Goal: Task Accomplishment & Management: Manage account settings

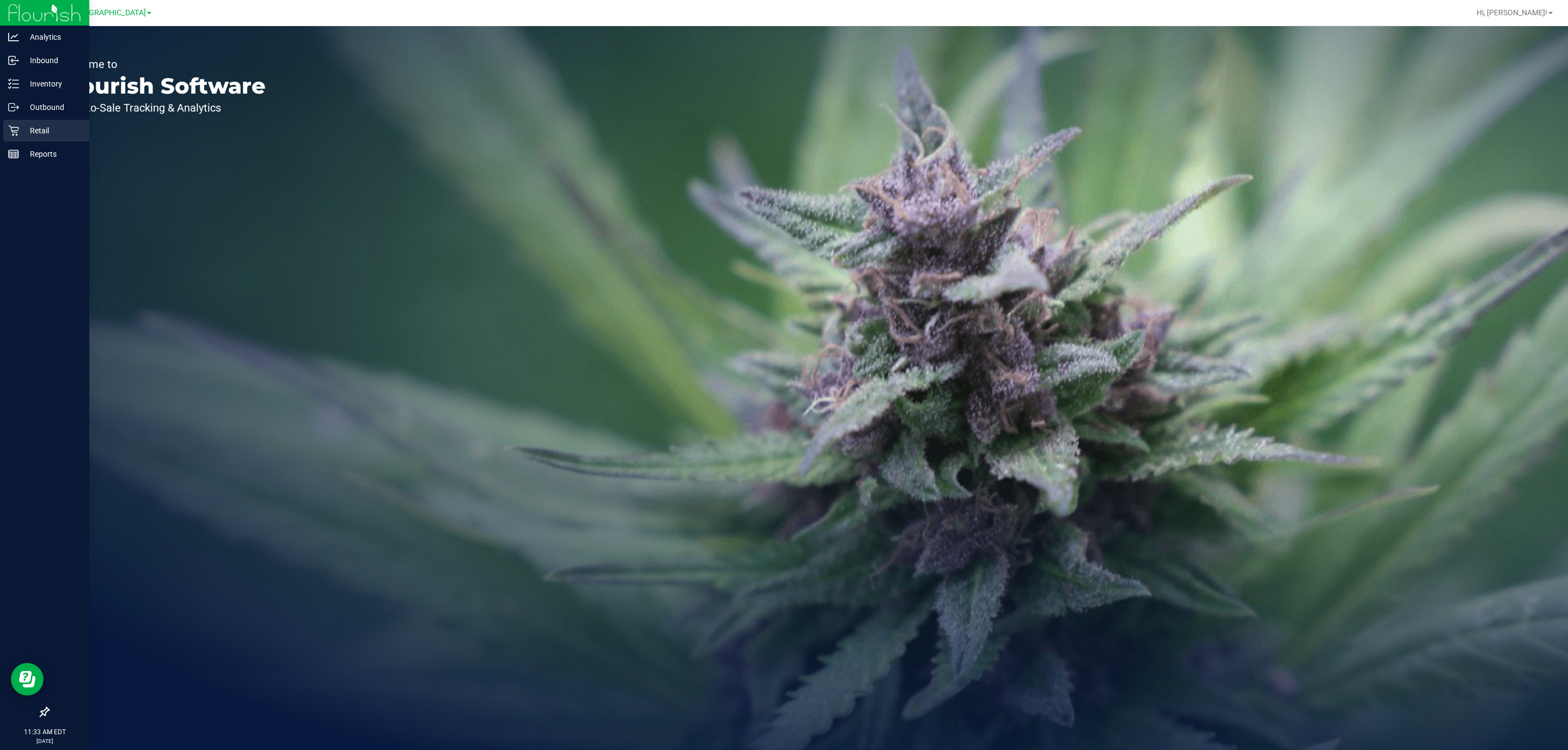
click at [27, 134] on p "Retail" at bounding box center [52, 130] width 65 height 13
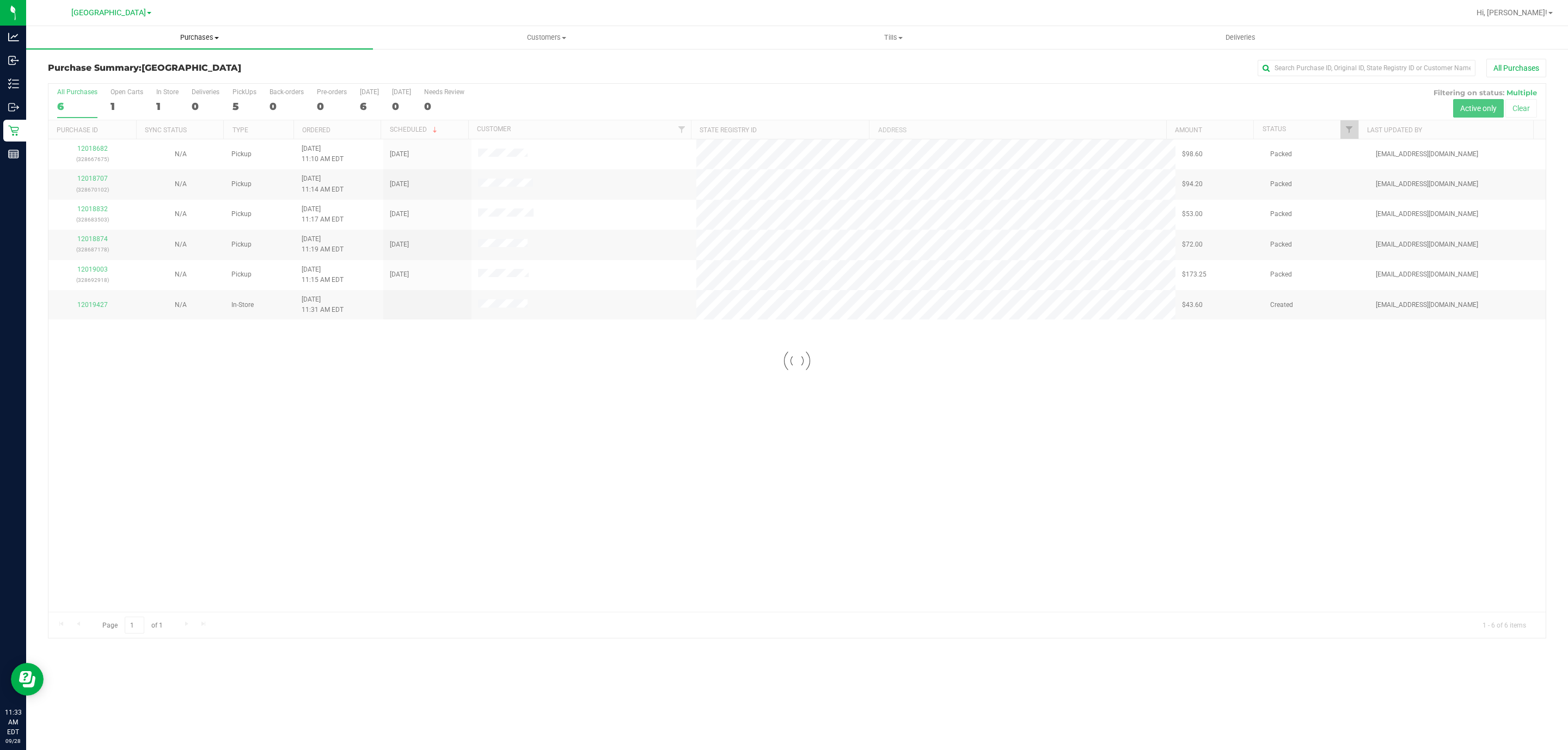
click at [217, 28] on uib-tab-heading "Purchases Summary of purchases Fulfillment All purchases" at bounding box center [199, 38] width 347 height 23
click at [215, 41] on span "Purchases" at bounding box center [199, 37] width 347 height 10
click at [105, 75] on li "Fulfillment" at bounding box center [199, 79] width 347 height 13
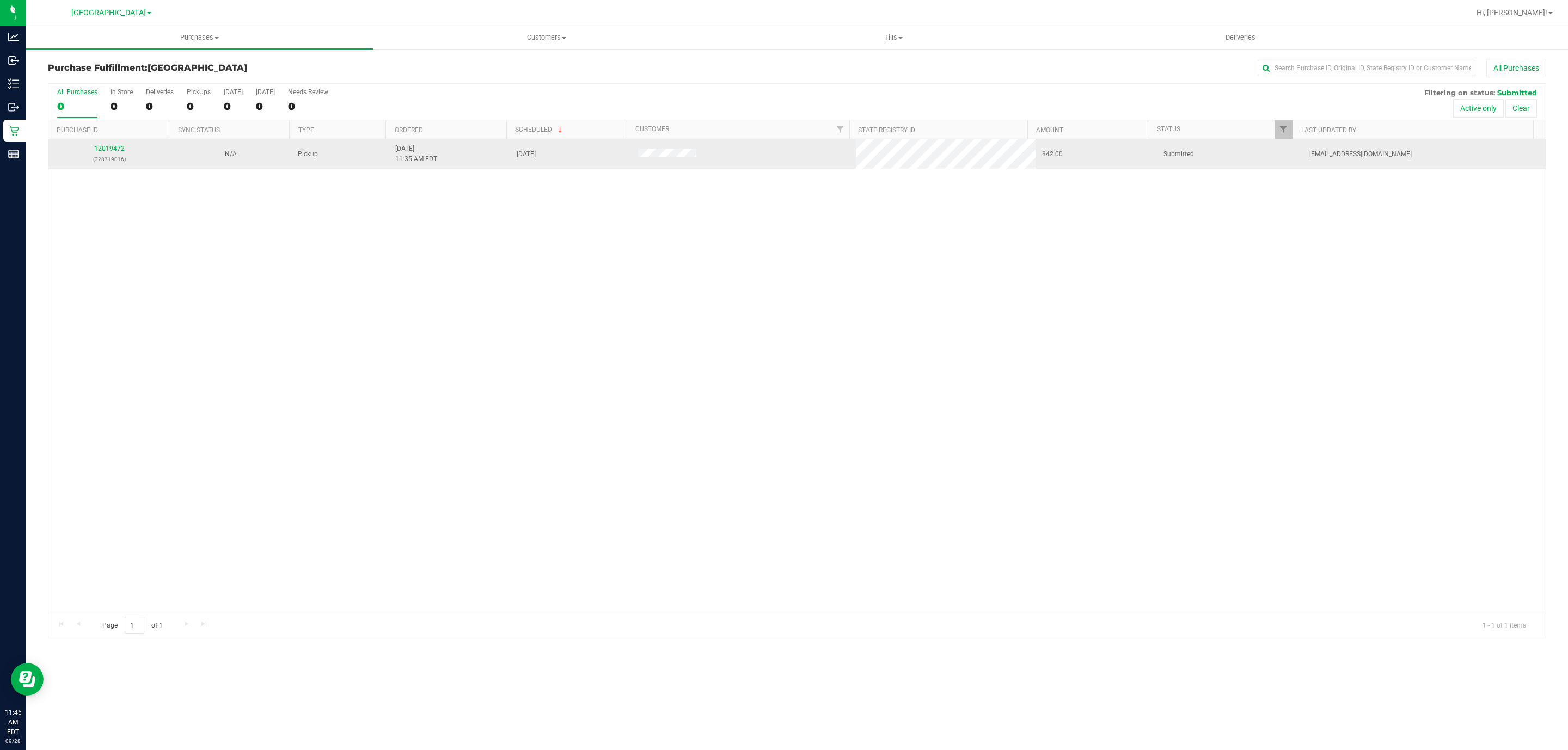
click at [118, 145] on div "12019472 (328719016)" at bounding box center [109, 154] width 109 height 20
click at [109, 153] on link "12019472" at bounding box center [109, 149] width 31 height 8
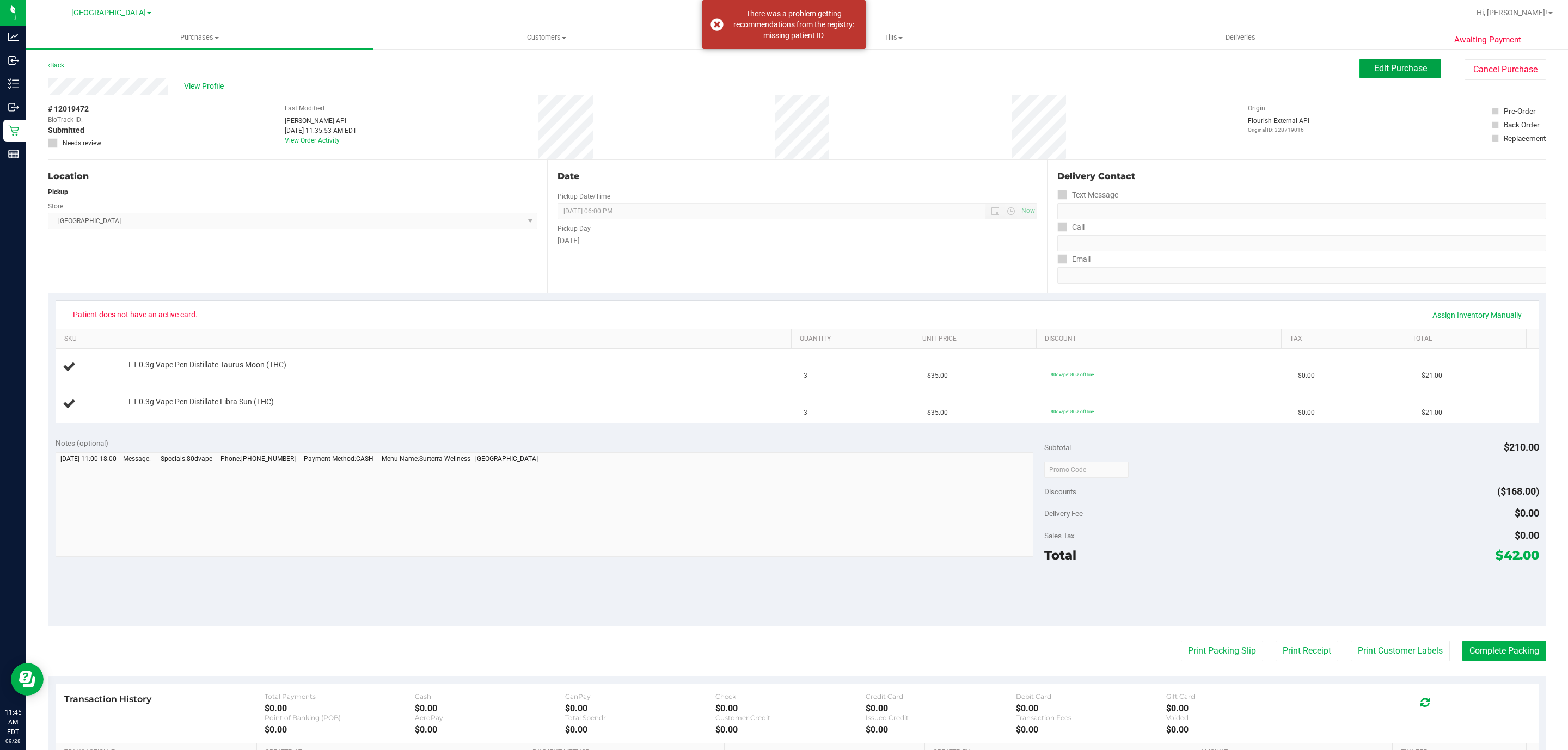
click at [1389, 64] on span "Edit Purchase" at bounding box center [1401, 68] width 53 height 10
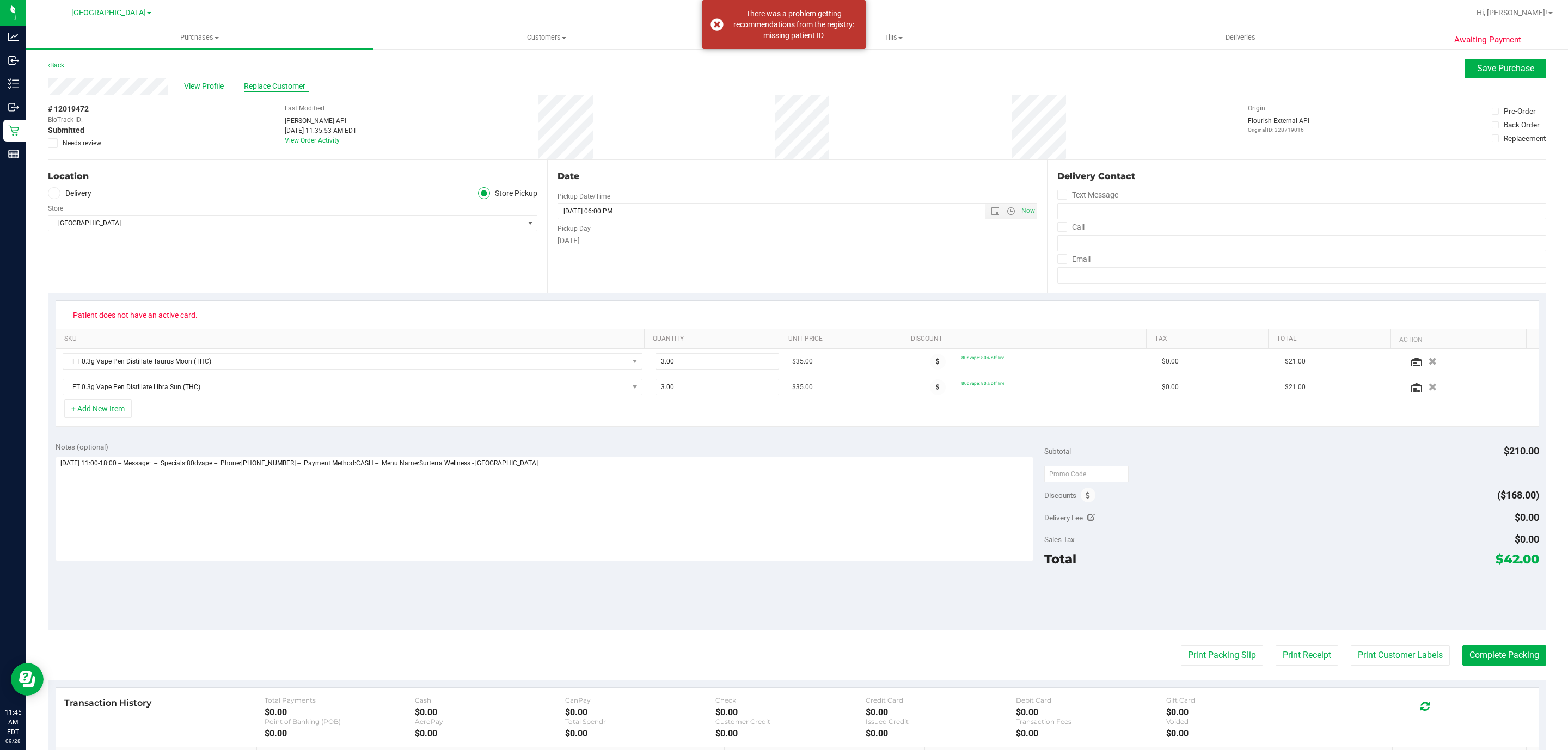
click at [272, 91] on span "Replace Customer" at bounding box center [277, 86] width 65 height 11
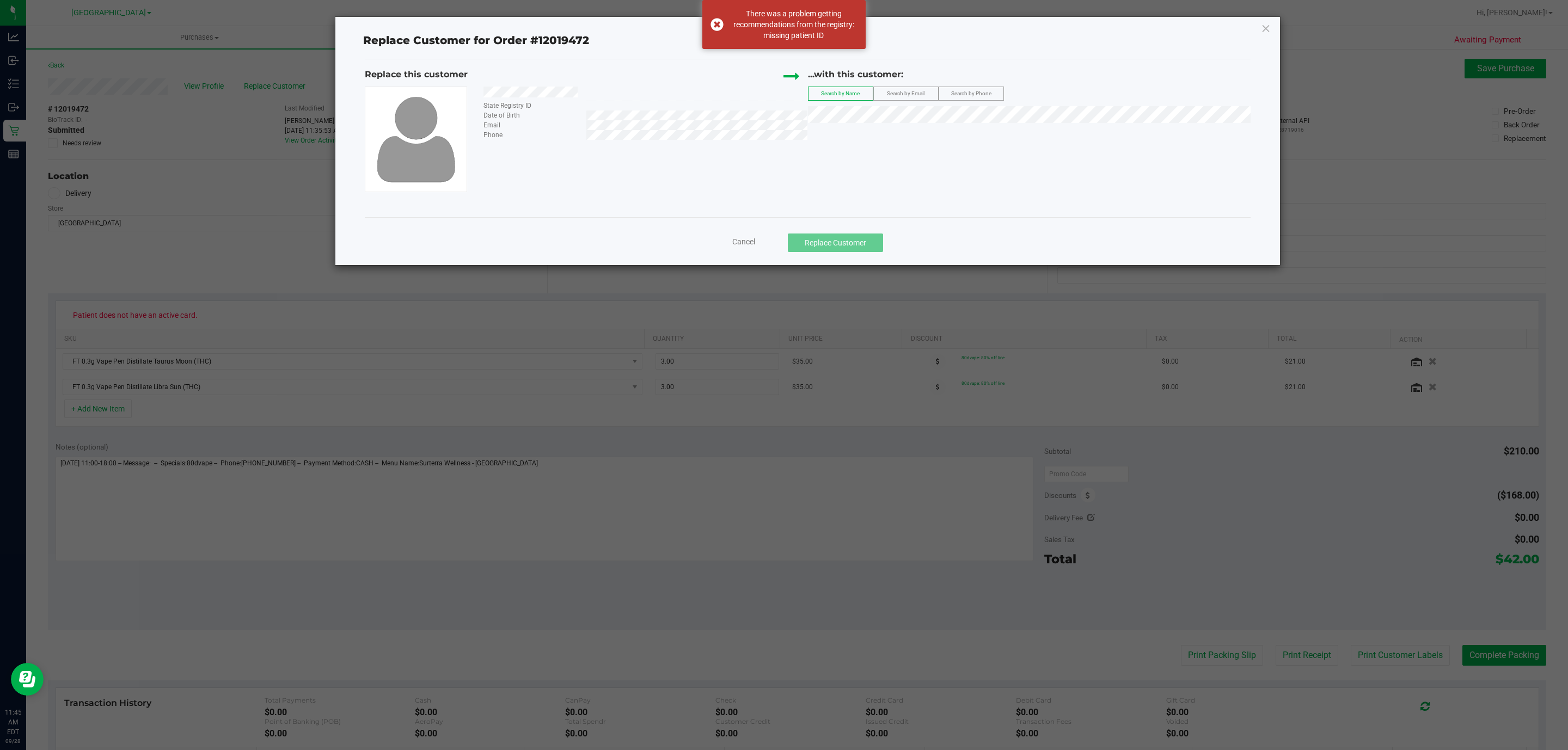
click at [896, 96] on span "Search by Email" at bounding box center [905, 93] width 38 height 6
click at [973, 147] on div "Replace this customer State Registry ID Date of Birth Email Phone ...with this …" at bounding box center [808, 130] width 886 height 124
click at [923, 137] on span "([EMAIL_ADDRESS][DOMAIN_NAME])" at bounding box center [940, 136] width 127 height 9
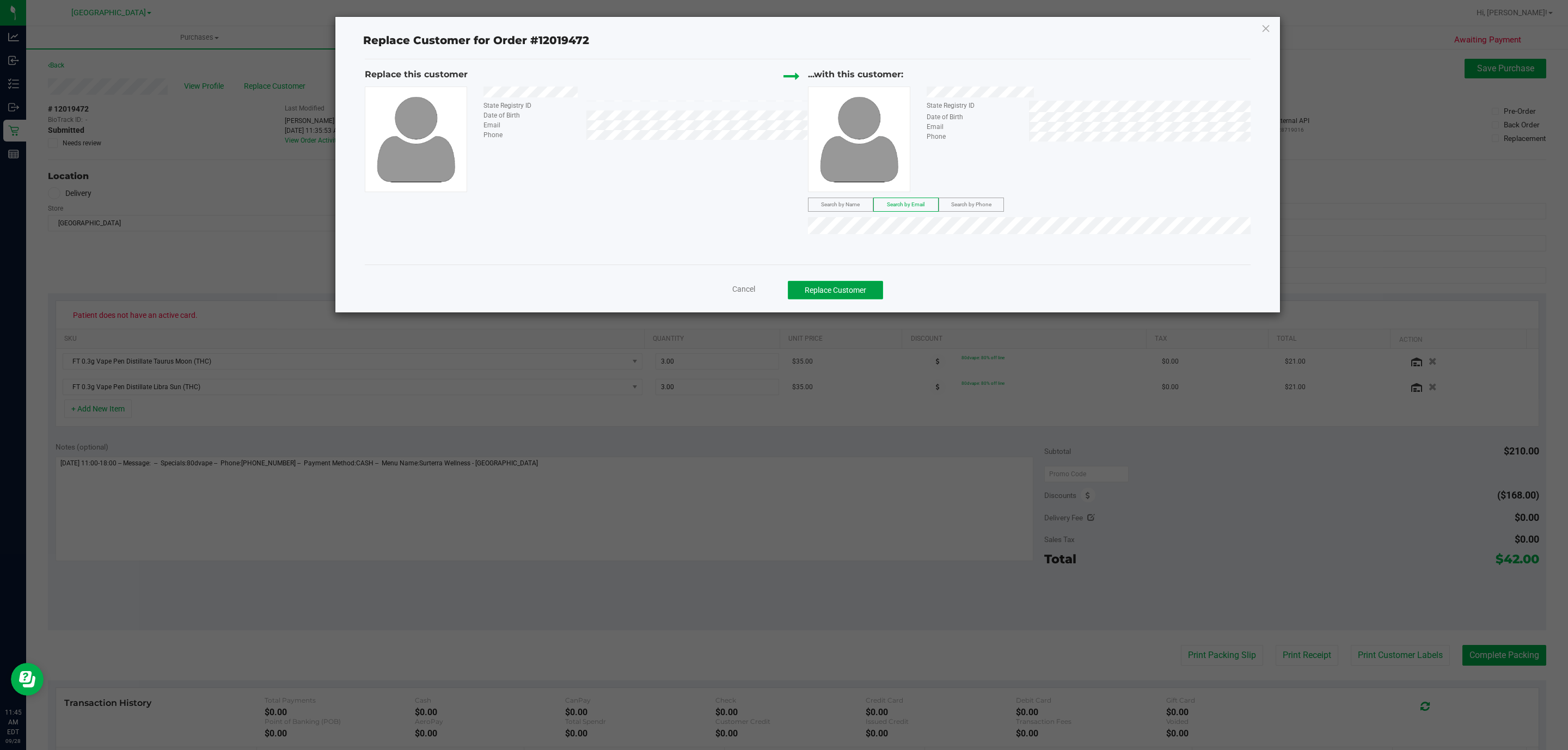
click at [863, 291] on button "Replace Customer" at bounding box center [835, 290] width 95 height 19
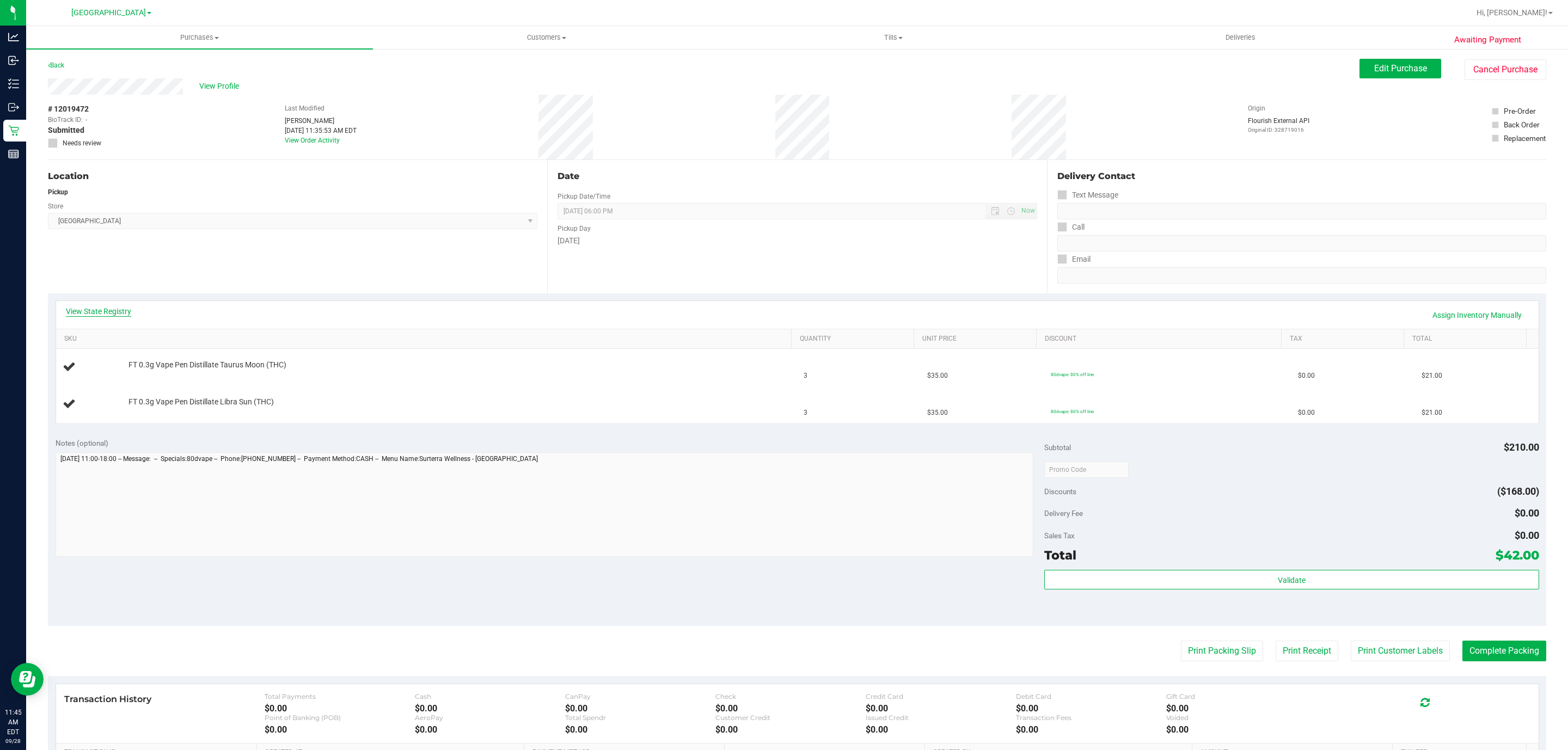
click at [92, 312] on link "View State Registry" at bounding box center [98, 311] width 65 height 11
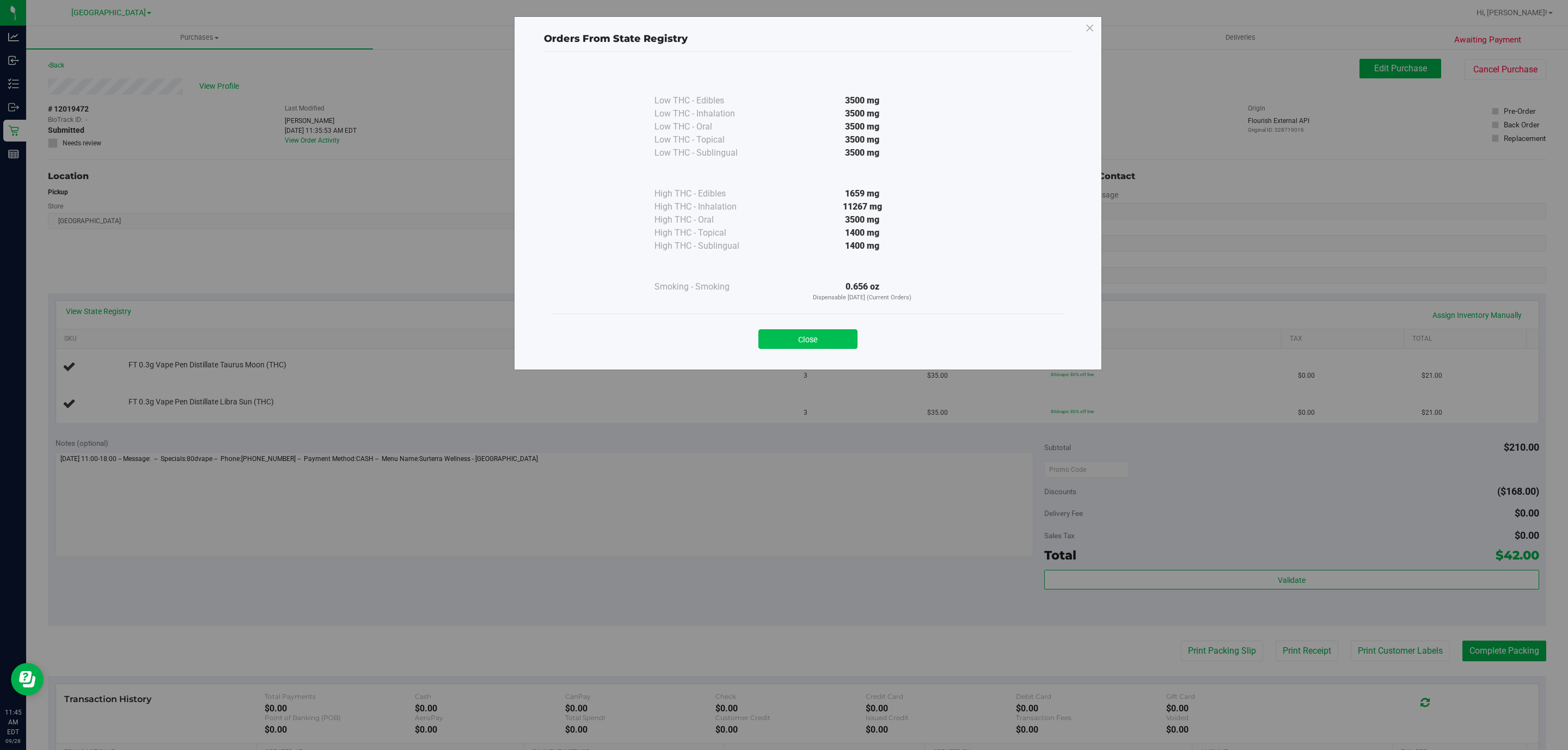
click at [799, 335] on button "Close" at bounding box center [808, 339] width 99 height 20
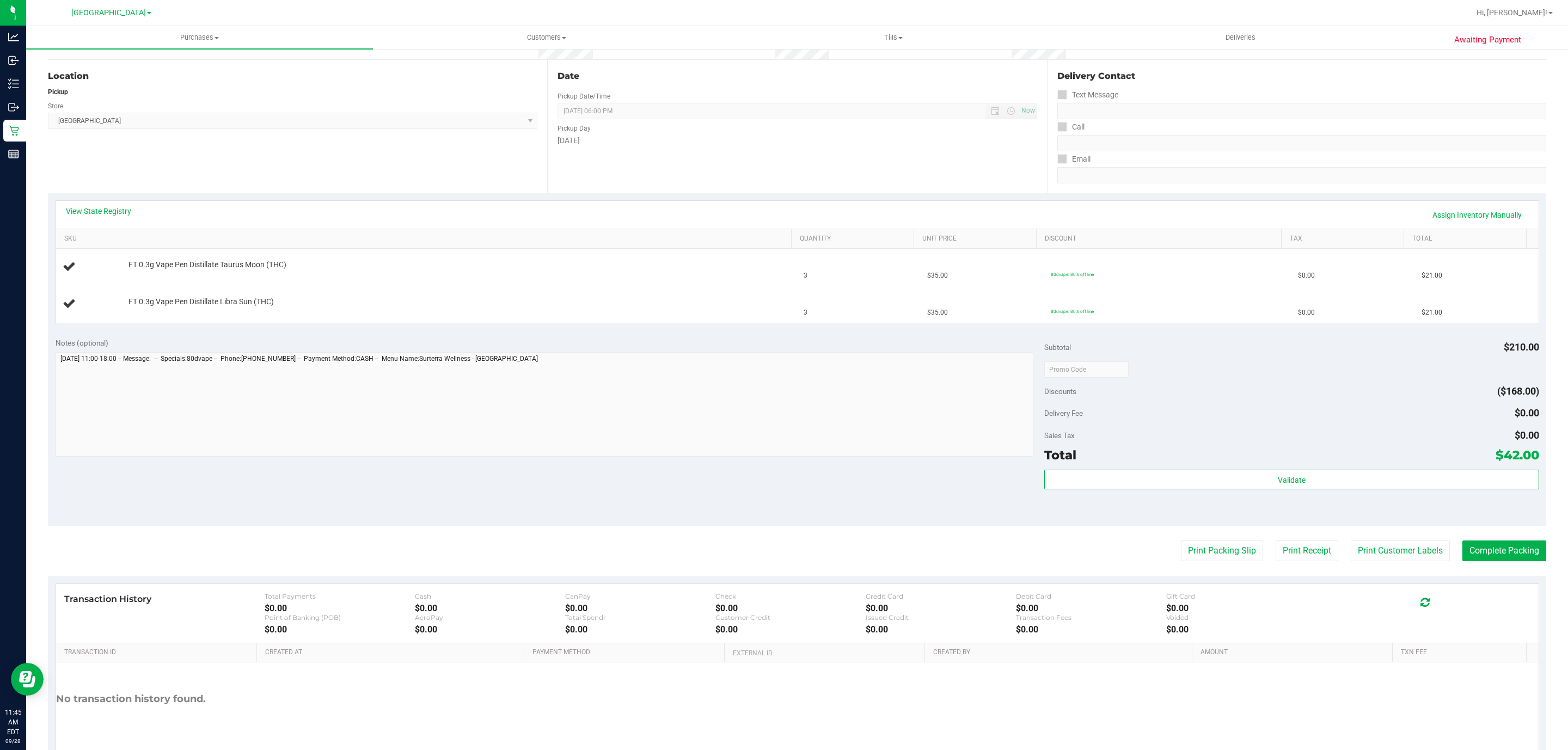
scroll to position [155, 0]
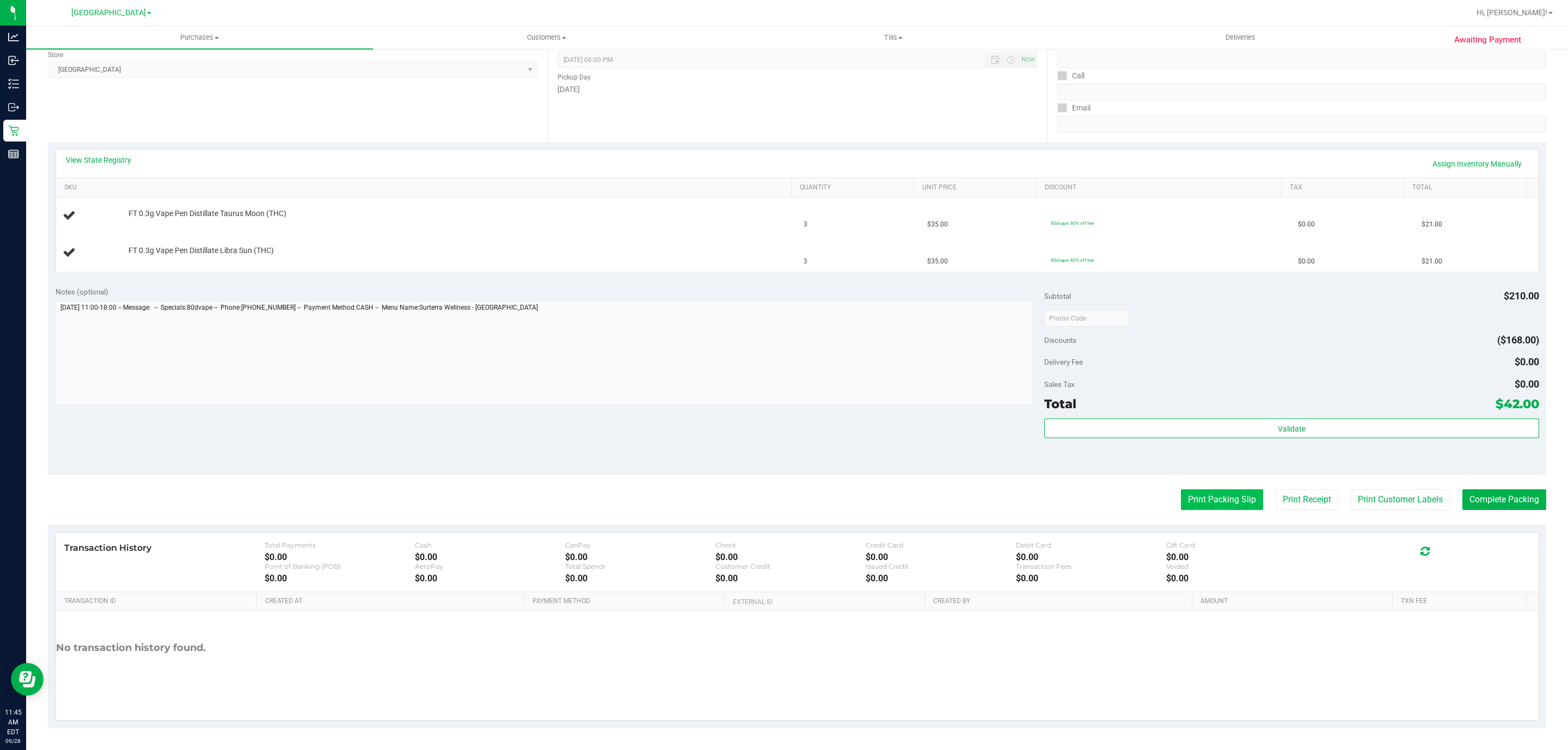
click at [1210, 498] on button "Print Packing Slip" at bounding box center [1222, 500] width 82 height 20
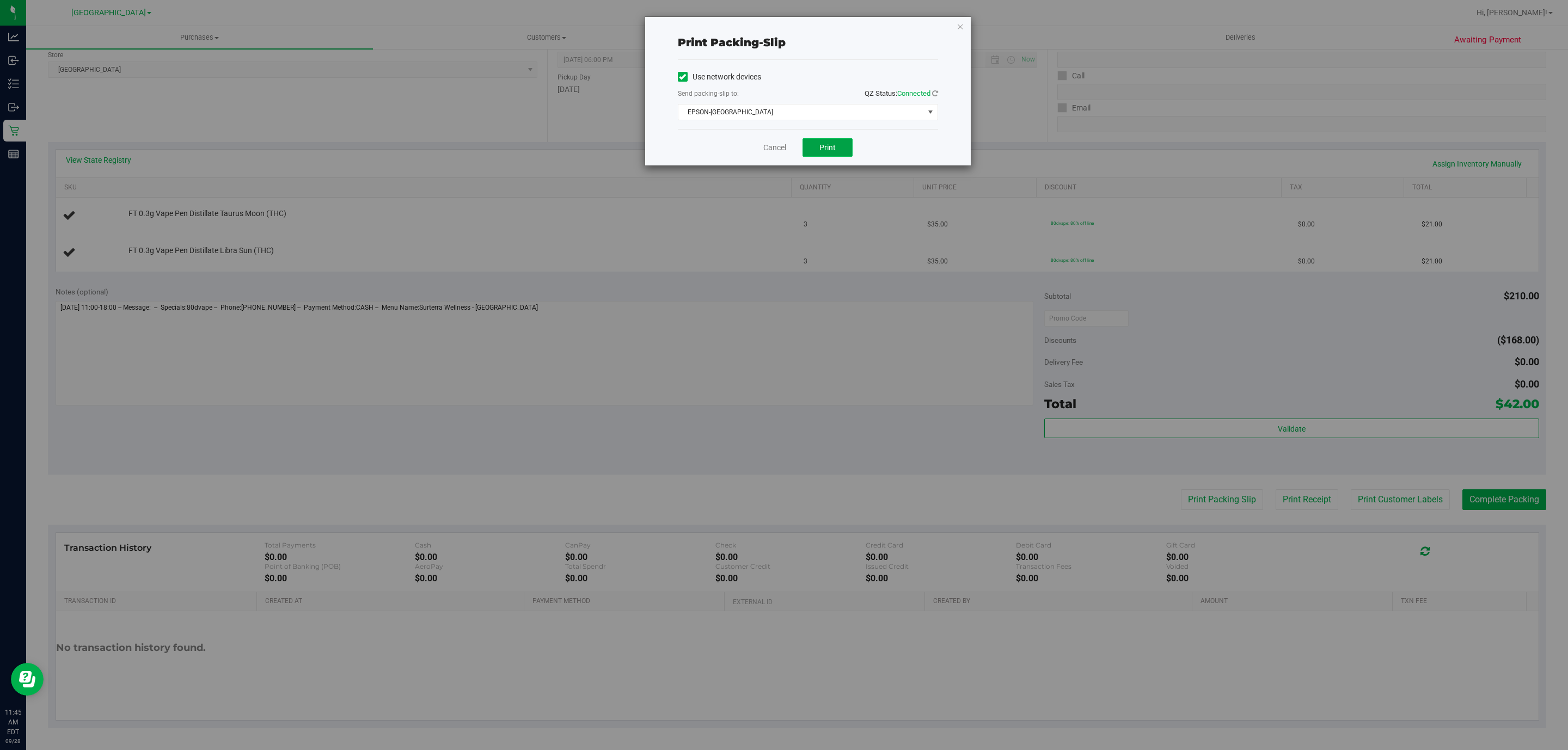
click at [819, 157] on button "Print" at bounding box center [827, 147] width 50 height 19
click at [958, 29] on icon "button" at bounding box center [960, 26] width 8 height 13
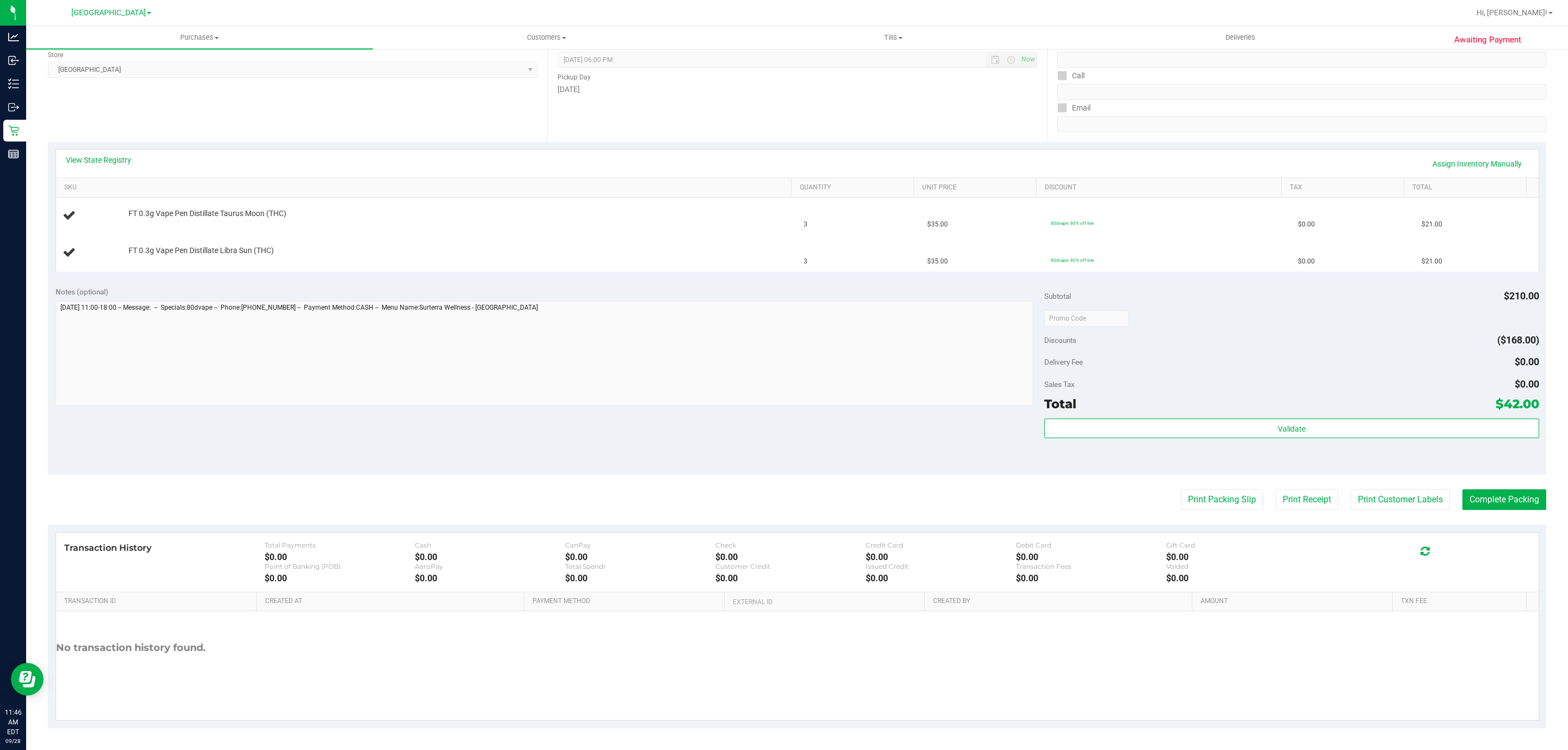
click at [1181, 489] on button "Print Packing Slip" at bounding box center [1222, 500] width 82 height 20
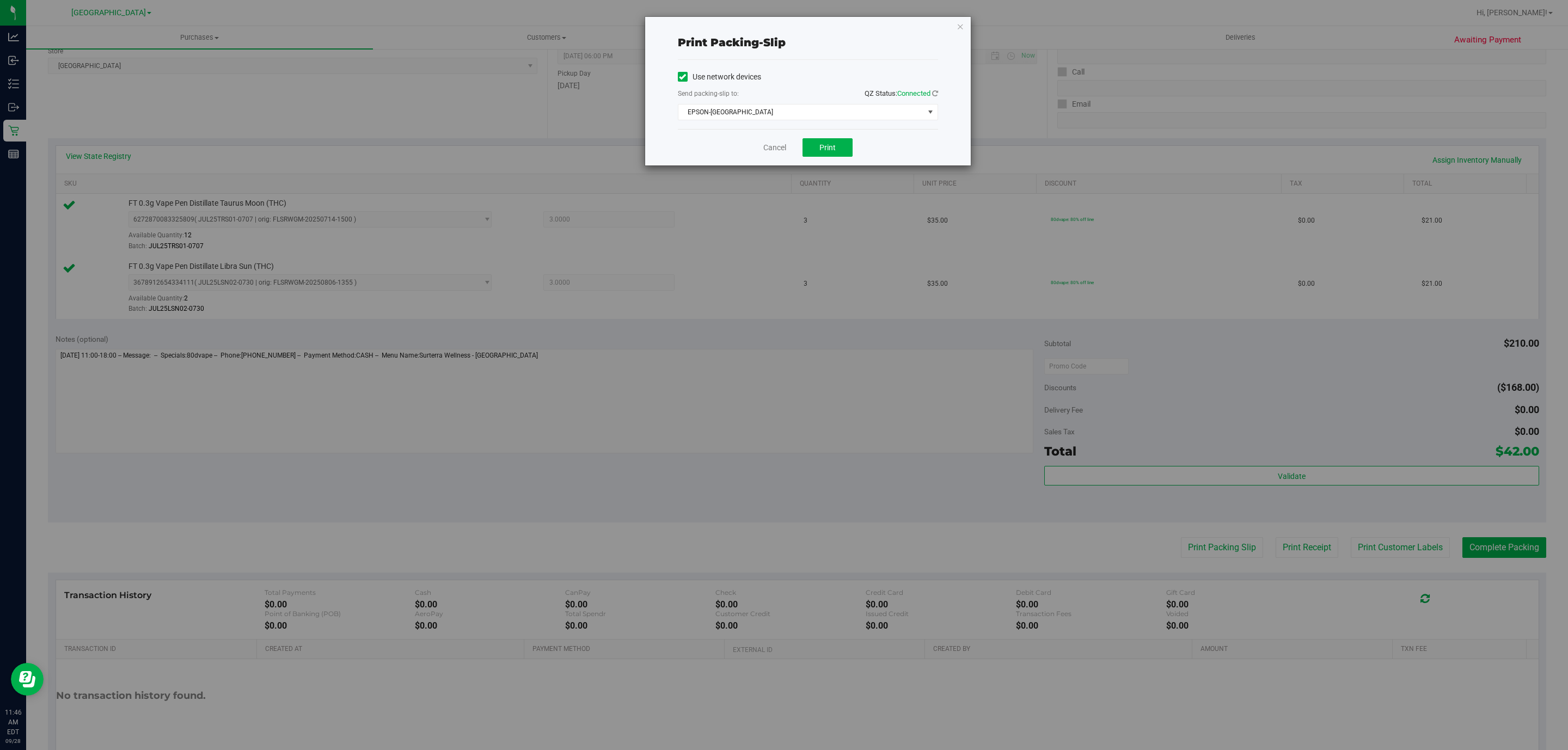
click at [958, 29] on icon "button" at bounding box center [960, 26] width 8 height 13
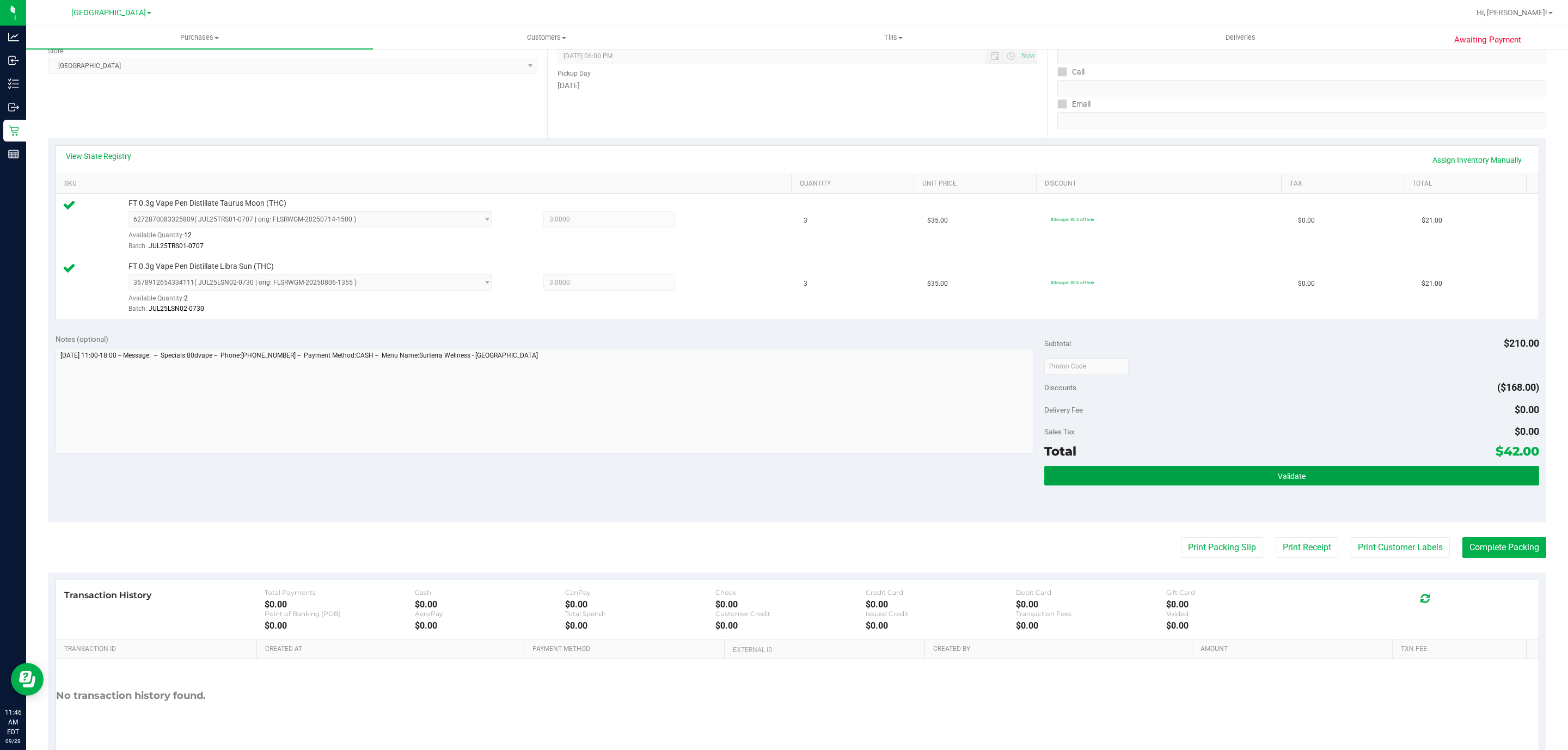
click at [1231, 470] on button "Validate" at bounding box center [1291, 475] width 495 height 20
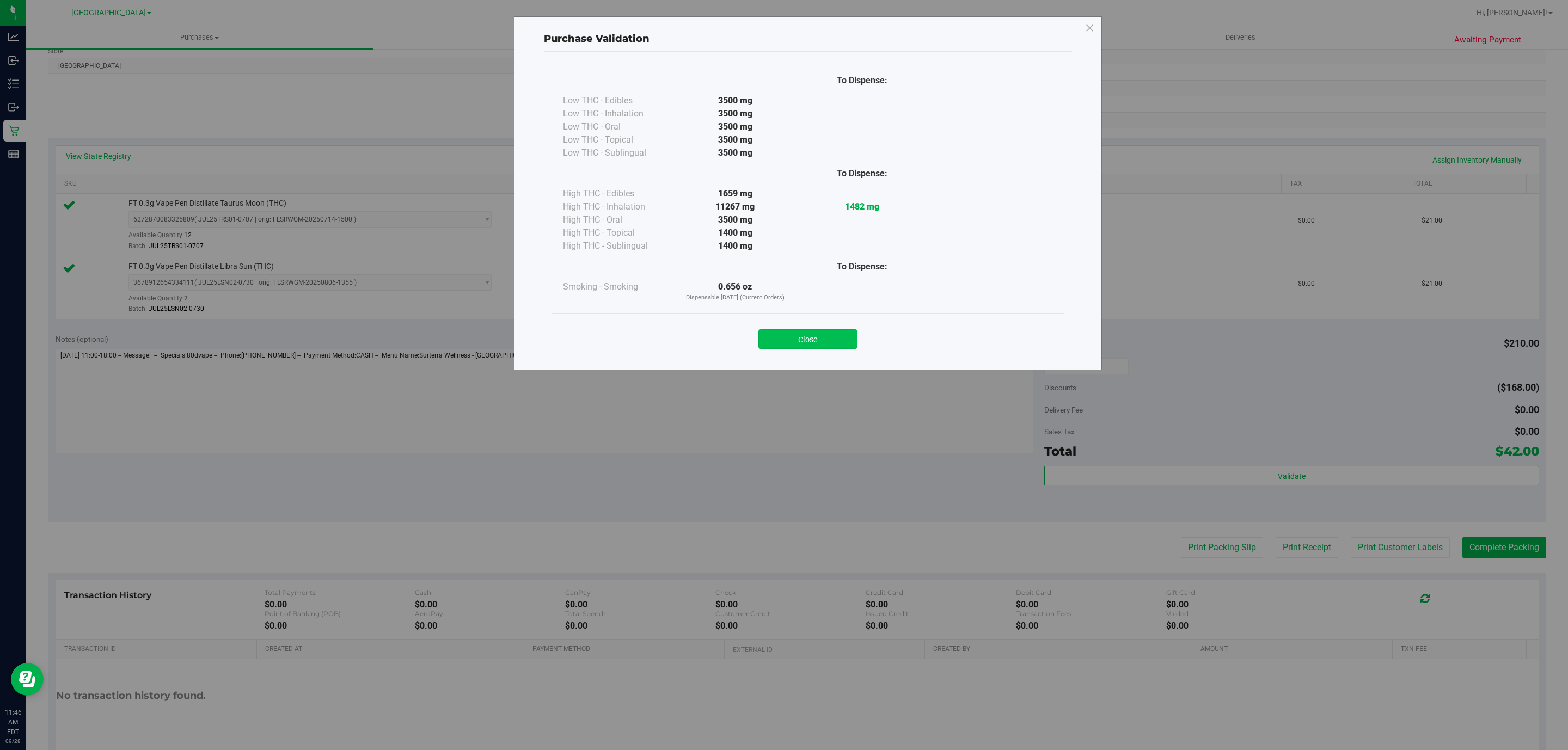
click at [780, 346] on button "Close" at bounding box center [808, 339] width 99 height 20
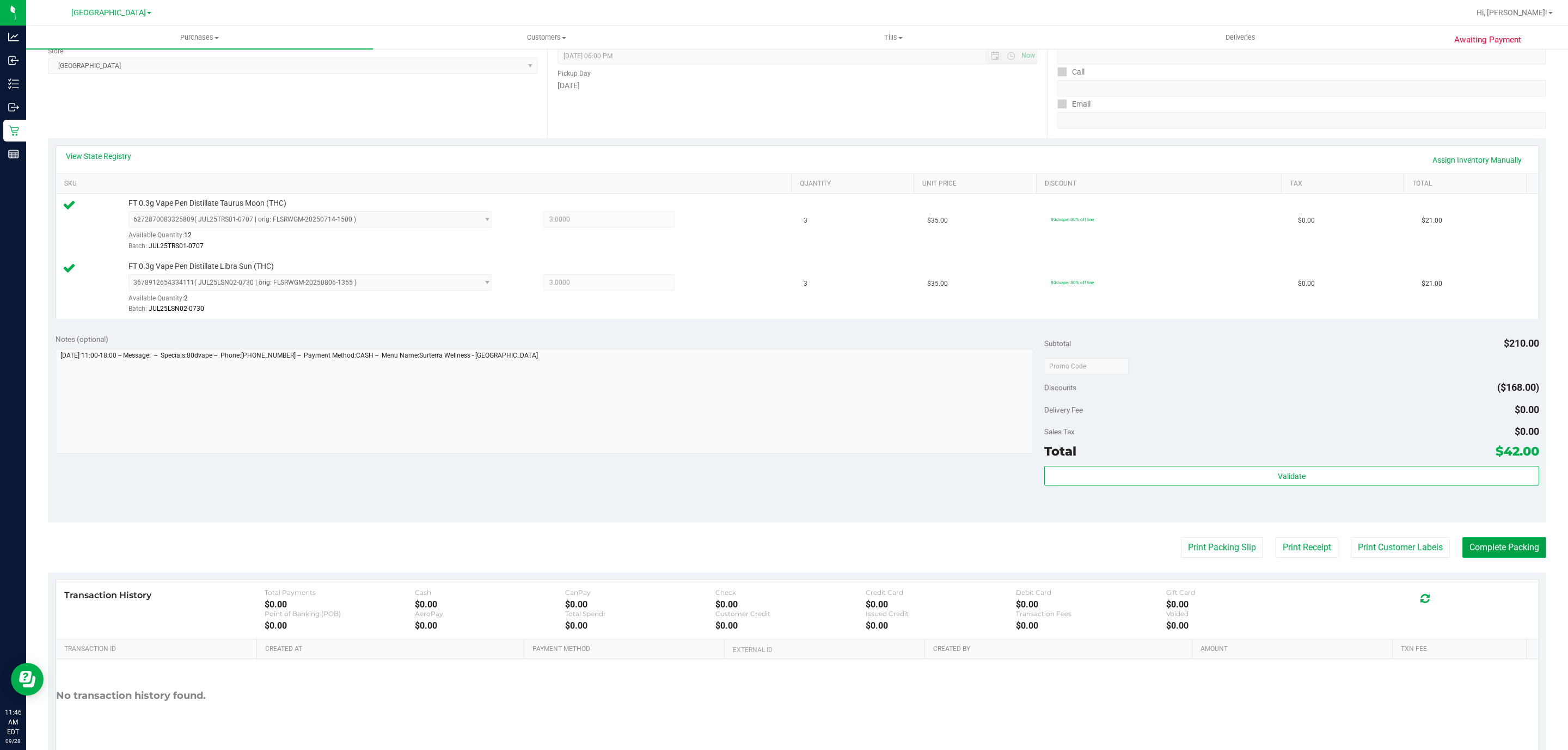
click at [1466, 544] on button "Complete Packing" at bounding box center [1504, 547] width 84 height 20
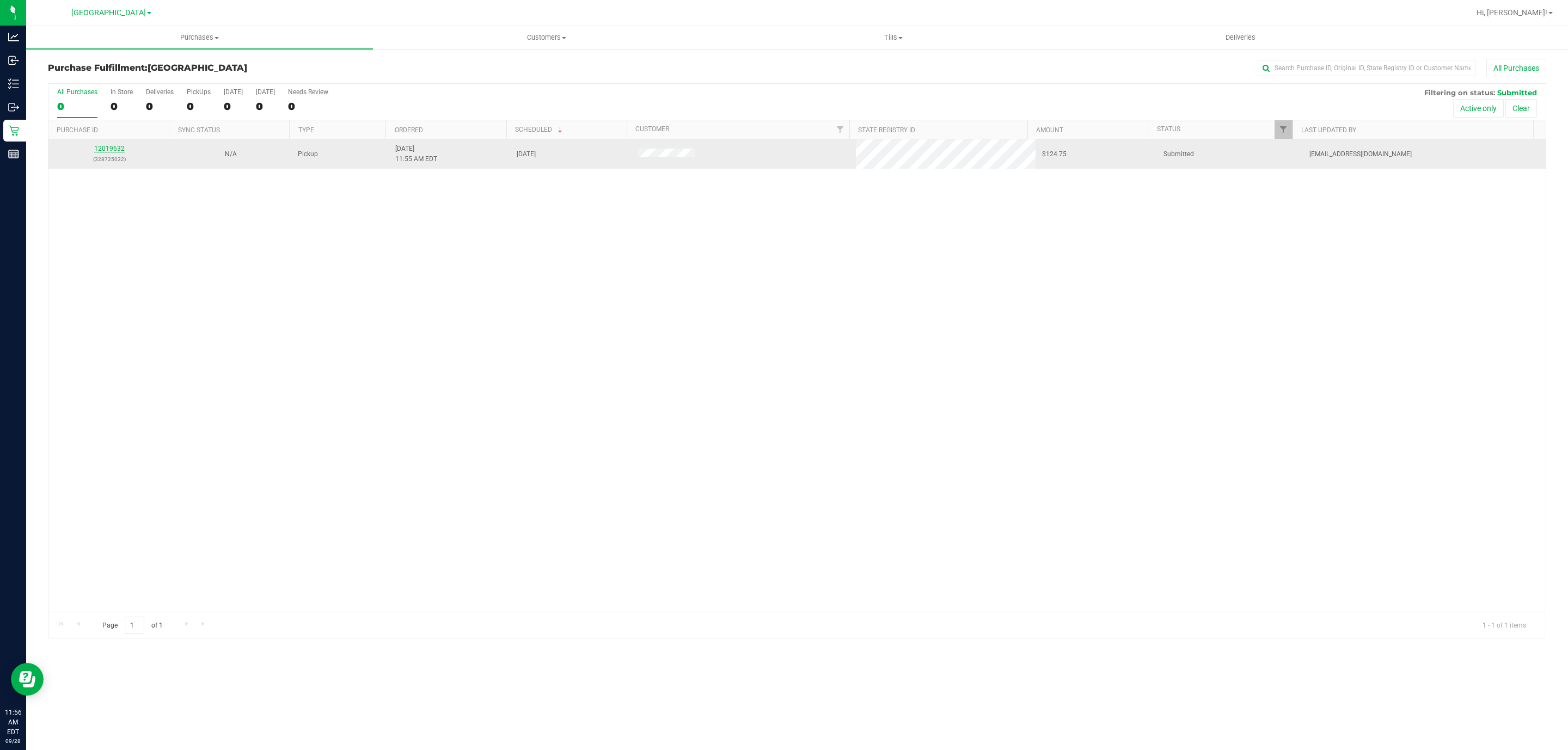
click at [108, 147] on link "12019632" at bounding box center [109, 149] width 31 height 8
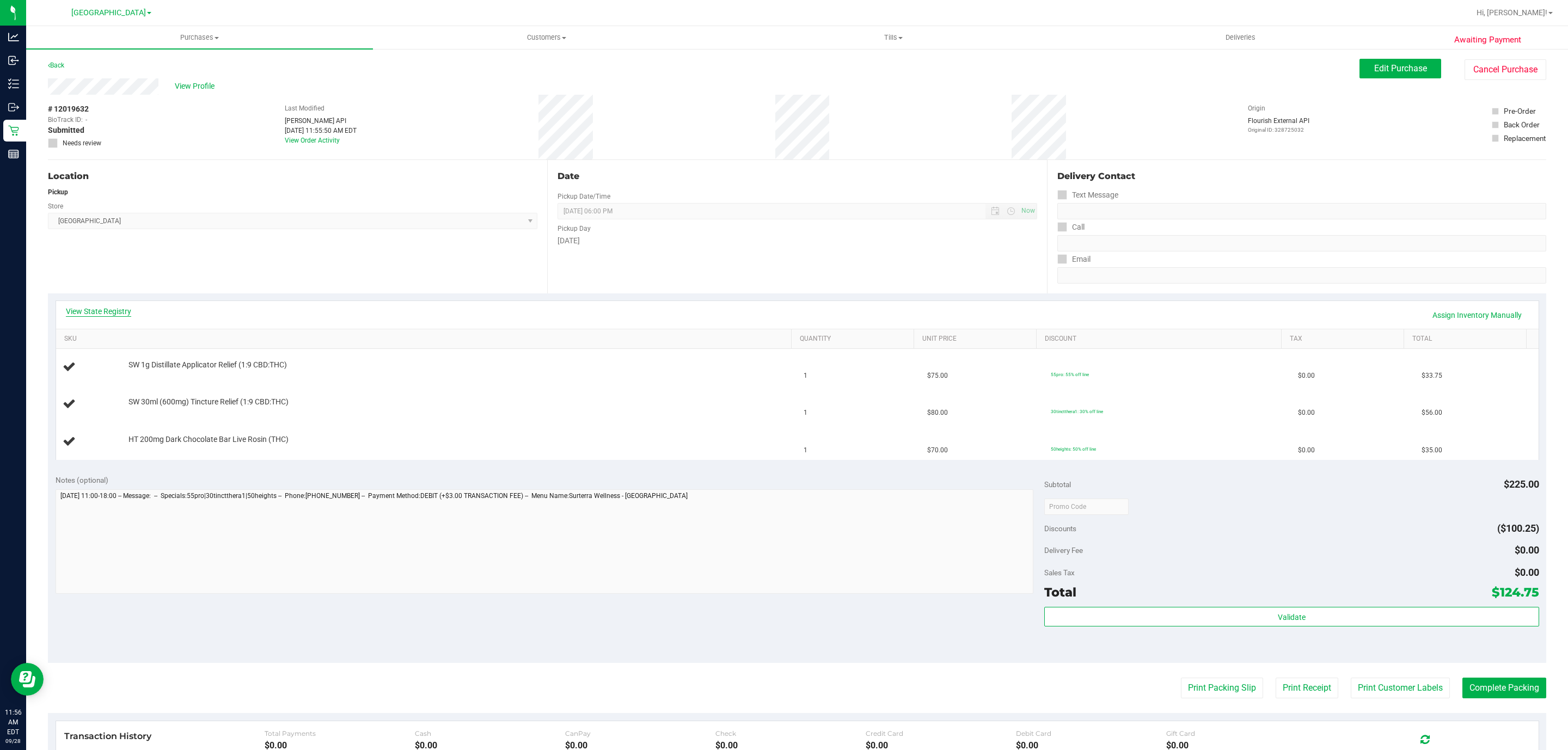
click at [112, 309] on link "View State Registry" at bounding box center [98, 311] width 65 height 11
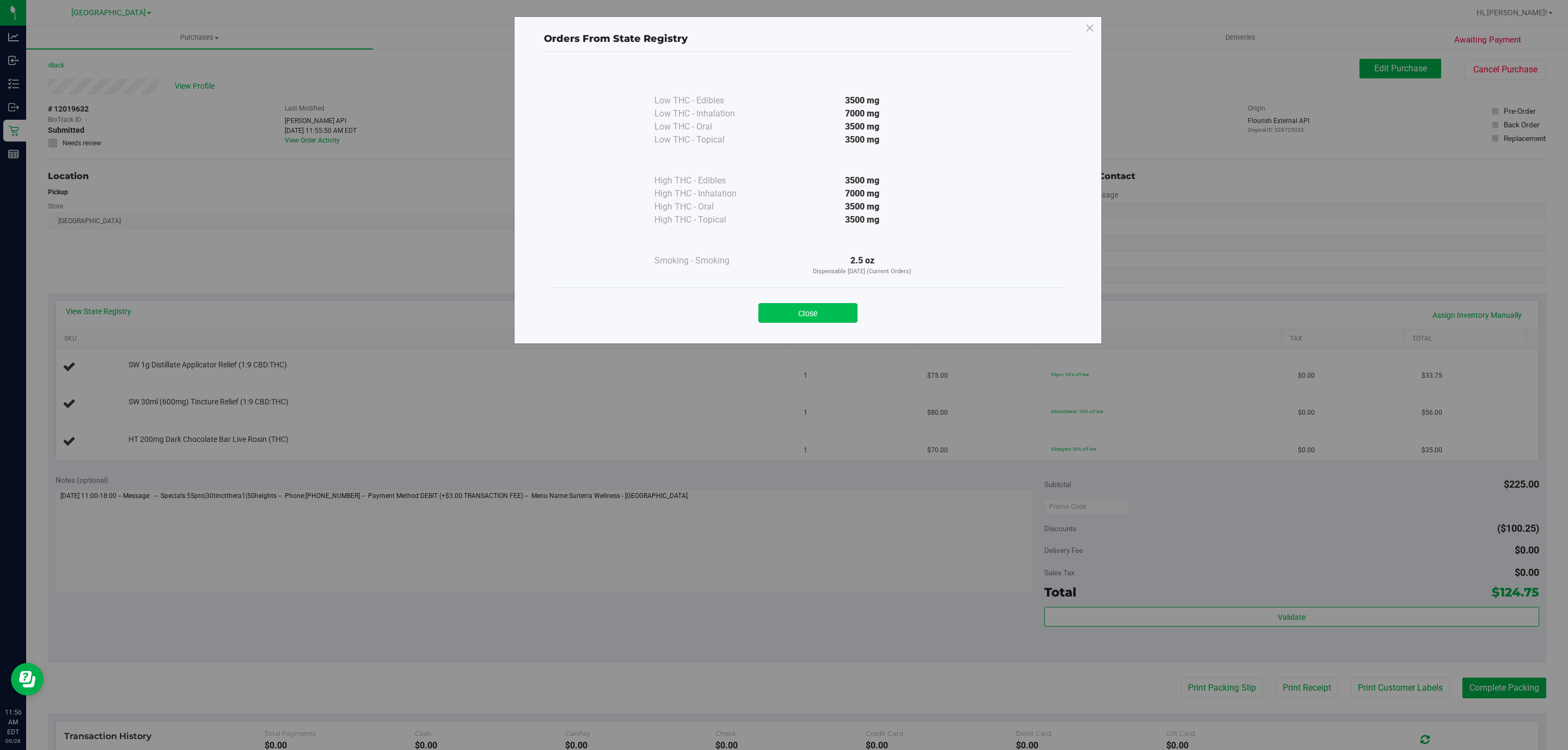
click at [794, 314] on button "Close" at bounding box center [808, 313] width 99 height 20
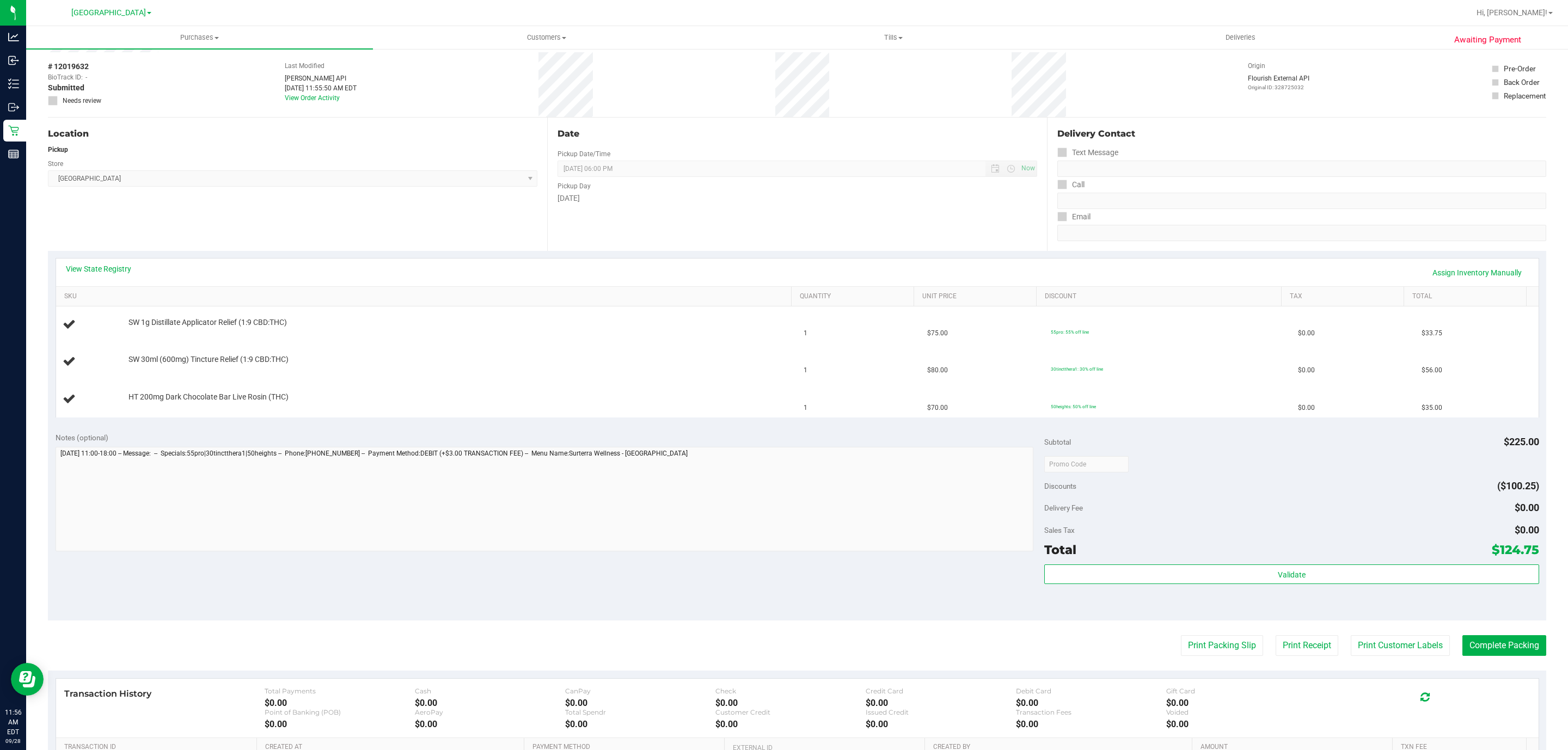
scroll to position [82, 0]
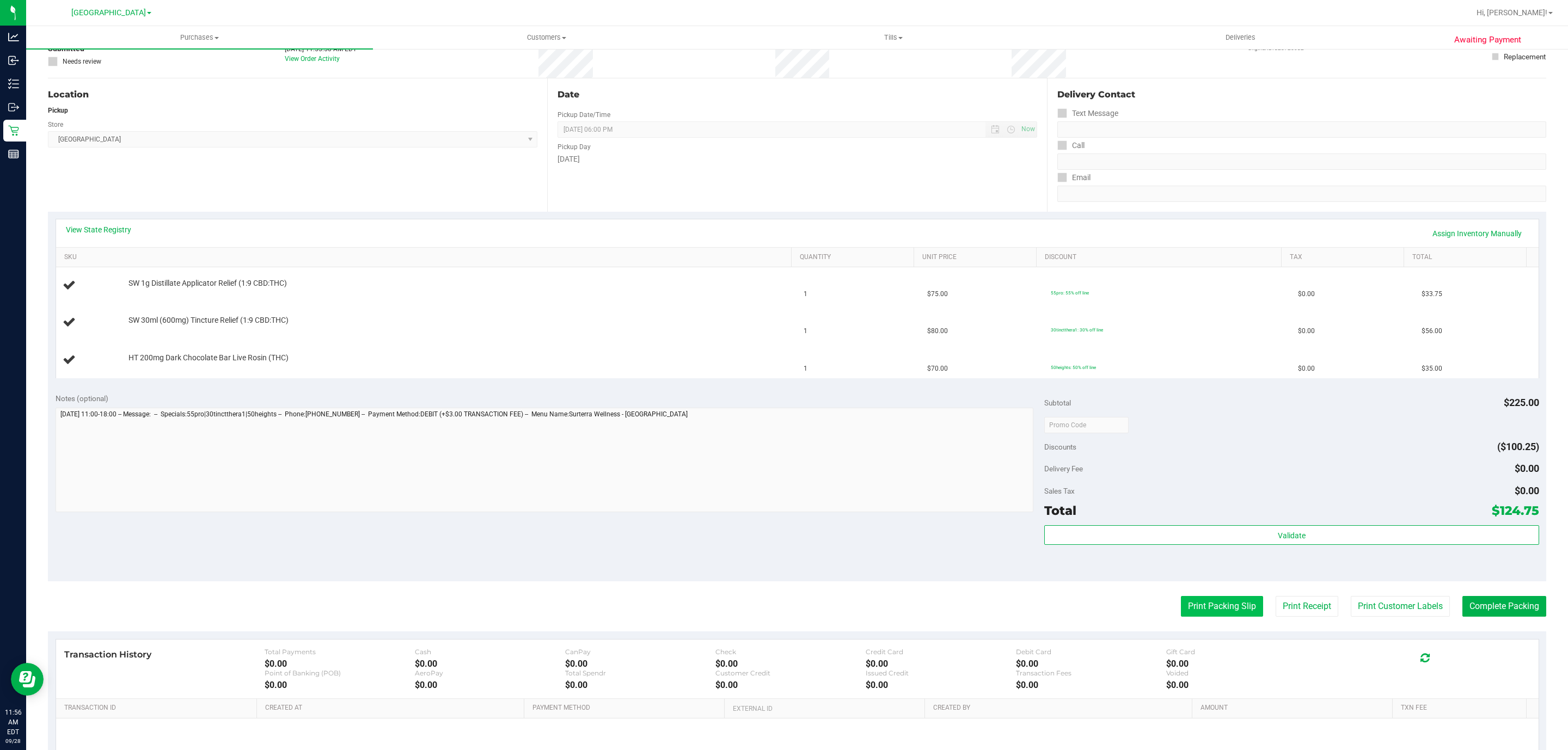
click at [1195, 613] on button "Print Packing Slip" at bounding box center [1222, 606] width 82 height 20
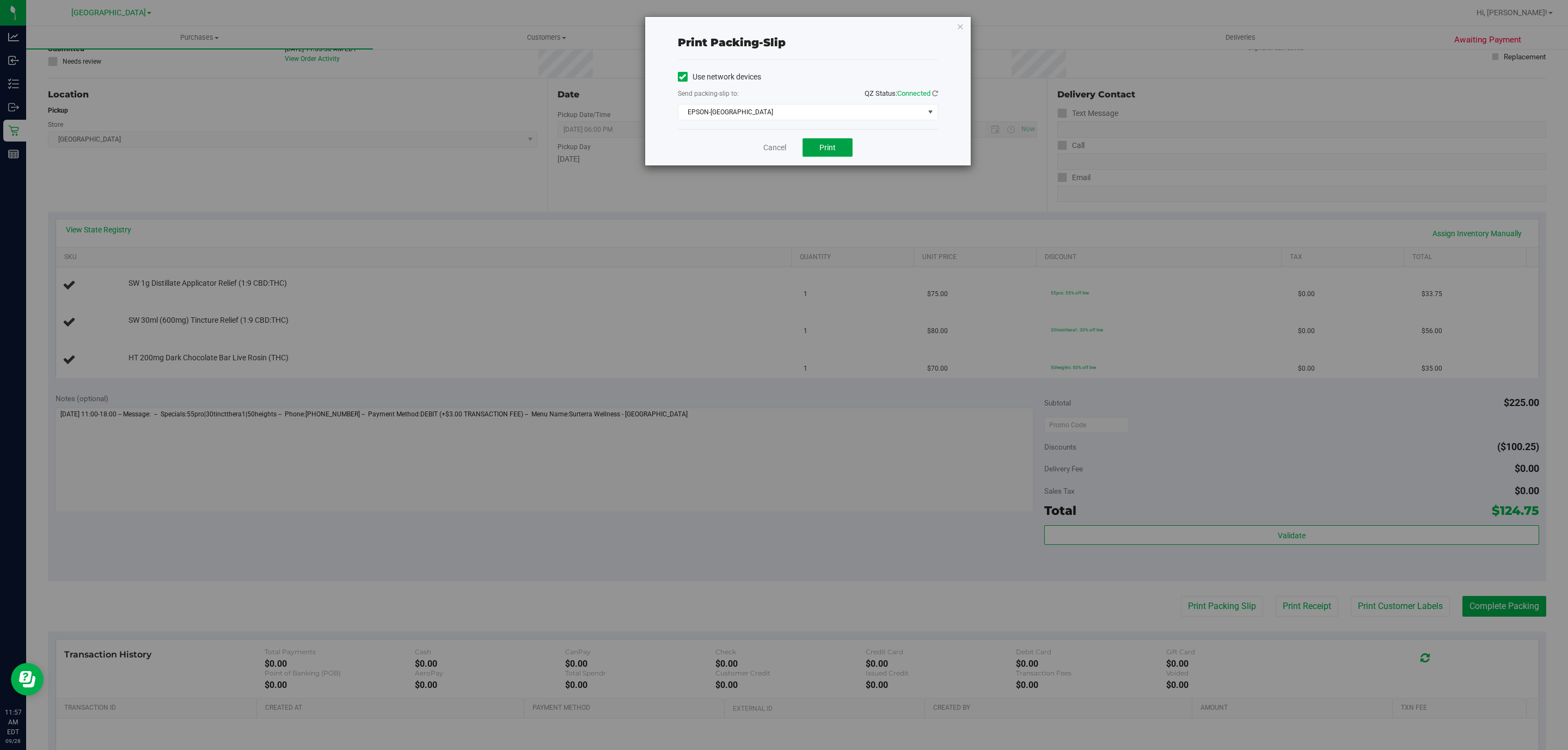
click at [826, 149] on span "Print" at bounding box center [827, 148] width 17 height 9
click at [957, 30] on icon "button" at bounding box center [960, 26] width 8 height 13
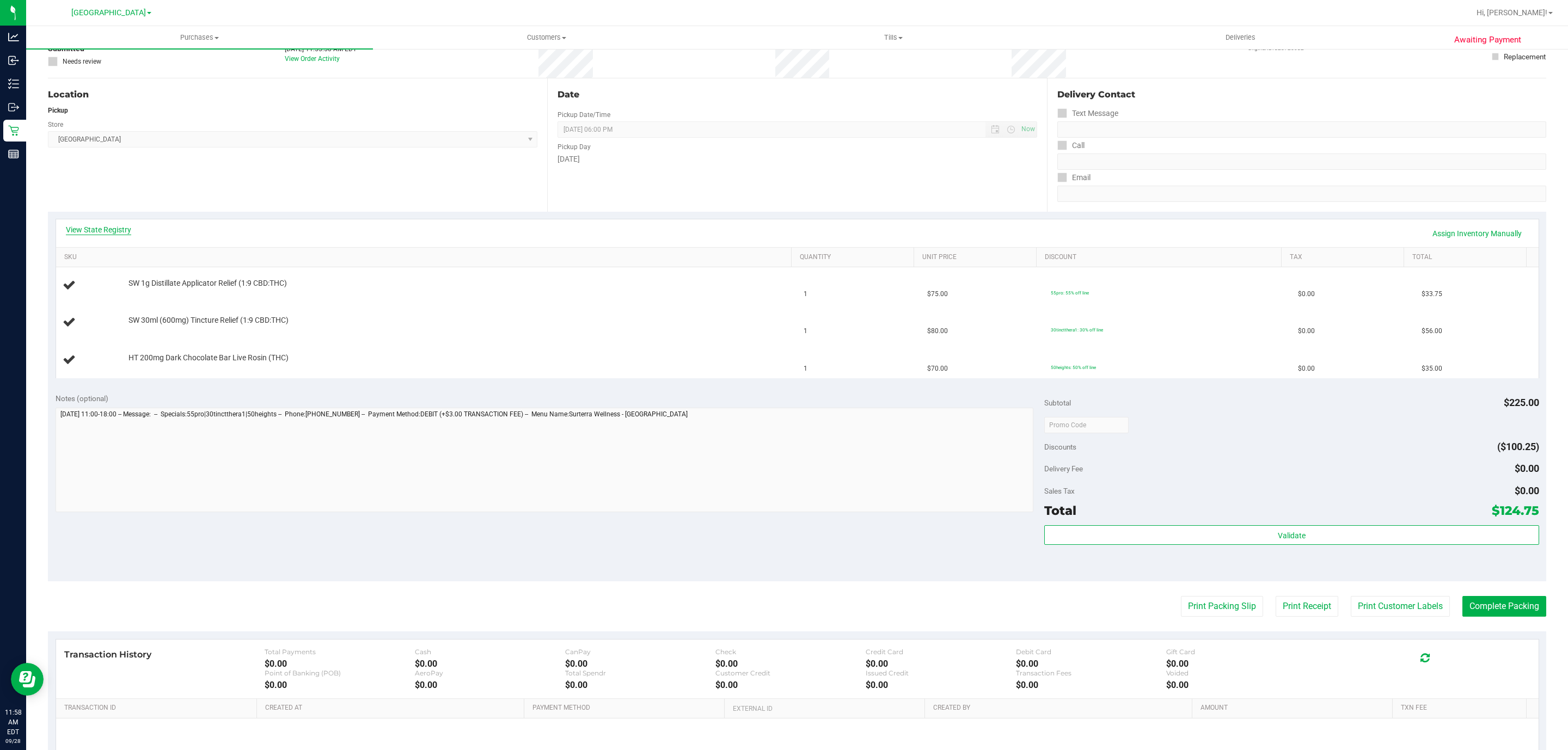
click at [121, 224] on link "View State Registry" at bounding box center [98, 229] width 65 height 11
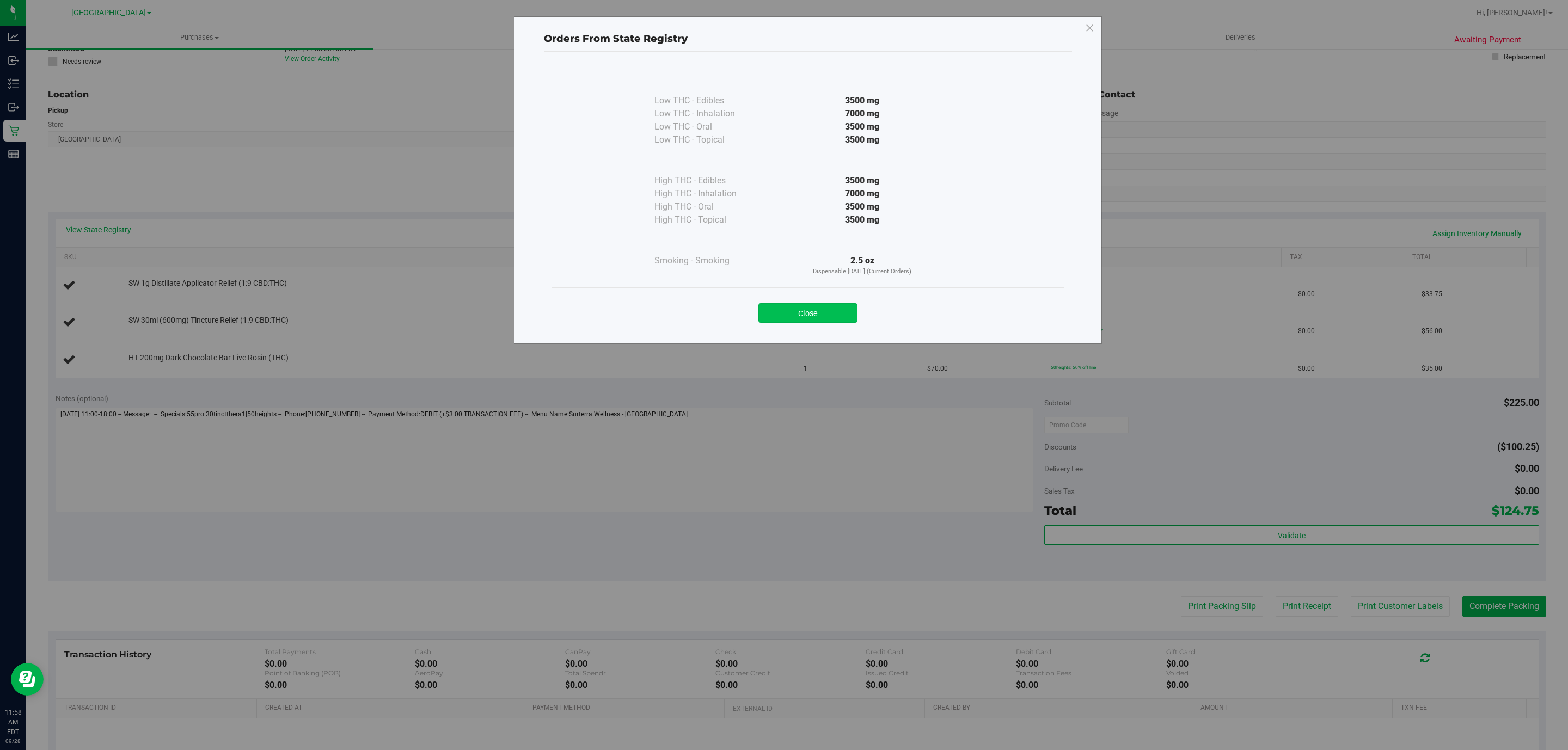
click at [833, 311] on button "Close" at bounding box center [808, 313] width 99 height 20
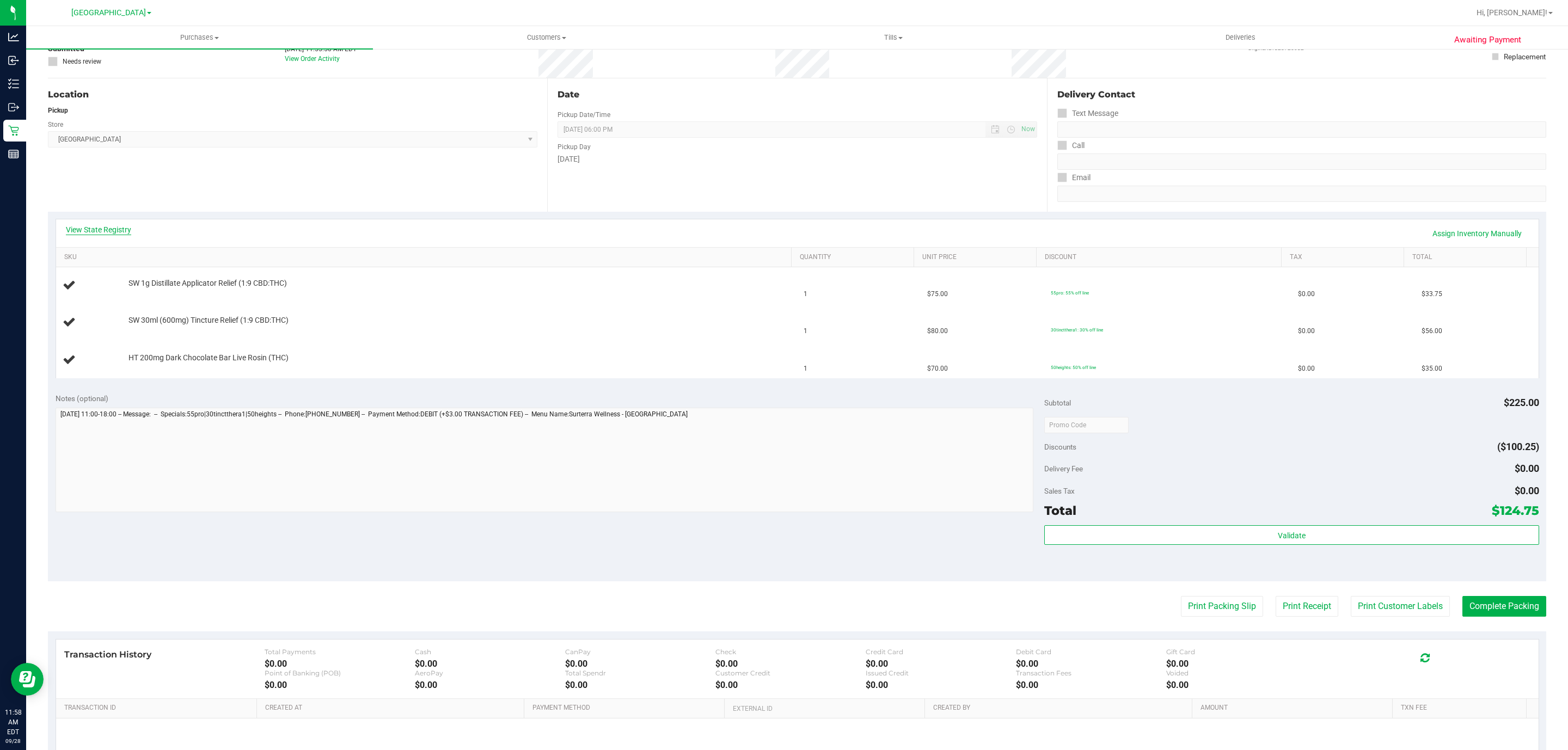
click at [121, 226] on link "View State Registry" at bounding box center [98, 229] width 65 height 11
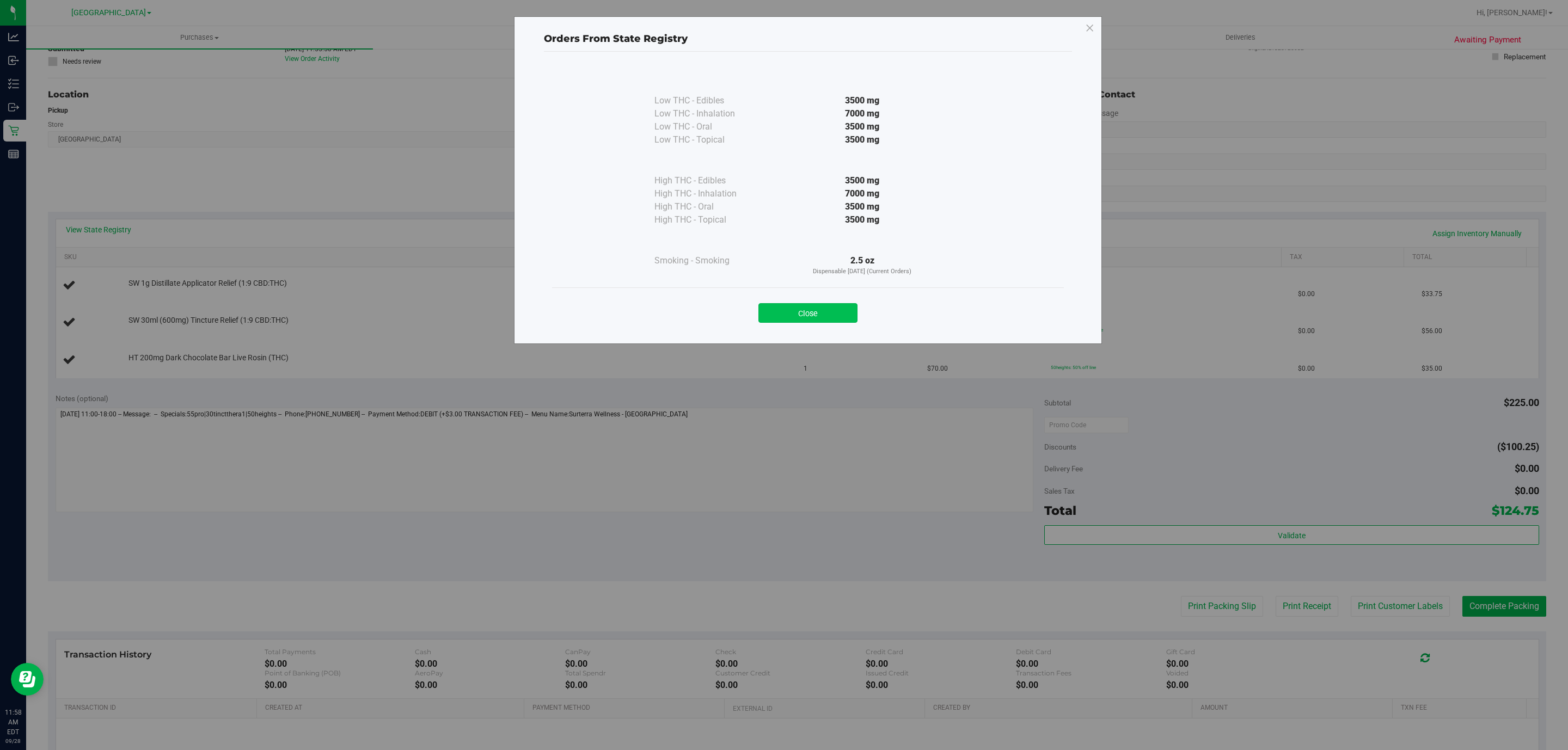
click at [820, 322] on button "Close" at bounding box center [808, 313] width 99 height 20
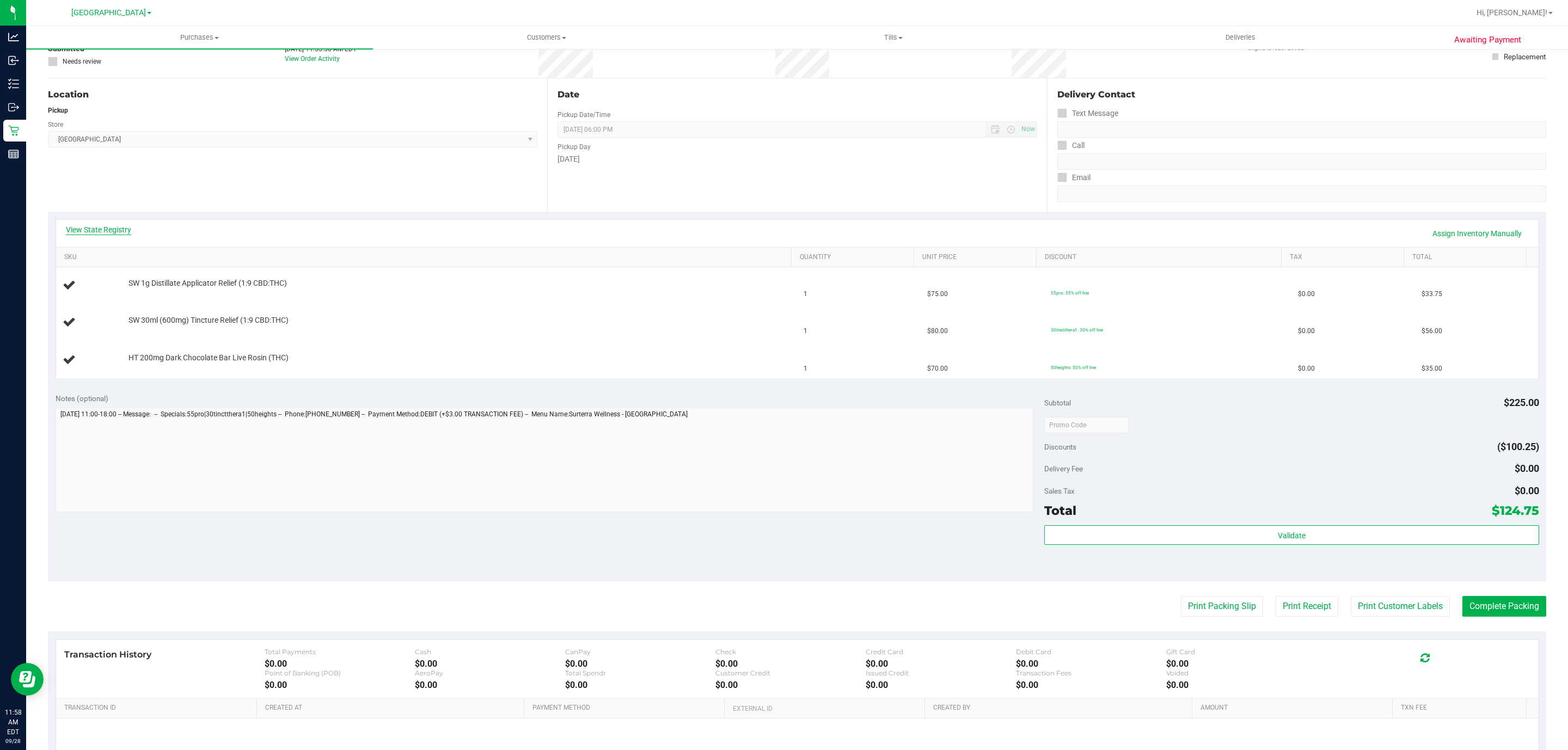
click at [124, 229] on link "View State Registry" at bounding box center [98, 229] width 65 height 11
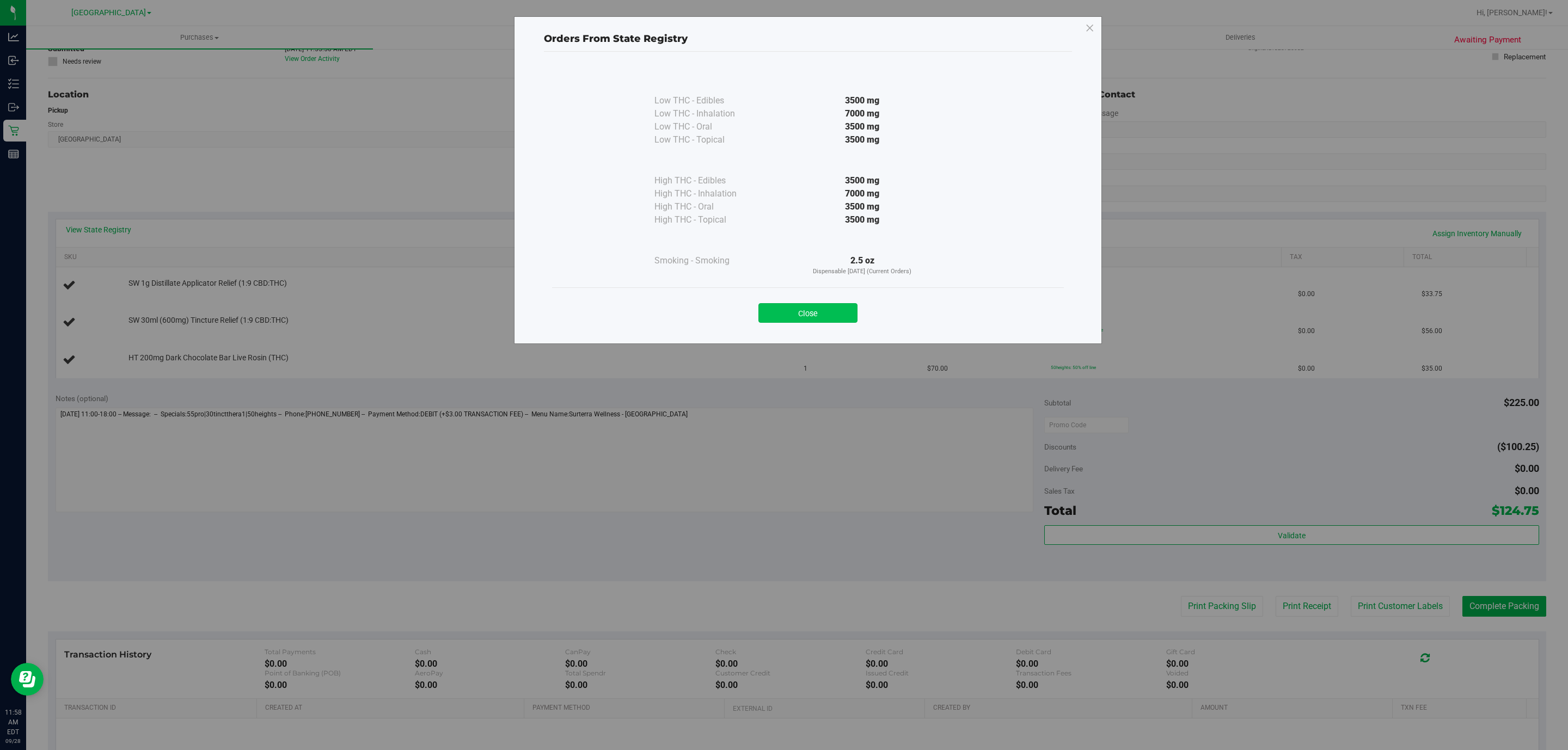
click at [799, 318] on button "Close" at bounding box center [808, 313] width 99 height 20
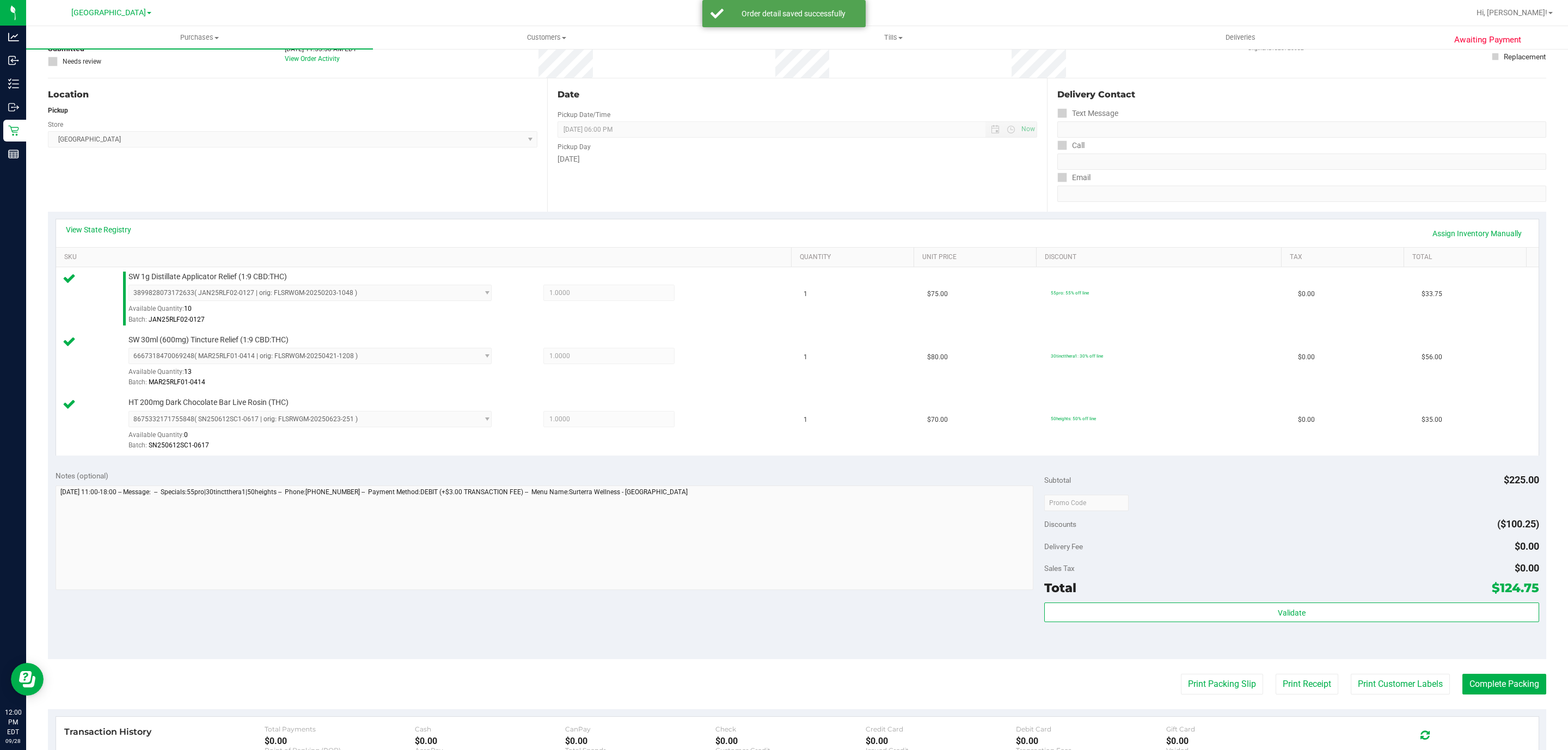
click at [1257, 604] on div "Subtotal $225.00 Discounts ($100.25) Delivery Fee $0.00 Sales Tax $0.00 Total $…" at bounding box center [1291, 561] width 495 height 181
click at [1251, 631] on div "Validate" at bounding box center [1291, 627] width 495 height 49
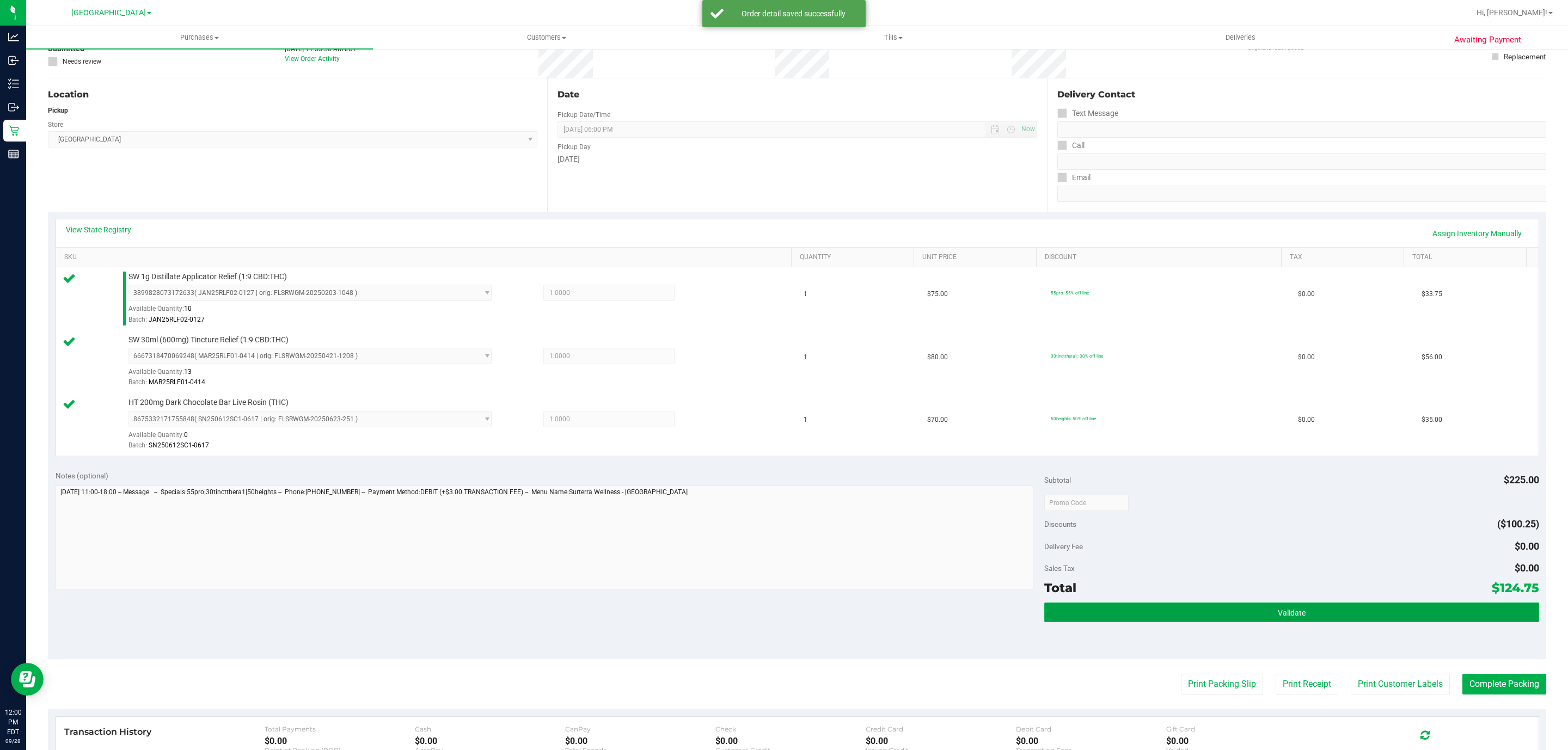
click at [1246, 611] on button "Validate" at bounding box center [1291, 612] width 495 height 20
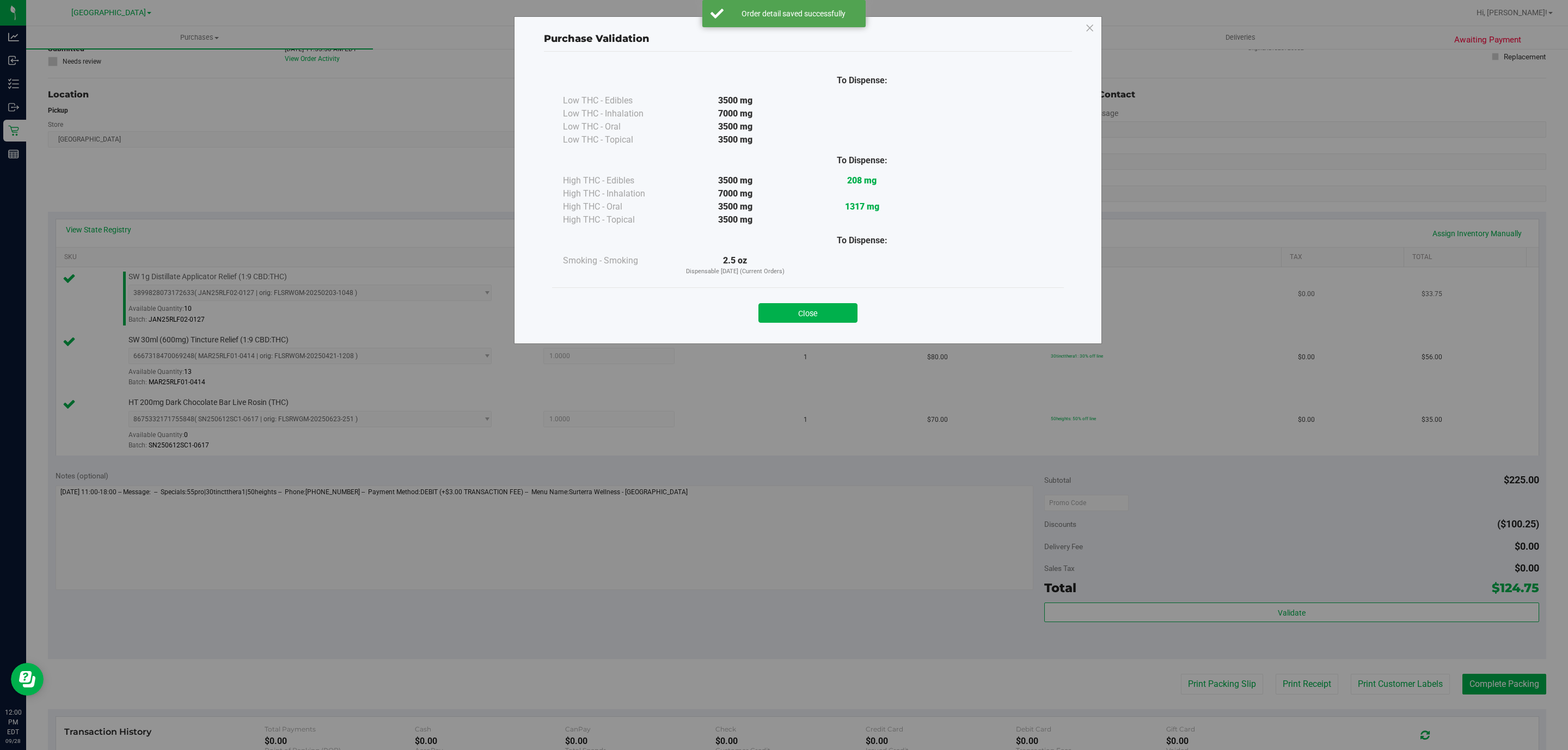
drag, startPoint x: 845, startPoint y: 309, endPoint x: 835, endPoint y: 312, distance: 10.4
click at [843, 310] on button "Close" at bounding box center [808, 313] width 99 height 20
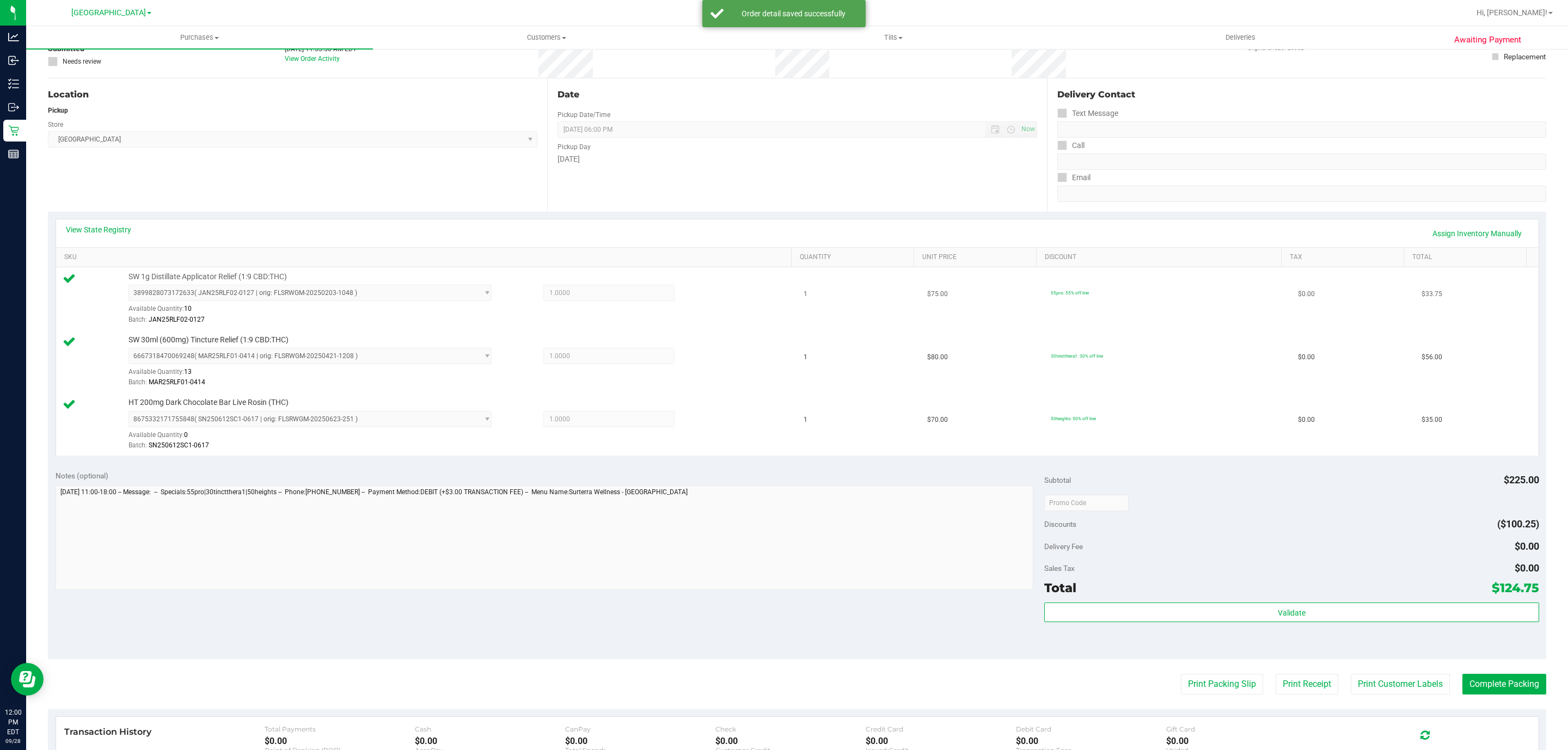
click at [830, 322] on td "1" at bounding box center [858, 298] width 123 height 63
click at [1501, 696] on purchase-details "Back Edit Purchase Cancel Purchase View Profile # 12019632 BioTrack ID: - Submi…" at bounding box center [797, 445] width 1498 height 935
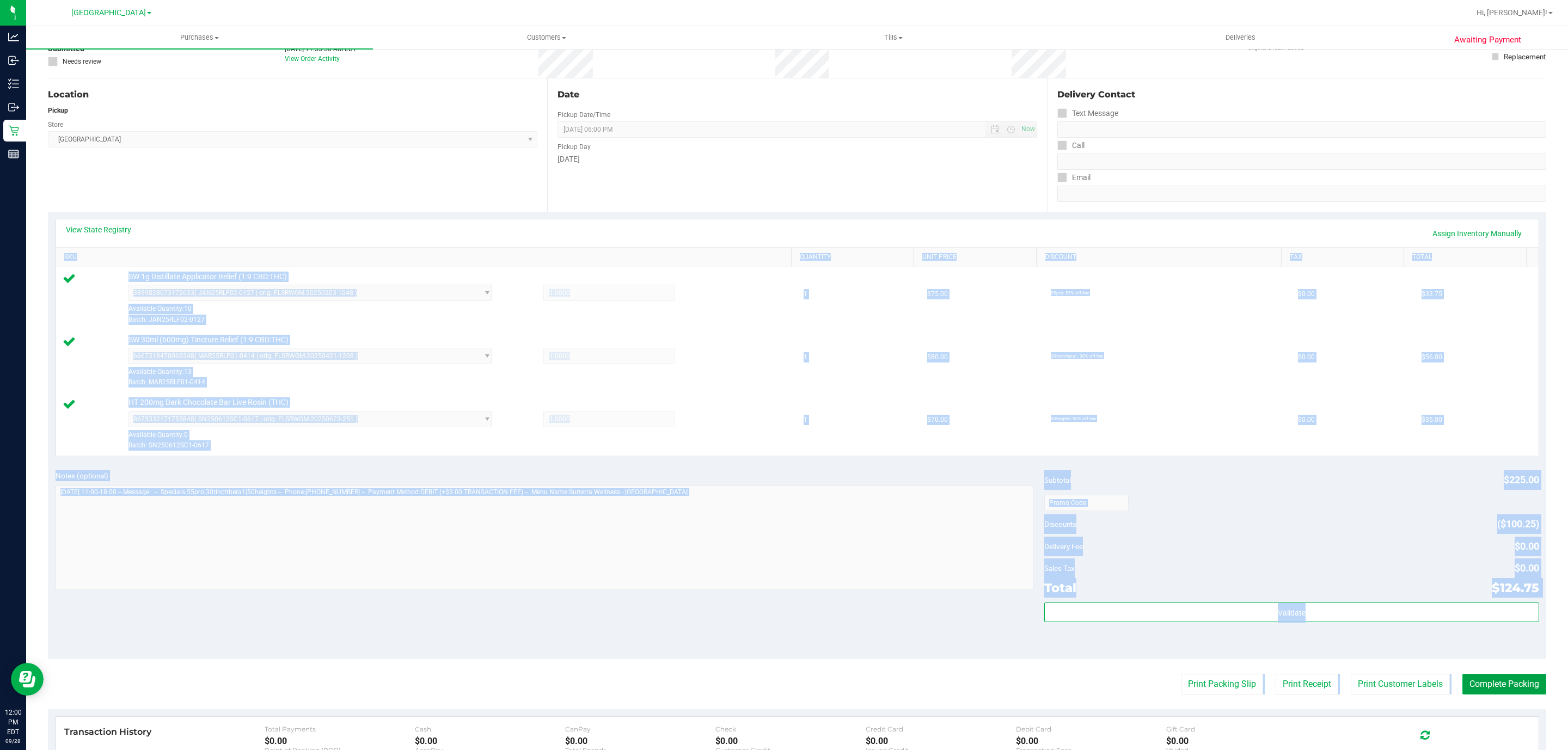
click at [1500, 693] on button "Complete Packing" at bounding box center [1504, 684] width 84 height 20
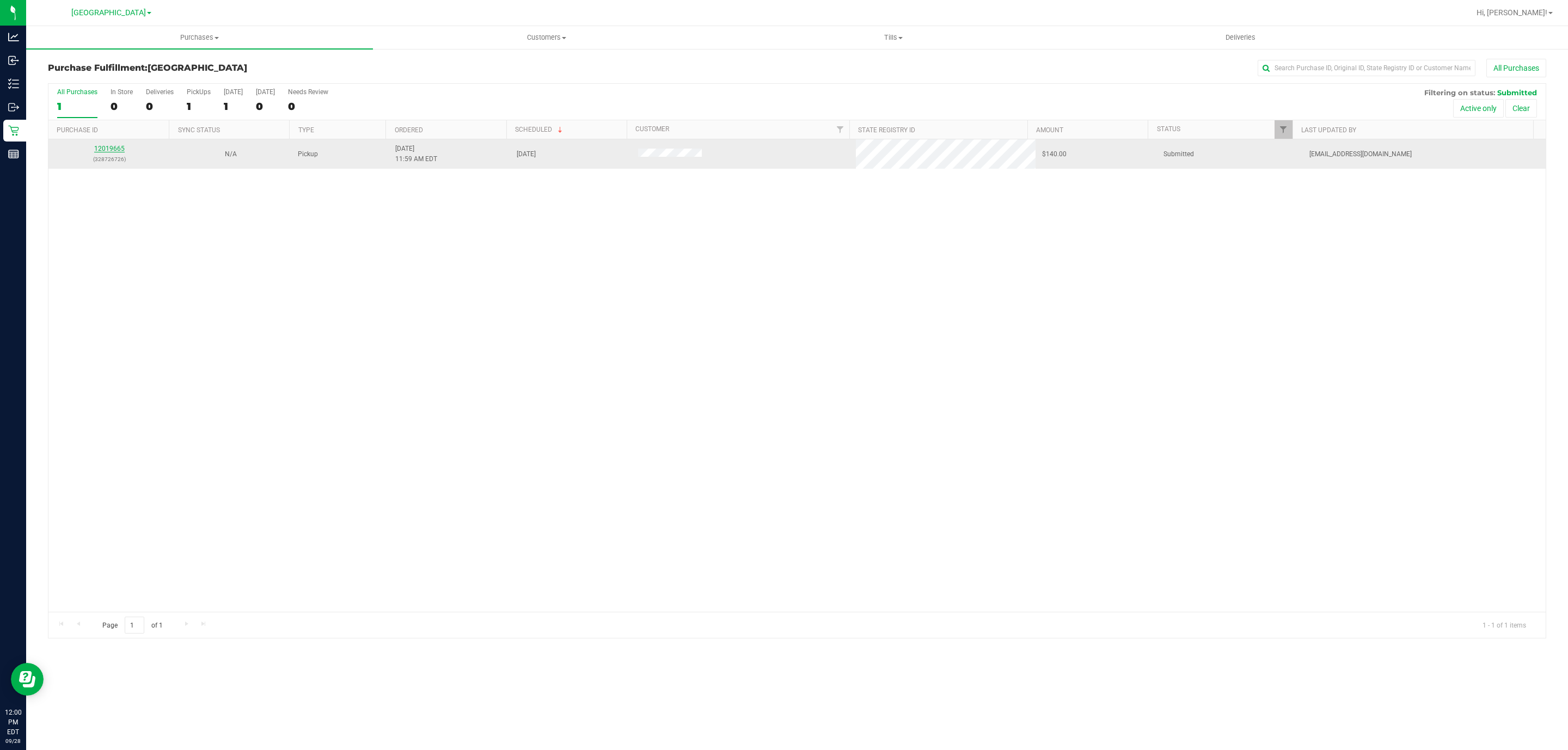
click at [101, 152] on link "12019665" at bounding box center [109, 149] width 31 height 8
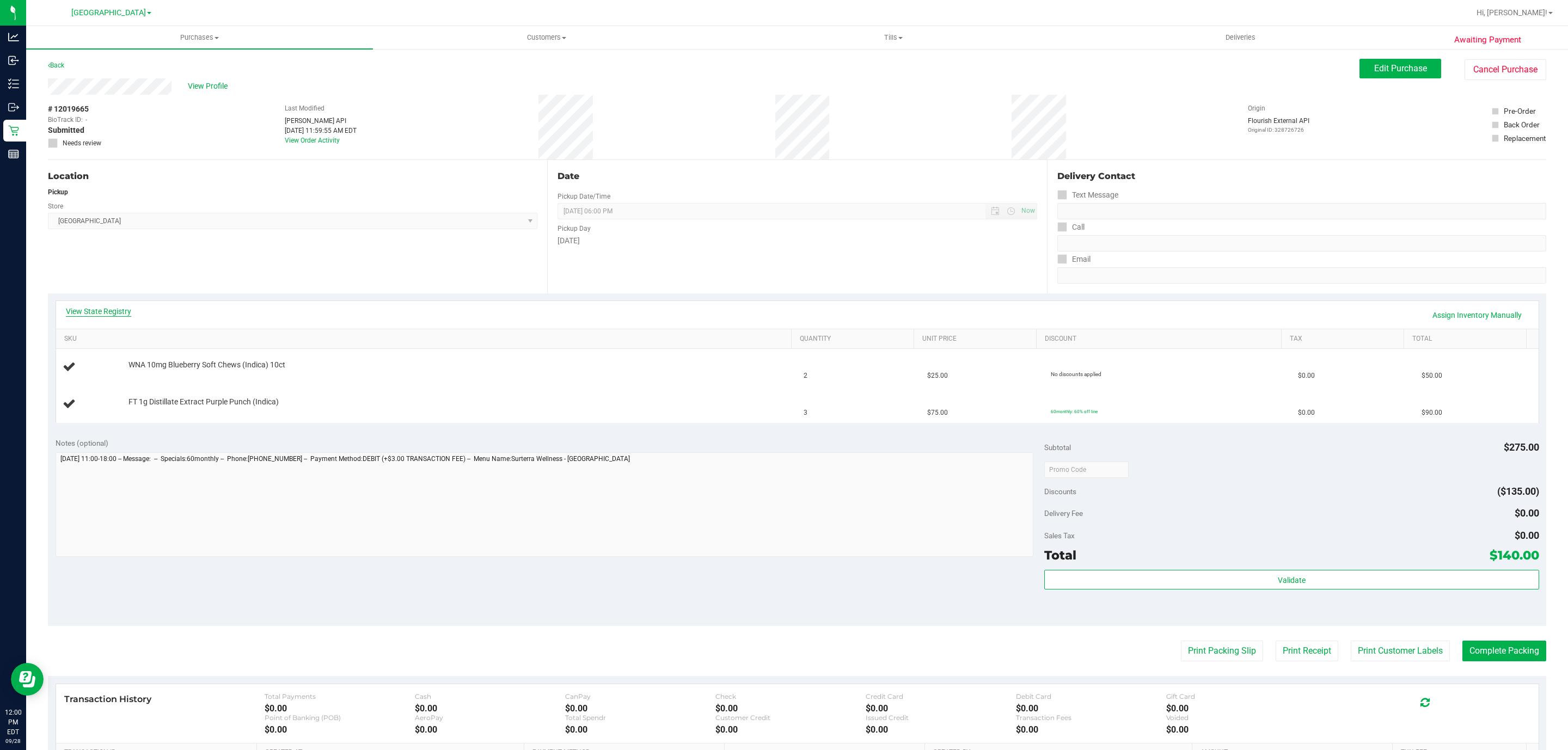
click at [114, 314] on link "View State Registry" at bounding box center [98, 311] width 65 height 11
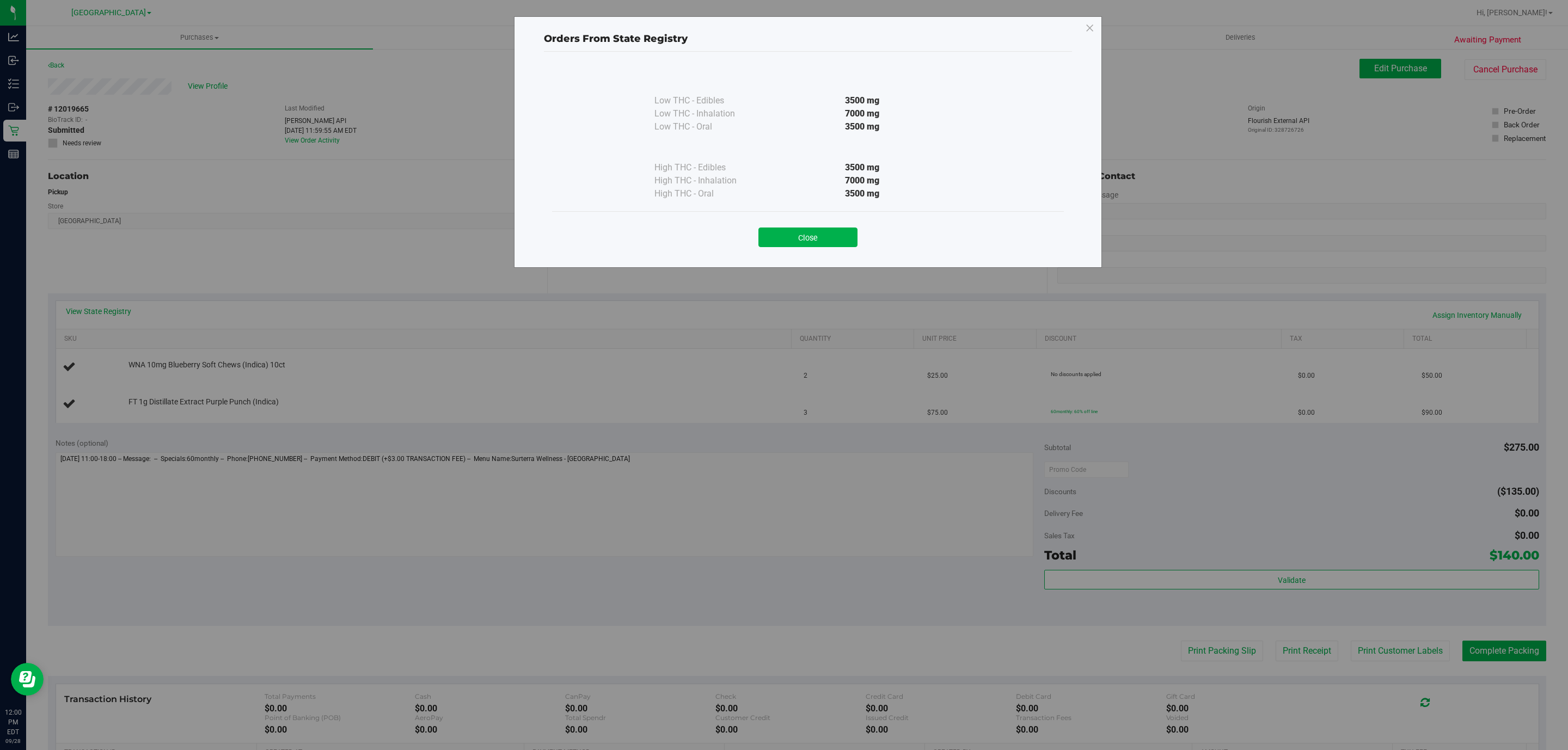
click at [861, 237] on div "Close" at bounding box center [808, 233] width 495 height 27
click at [840, 235] on button "Close" at bounding box center [808, 237] width 99 height 20
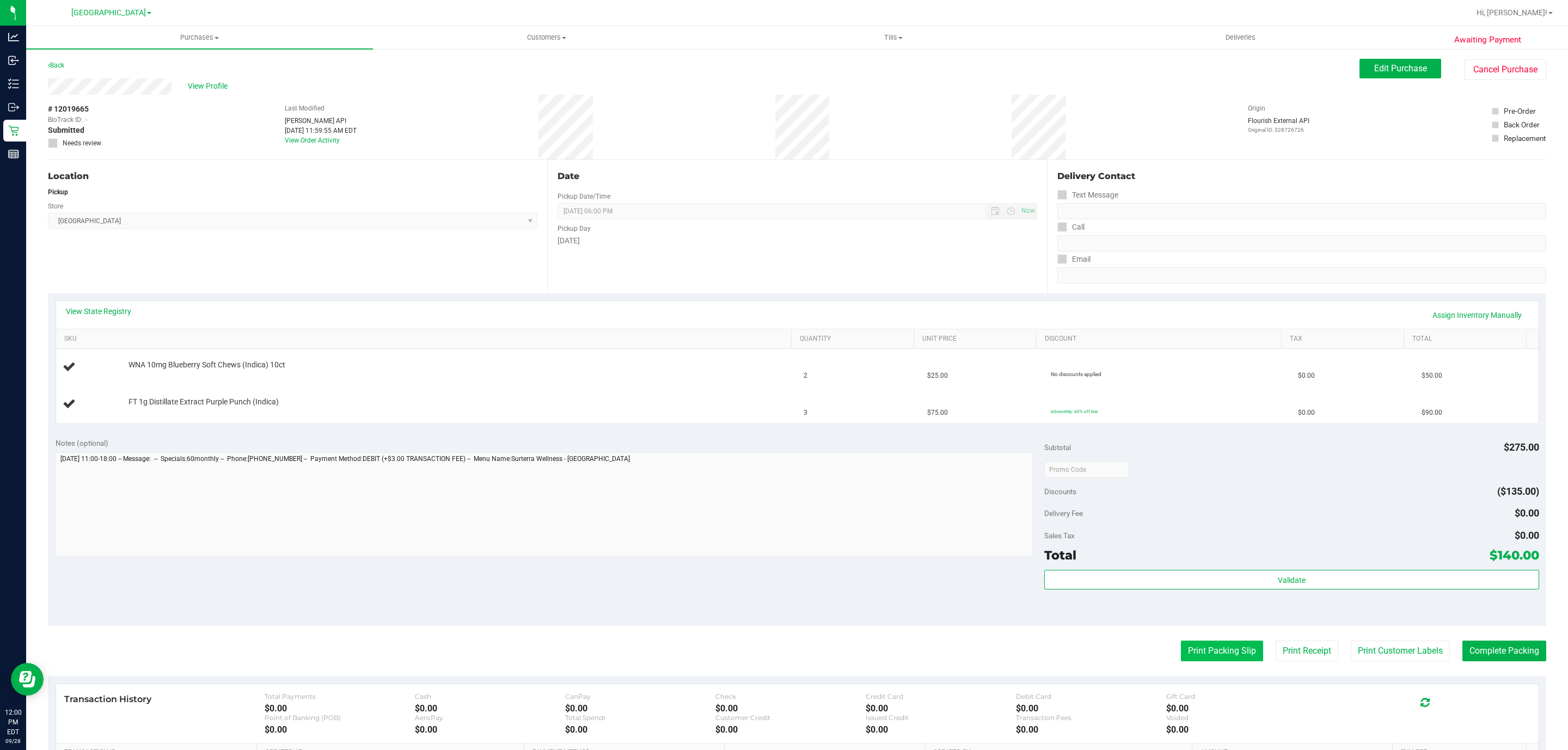
drag, startPoint x: 1234, startPoint y: 657, endPoint x: 1220, endPoint y: 657, distance: 14.0
click at [1220, 657] on button "Print Packing Slip" at bounding box center [1222, 651] width 82 height 20
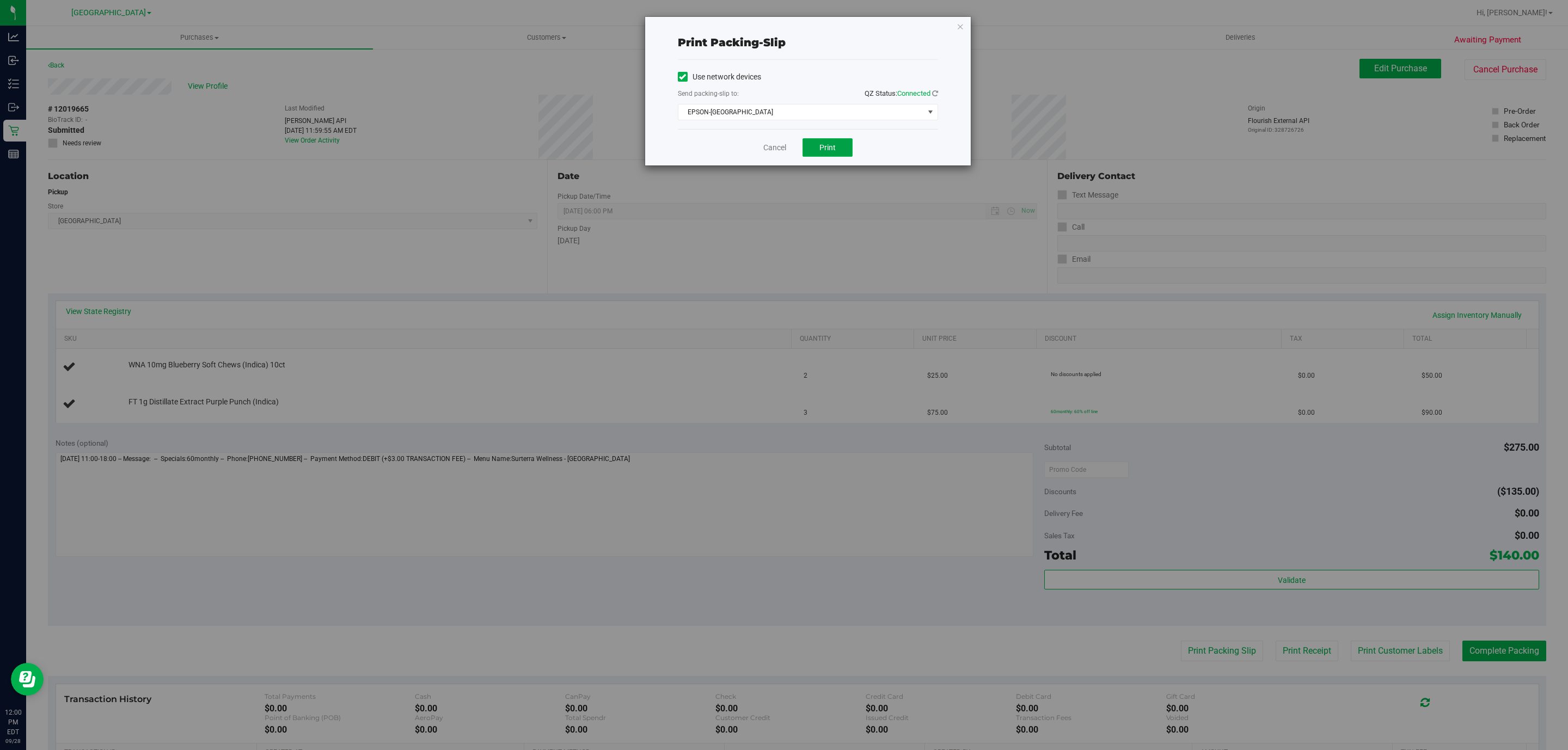
click at [830, 142] on button "Print" at bounding box center [827, 147] width 50 height 19
click at [826, 152] on span "Print" at bounding box center [827, 148] width 17 height 9
click at [959, 27] on icon "button" at bounding box center [960, 26] width 8 height 13
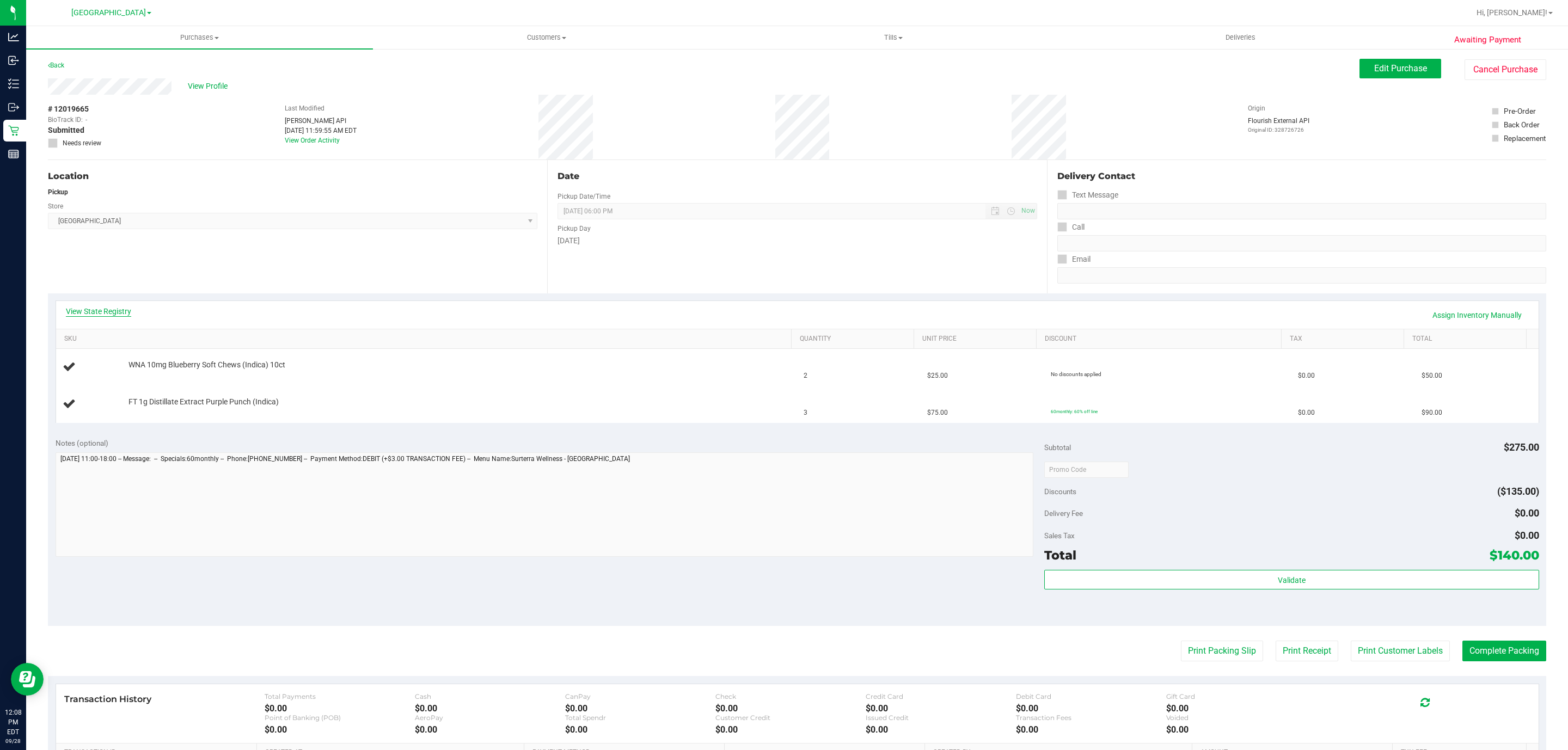
click at [124, 309] on link "View State Registry" at bounding box center [98, 311] width 65 height 11
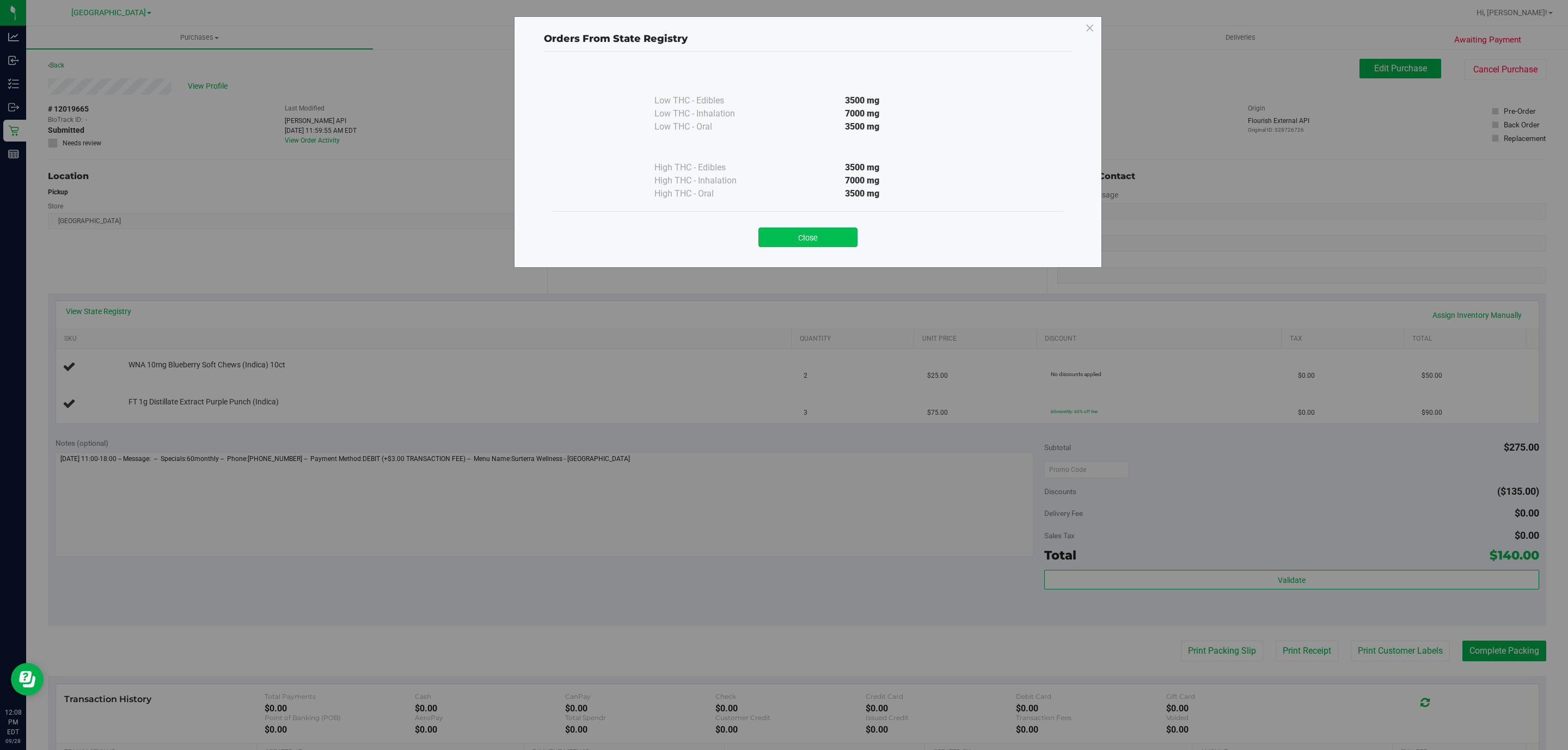
click at [819, 241] on button "Close" at bounding box center [808, 237] width 99 height 20
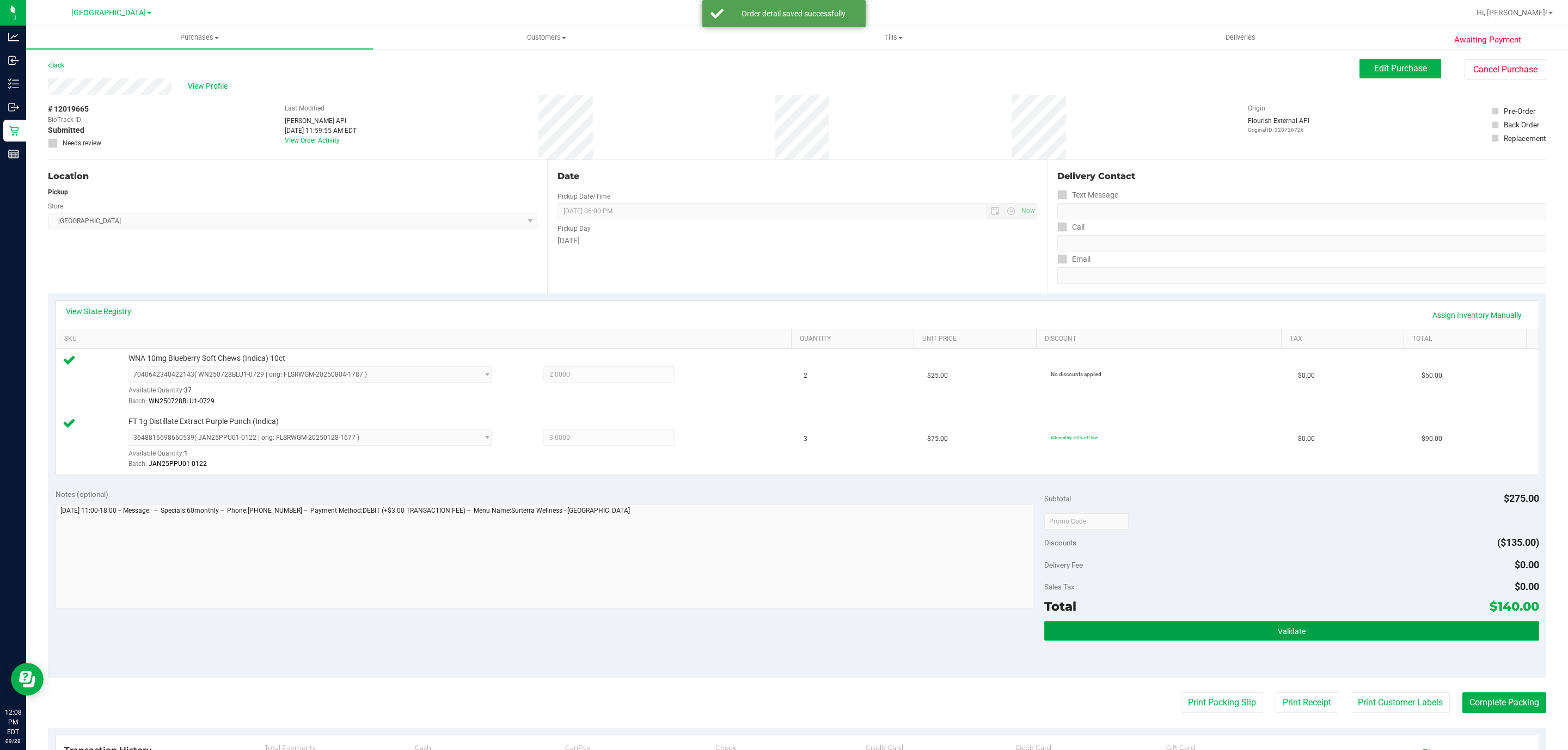
click at [1055, 635] on button "Validate" at bounding box center [1291, 631] width 495 height 20
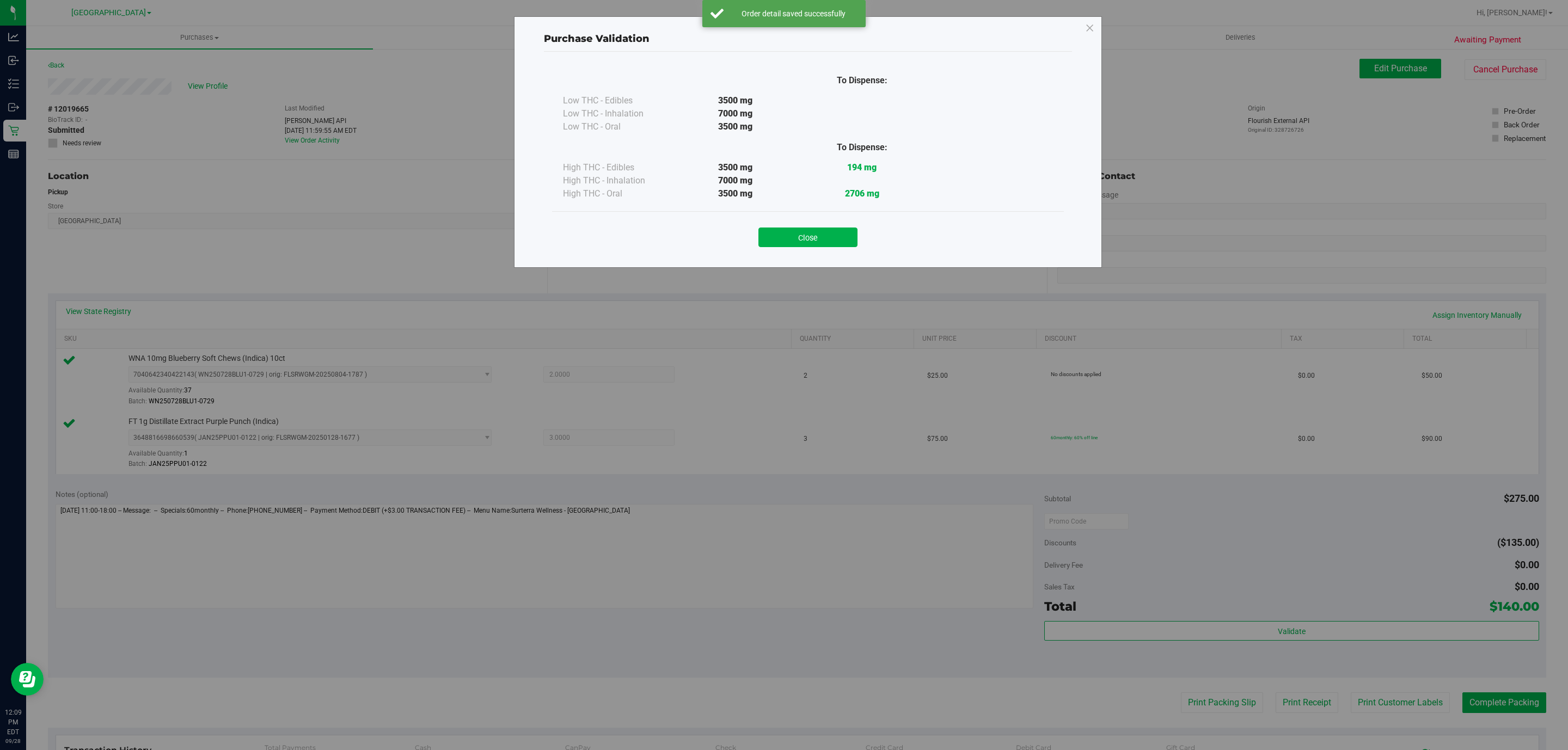
click at [793, 226] on div "Close" at bounding box center [808, 233] width 495 height 27
click at [794, 234] on button "Close" at bounding box center [808, 237] width 99 height 20
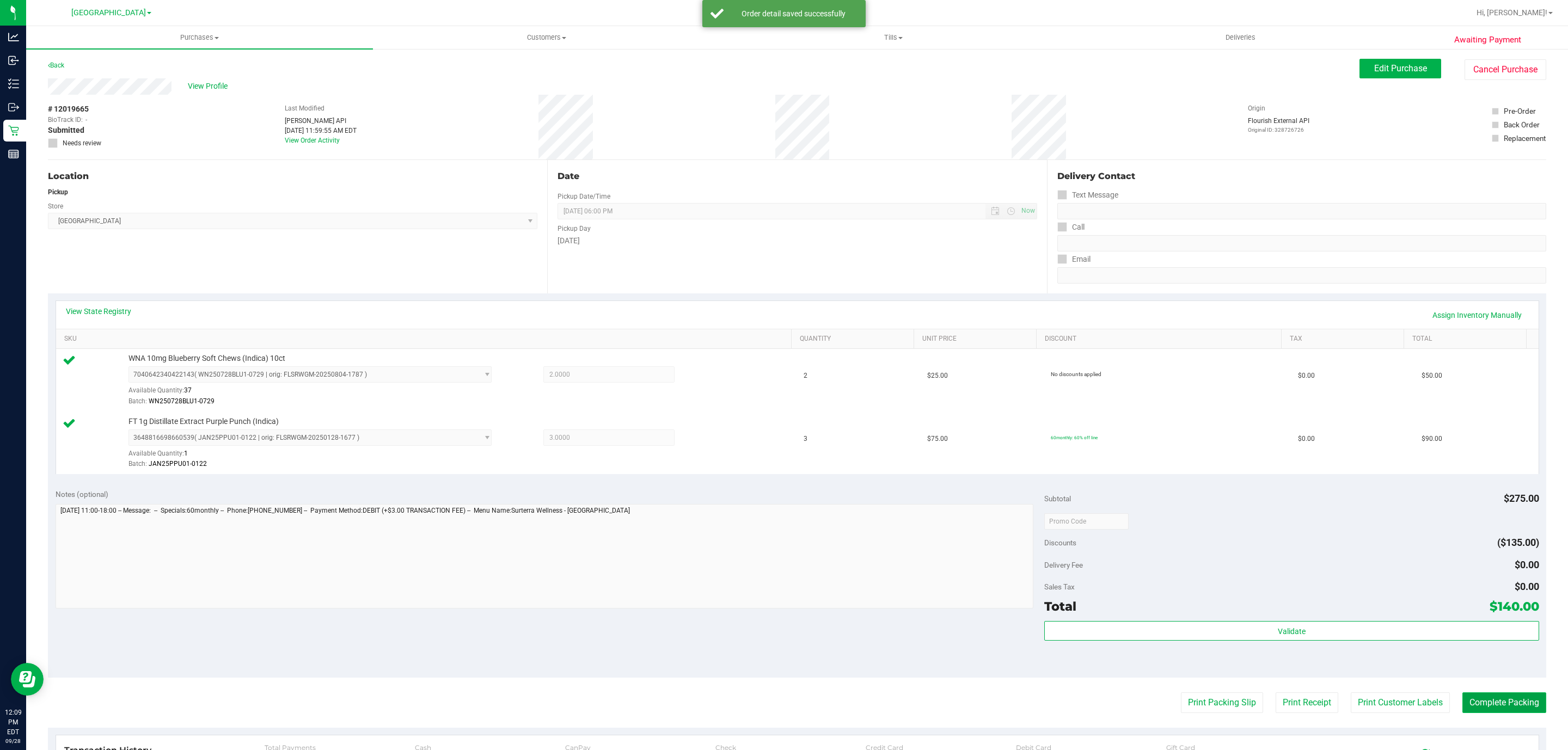
click at [1496, 700] on button "Complete Packing" at bounding box center [1504, 703] width 84 height 20
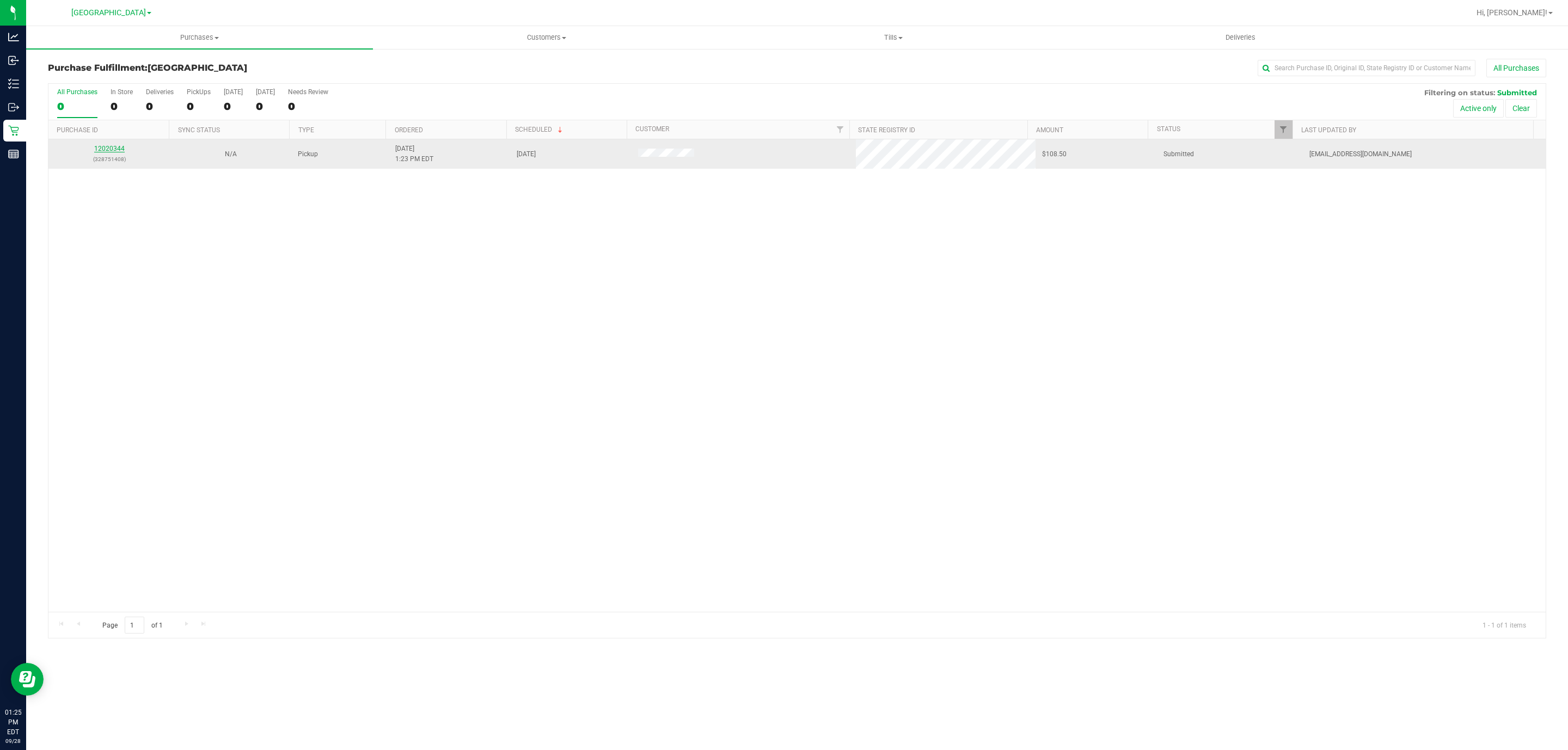
click at [112, 153] on link "12020344" at bounding box center [109, 149] width 31 height 8
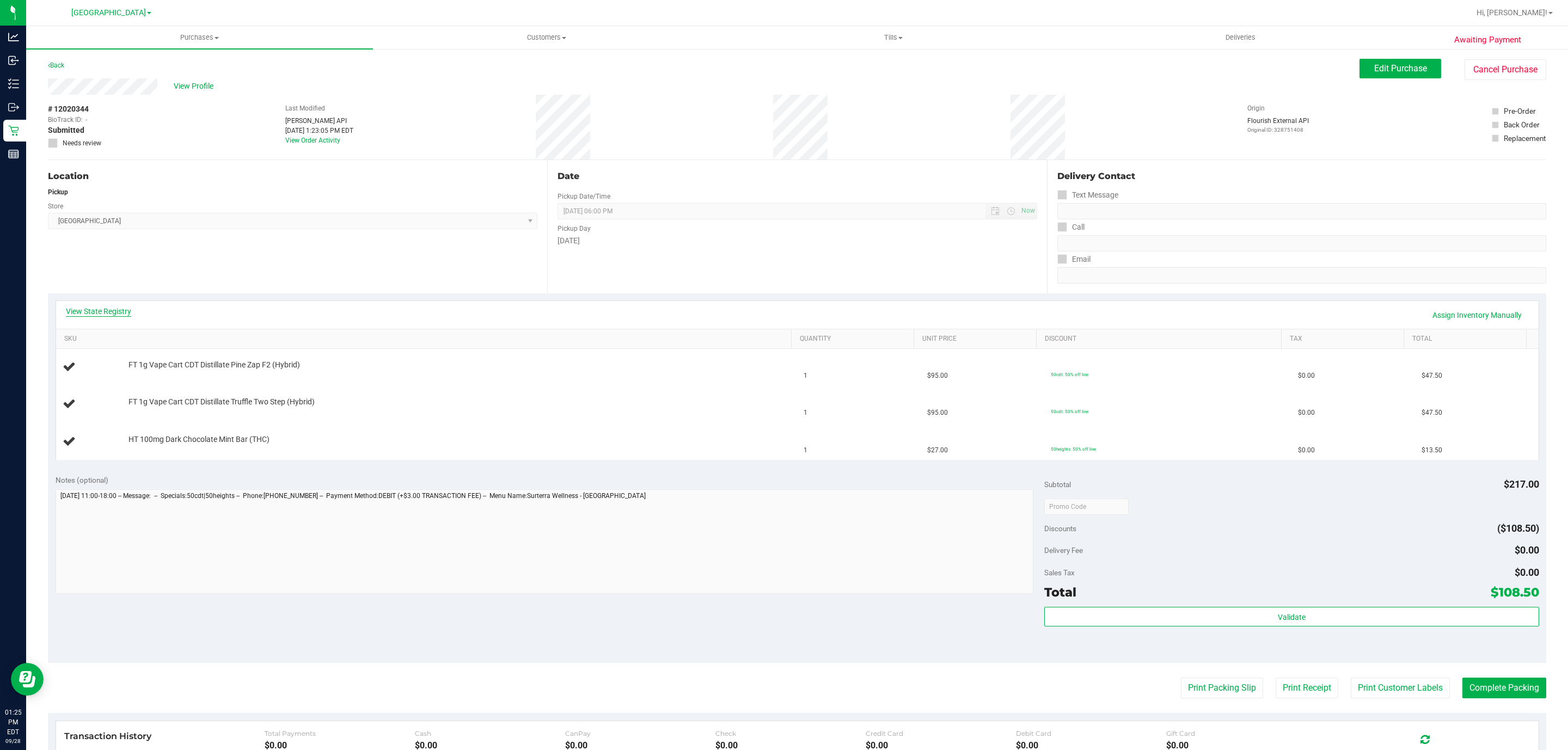
click at [94, 309] on link "View State Registry" at bounding box center [98, 311] width 65 height 11
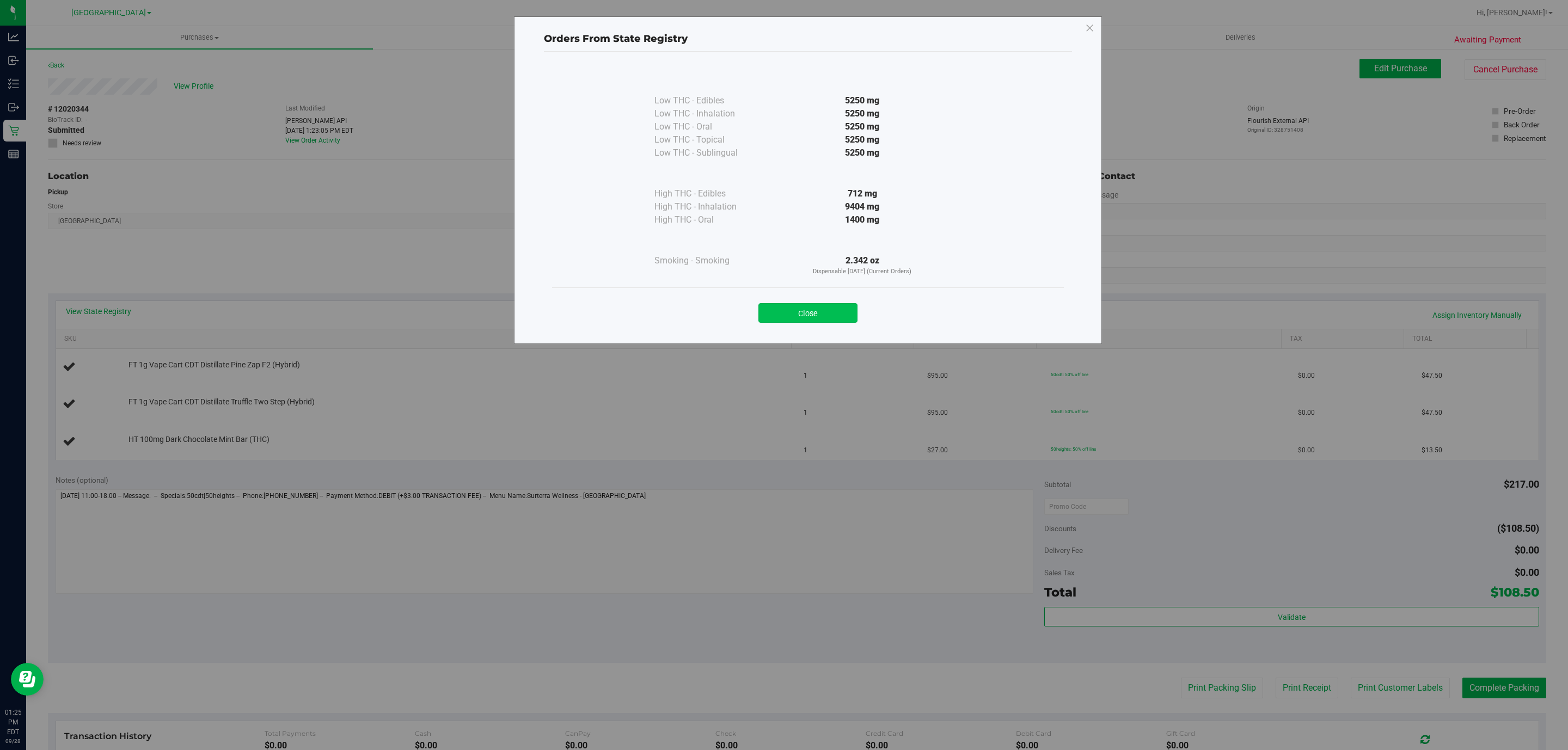
click at [838, 320] on button "Close" at bounding box center [808, 313] width 99 height 20
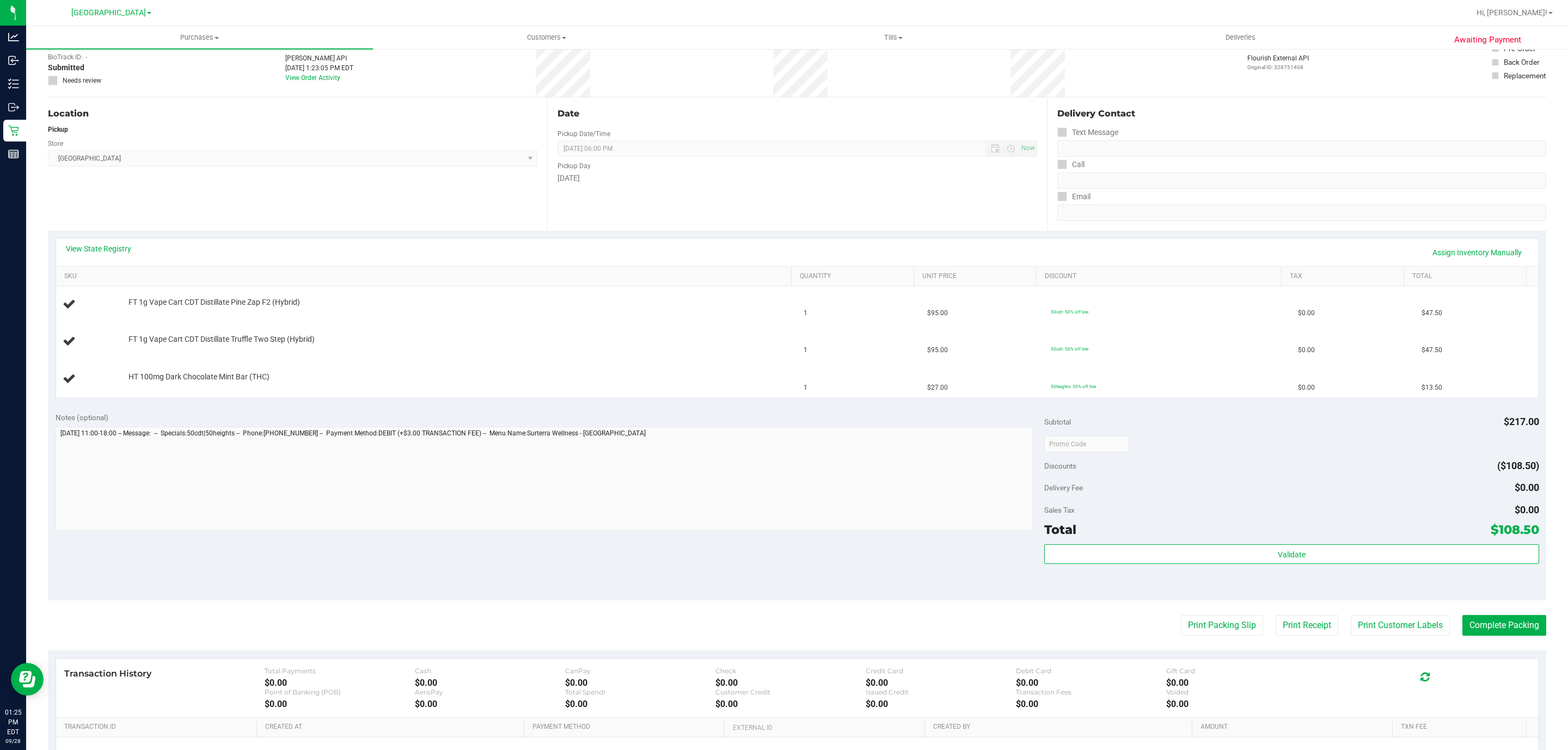
scroll to position [82, 0]
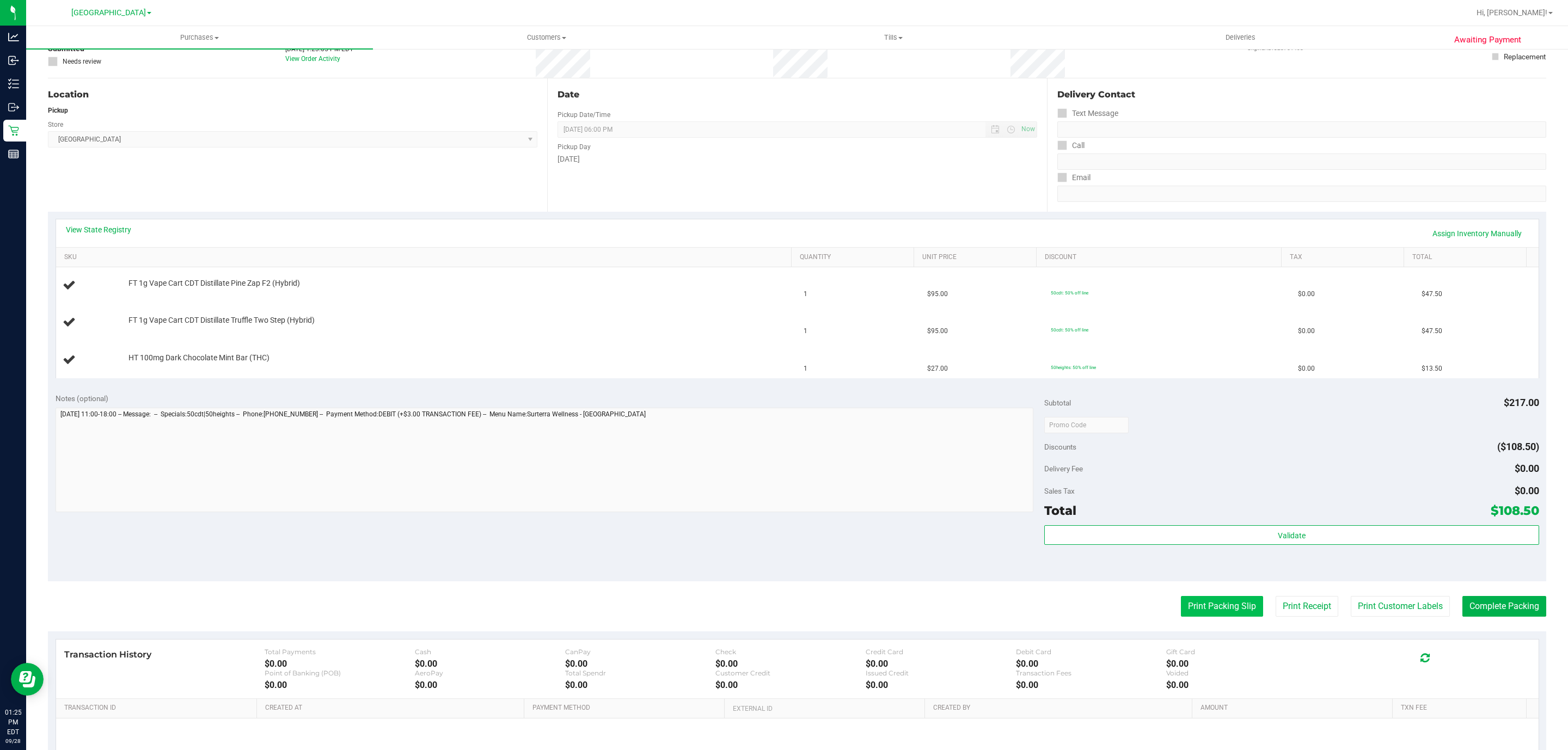
click at [1201, 600] on button "Print Packing Slip" at bounding box center [1222, 606] width 82 height 20
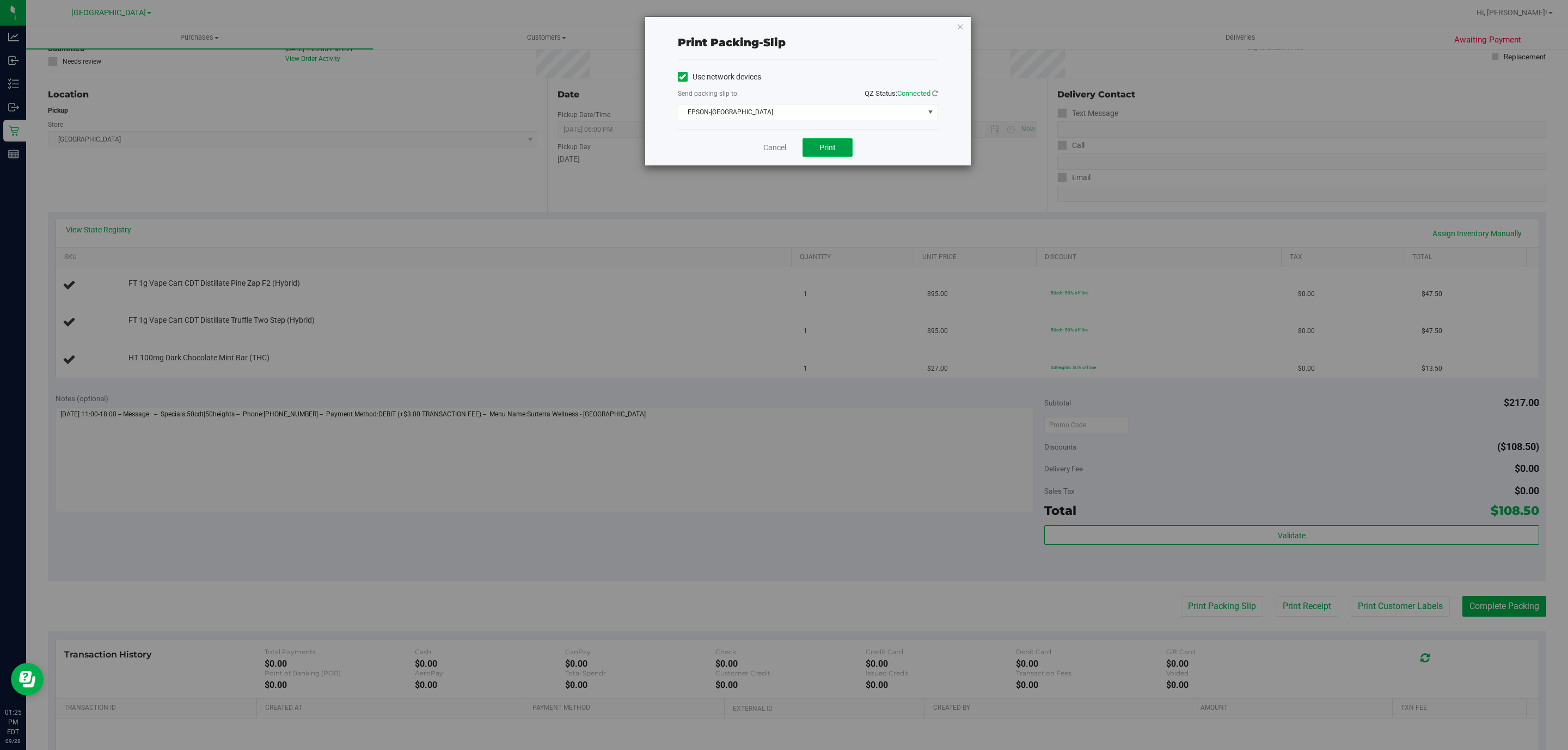
click at [825, 142] on button "Print" at bounding box center [827, 147] width 50 height 19
click at [957, 24] on icon "button" at bounding box center [960, 26] width 8 height 13
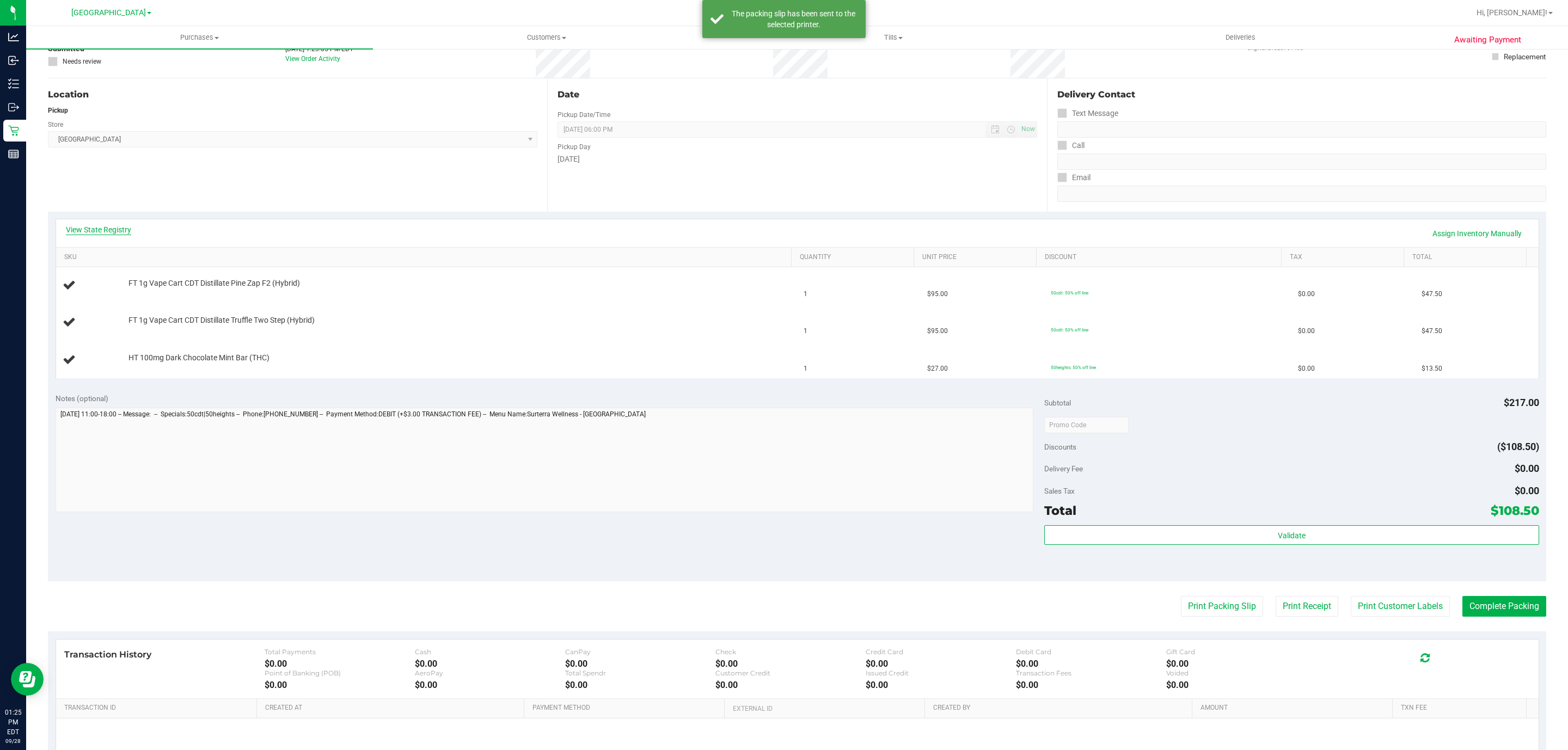
click at [115, 229] on link "View State Registry" at bounding box center [98, 229] width 65 height 11
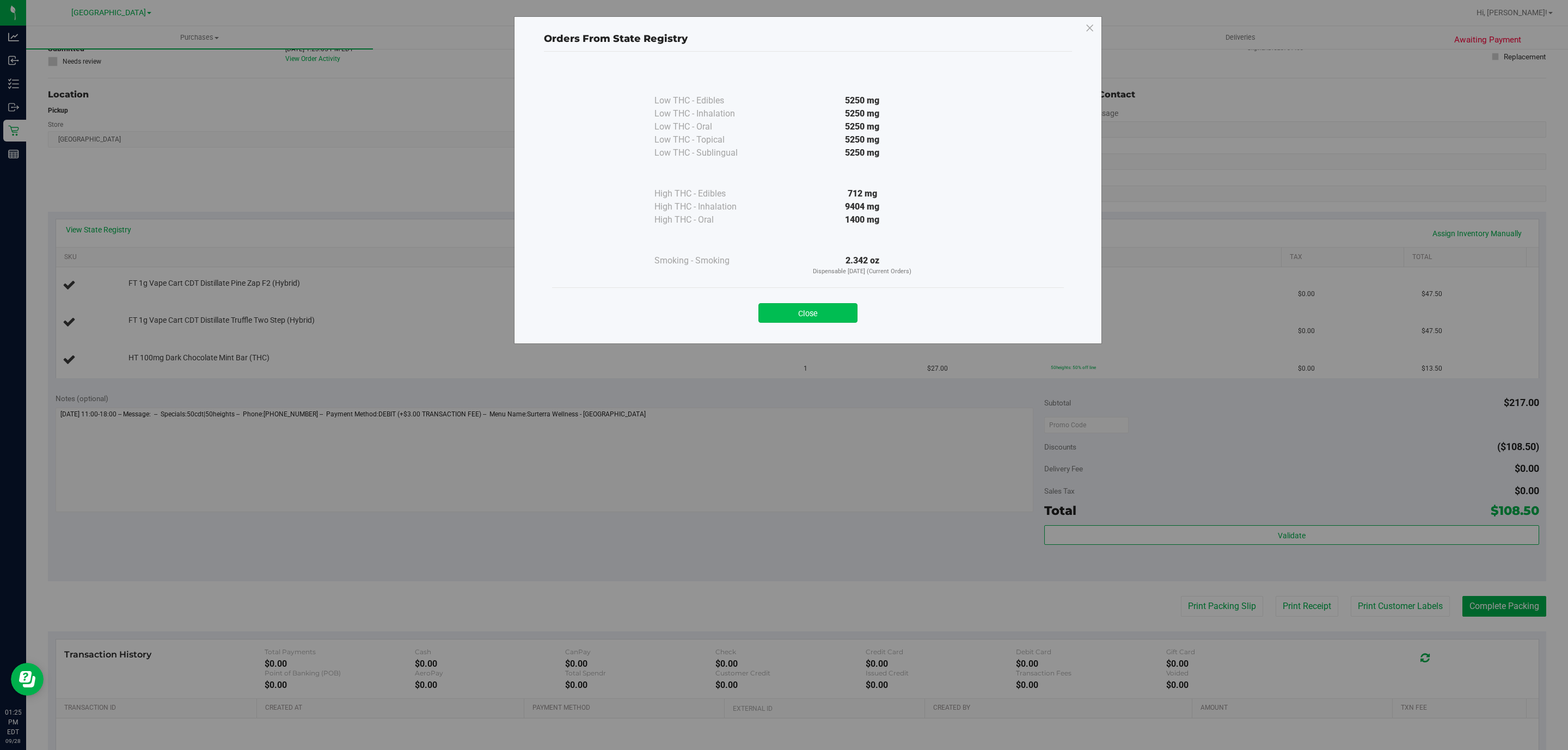
click at [807, 311] on button "Close" at bounding box center [808, 313] width 99 height 20
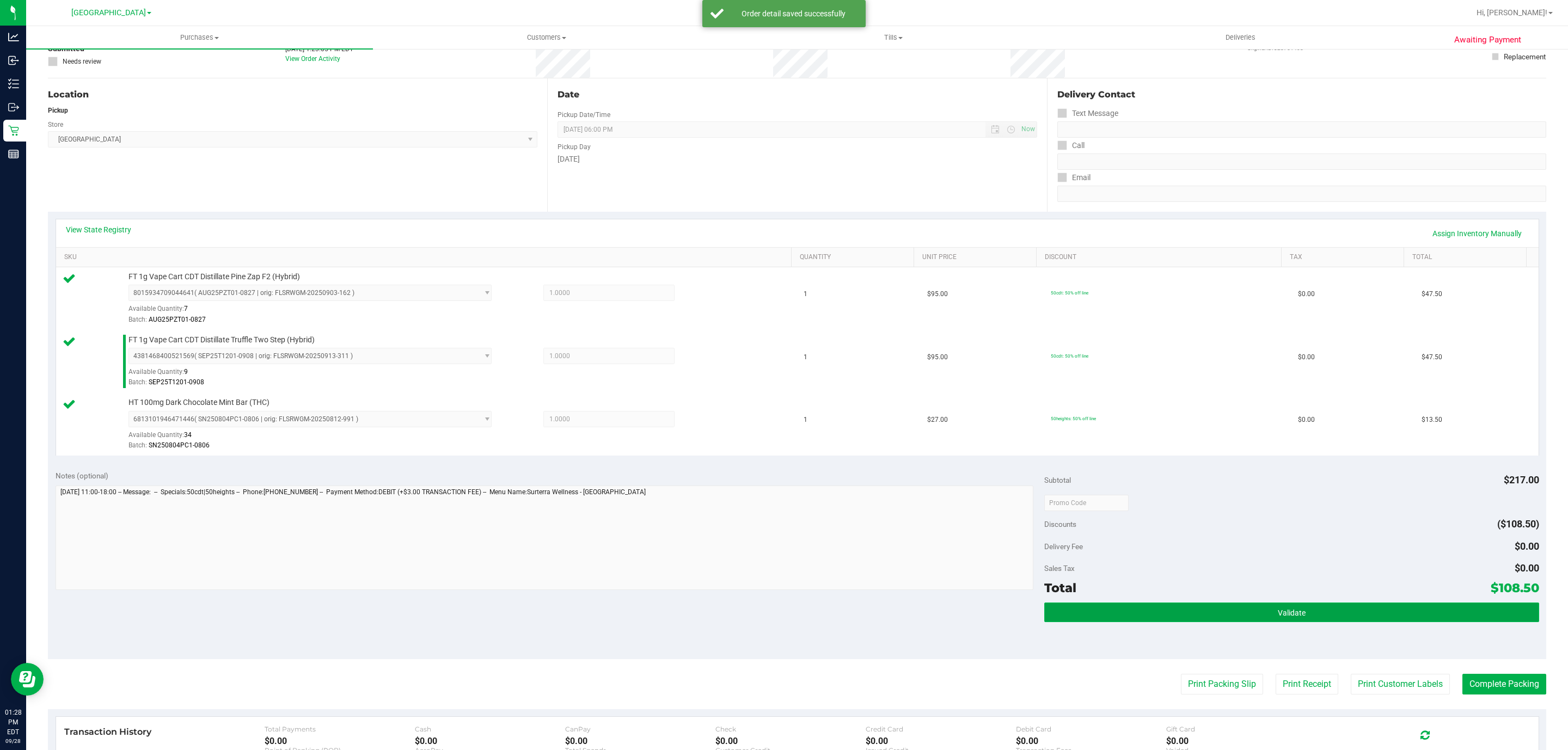
click at [1201, 611] on button "Validate" at bounding box center [1291, 612] width 495 height 20
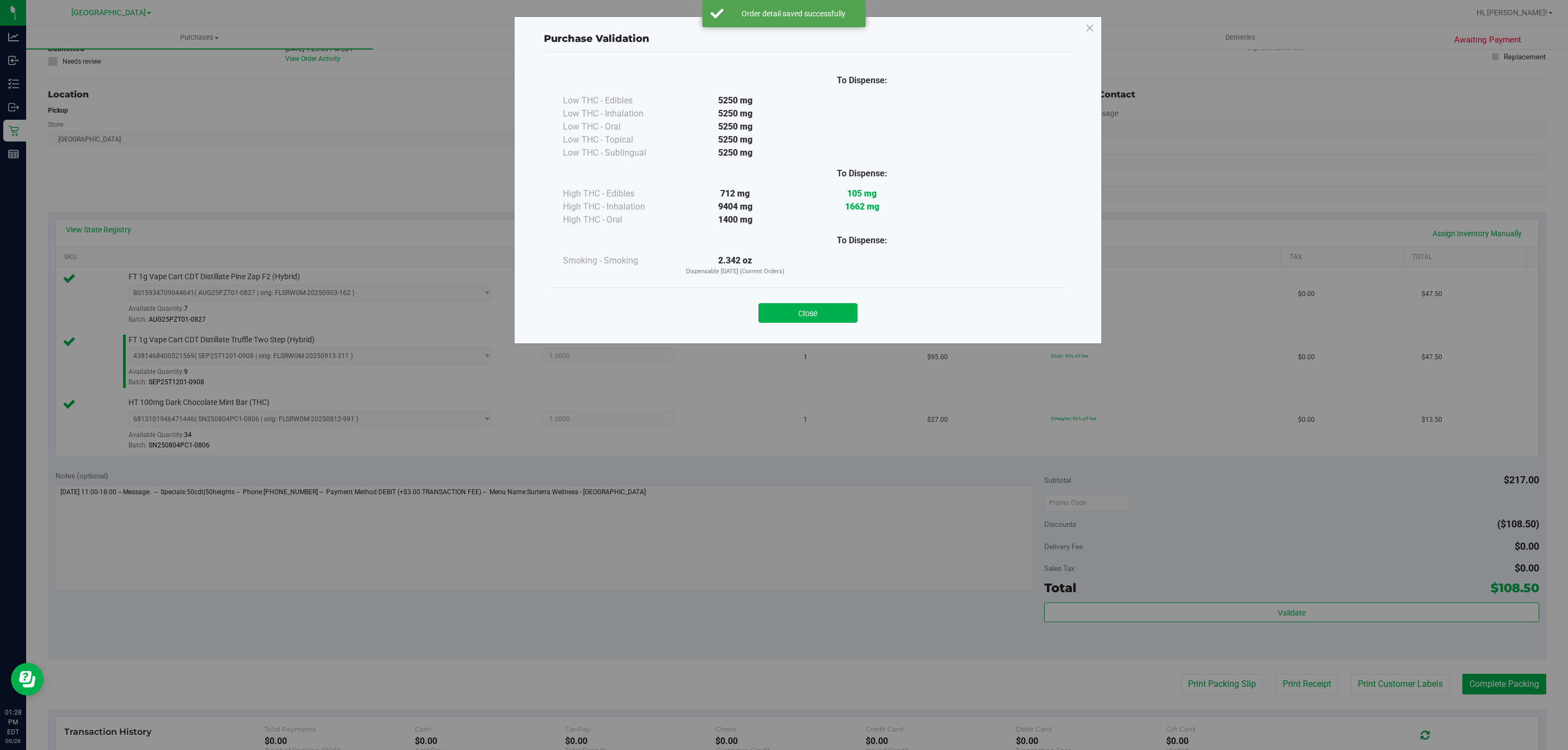
click at [797, 296] on div "Close" at bounding box center [808, 310] width 495 height 27
click at [799, 312] on button "Close" at bounding box center [808, 313] width 99 height 20
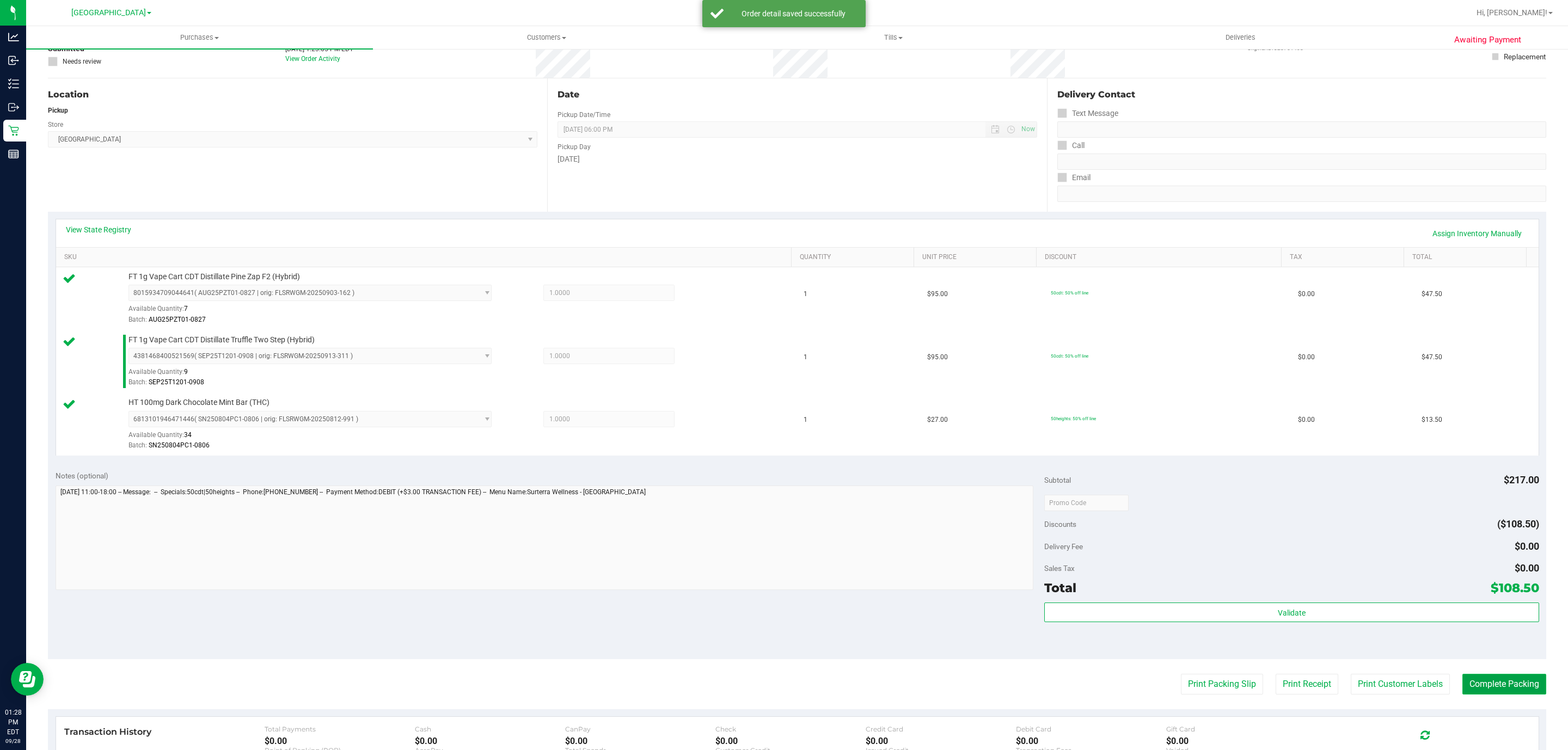
click at [1489, 687] on button "Complete Packing" at bounding box center [1504, 684] width 84 height 20
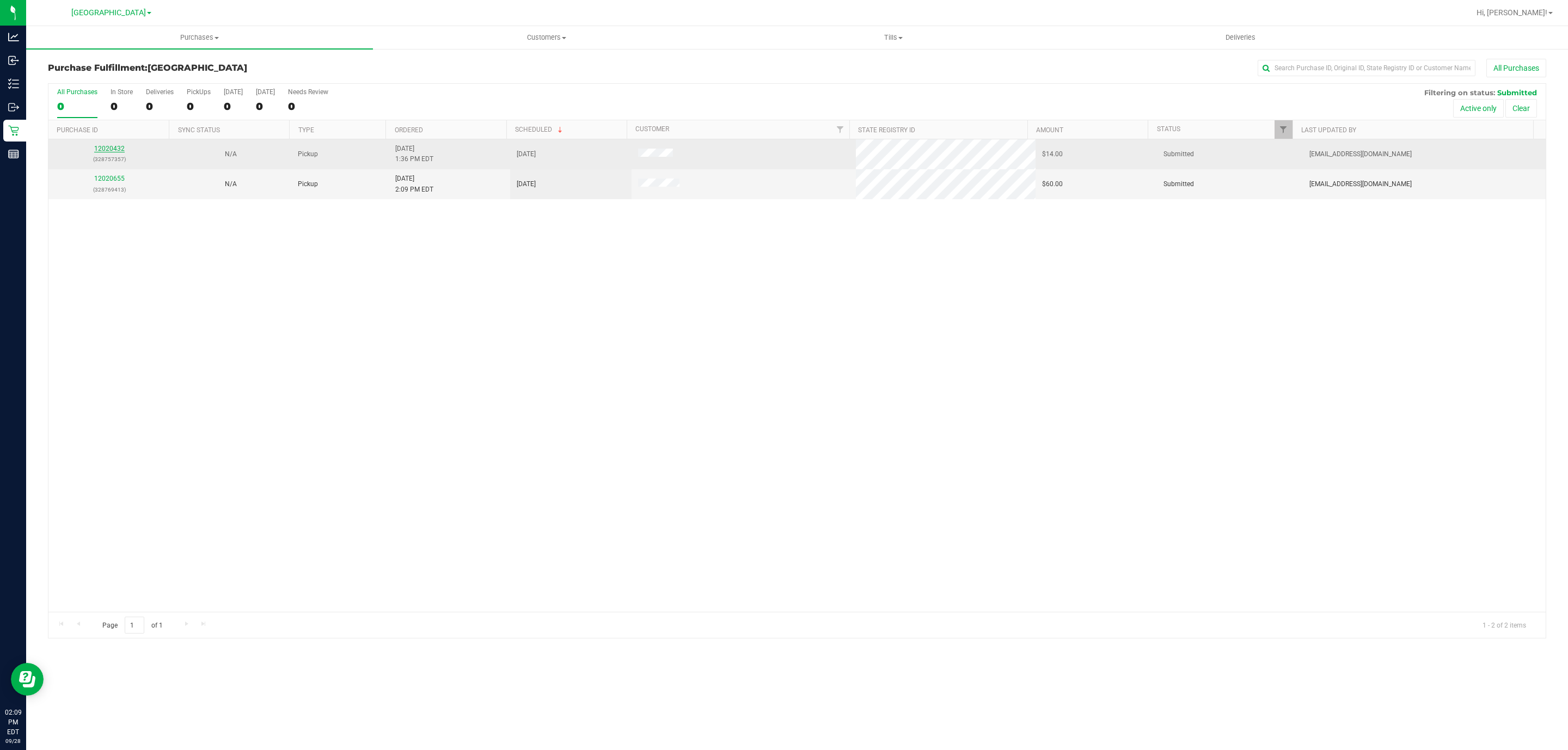
click at [105, 146] on link "12020432" at bounding box center [109, 149] width 31 height 8
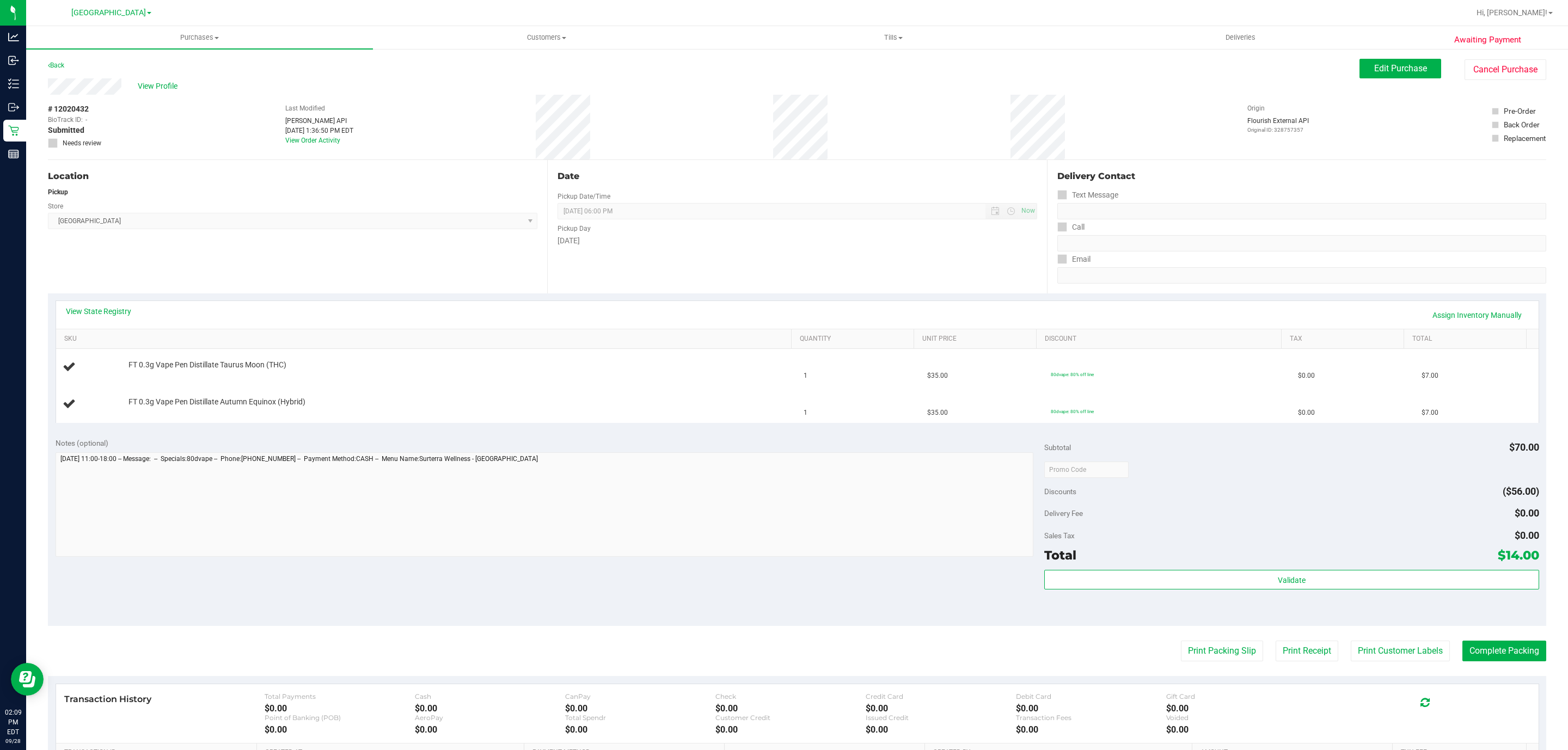
click at [102, 321] on div "View State Registry Assign Inventory Manually" at bounding box center [797, 315] width 1463 height 19
click at [102, 311] on link "View State Registry" at bounding box center [98, 311] width 65 height 11
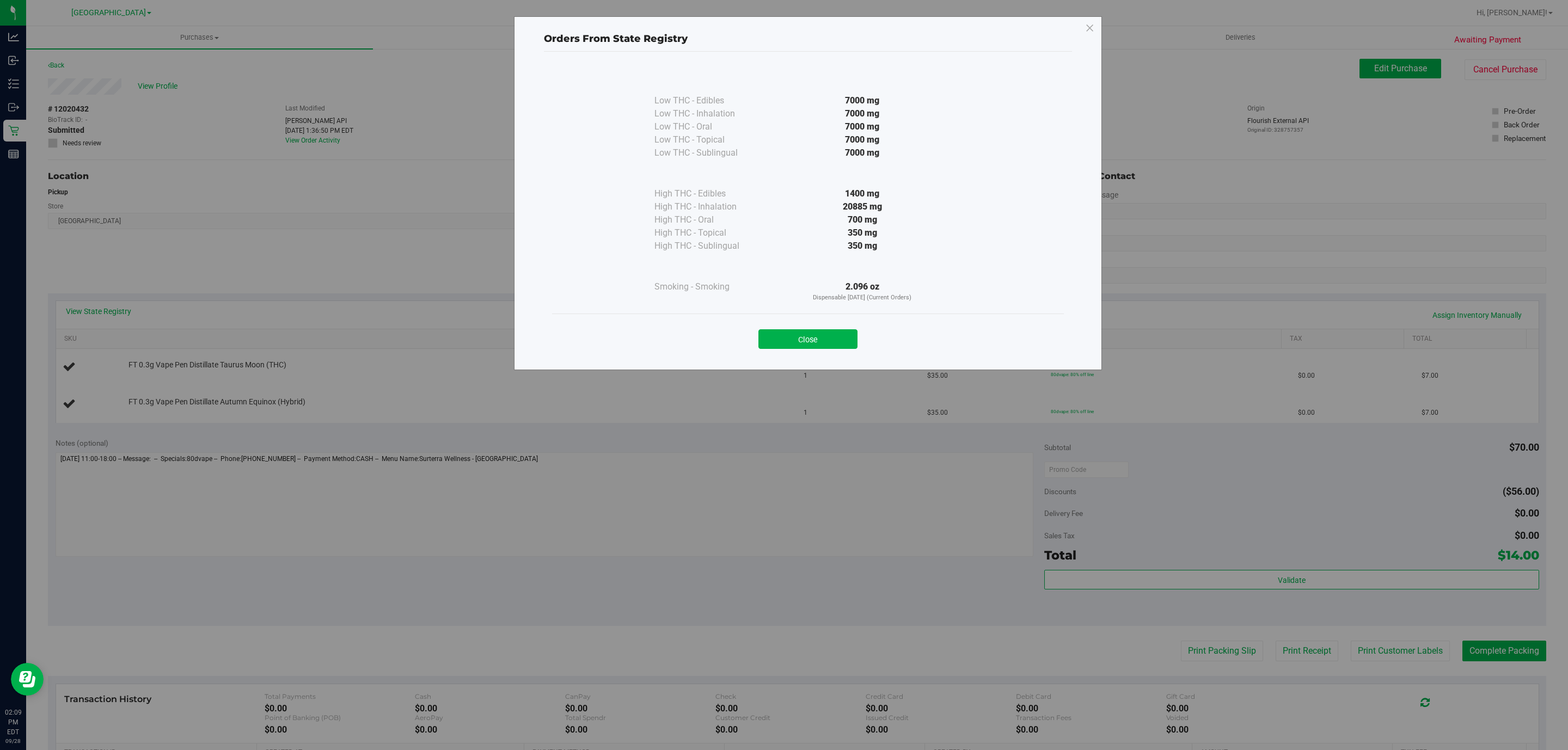
click at [800, 350] on div "Close" at bounding box center [808, 335] width 512 height 44
click at [800, 345] on button "Close" at bounding box center [808, 339] width 99 height 20
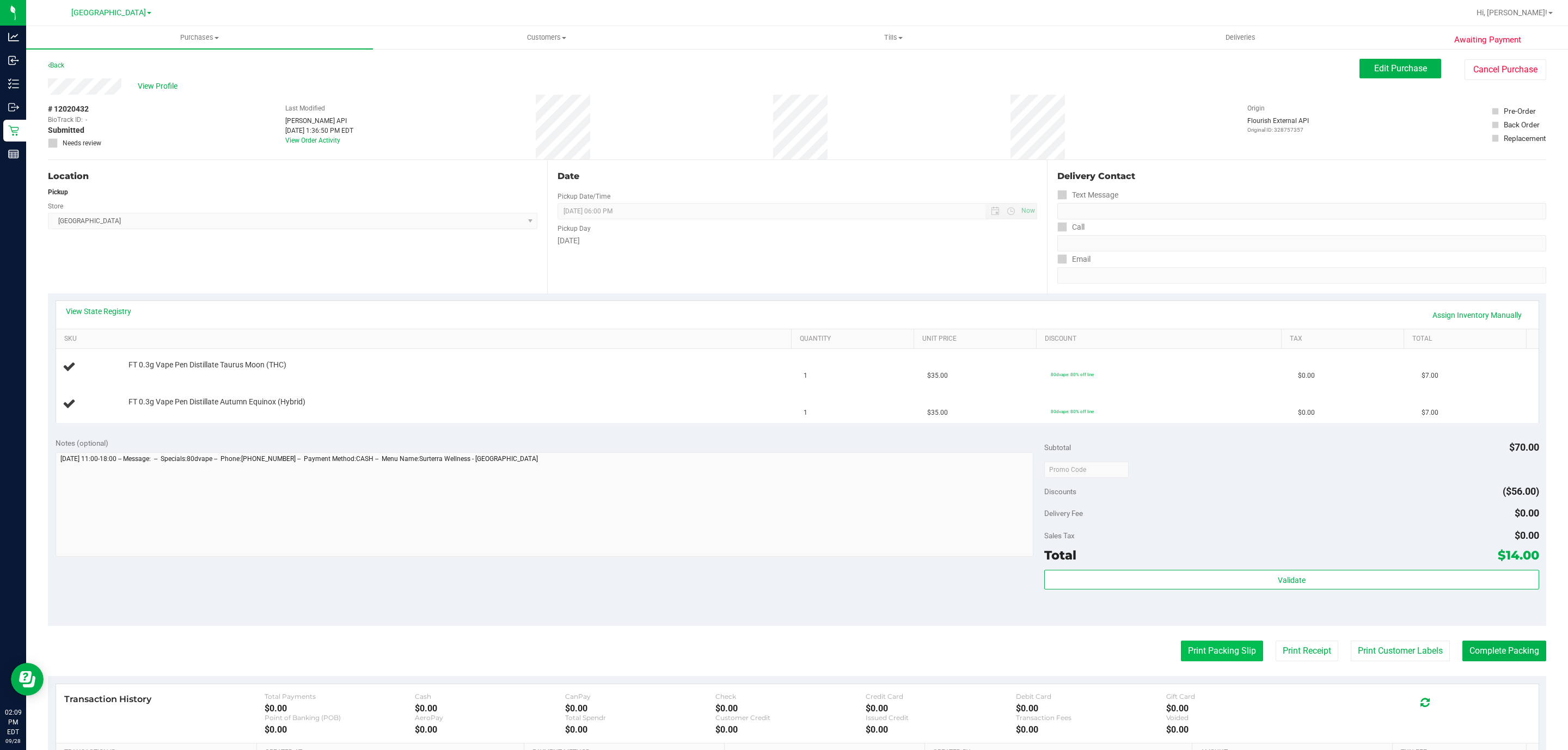
click at [1181, 657] on button "Print Packing Slip" at bounding box center [1222, 651] width 82 height 20
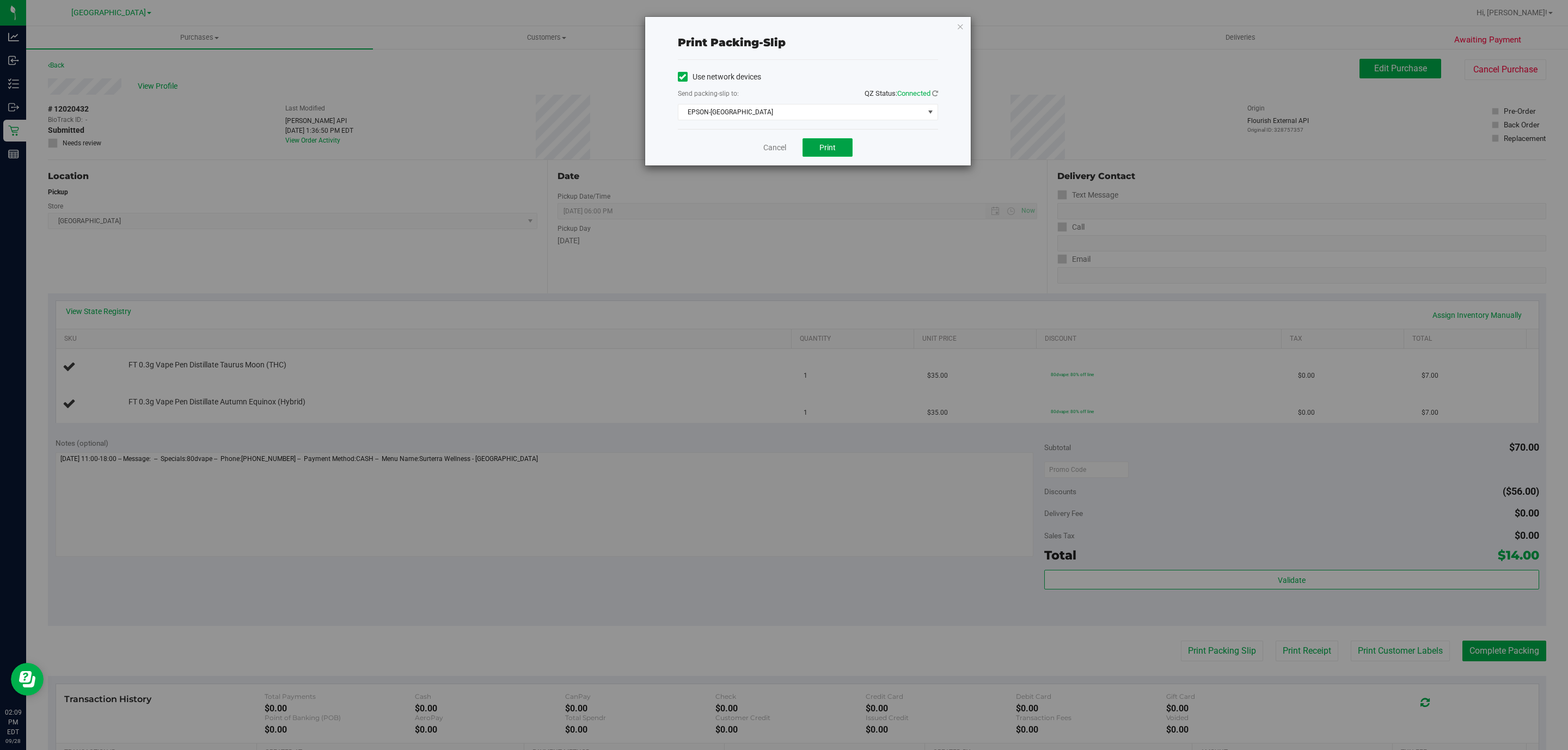
click at [825, 144] on span "Print" at bounding box center [827, 148] width 17 height 9
click at [747, 154] on div "Cancel Print" at bounding box center [808, 147] width 260 height 36
click at [776, 149] on link "Cancel" at bounding box center [775, 148] width 23 height 11
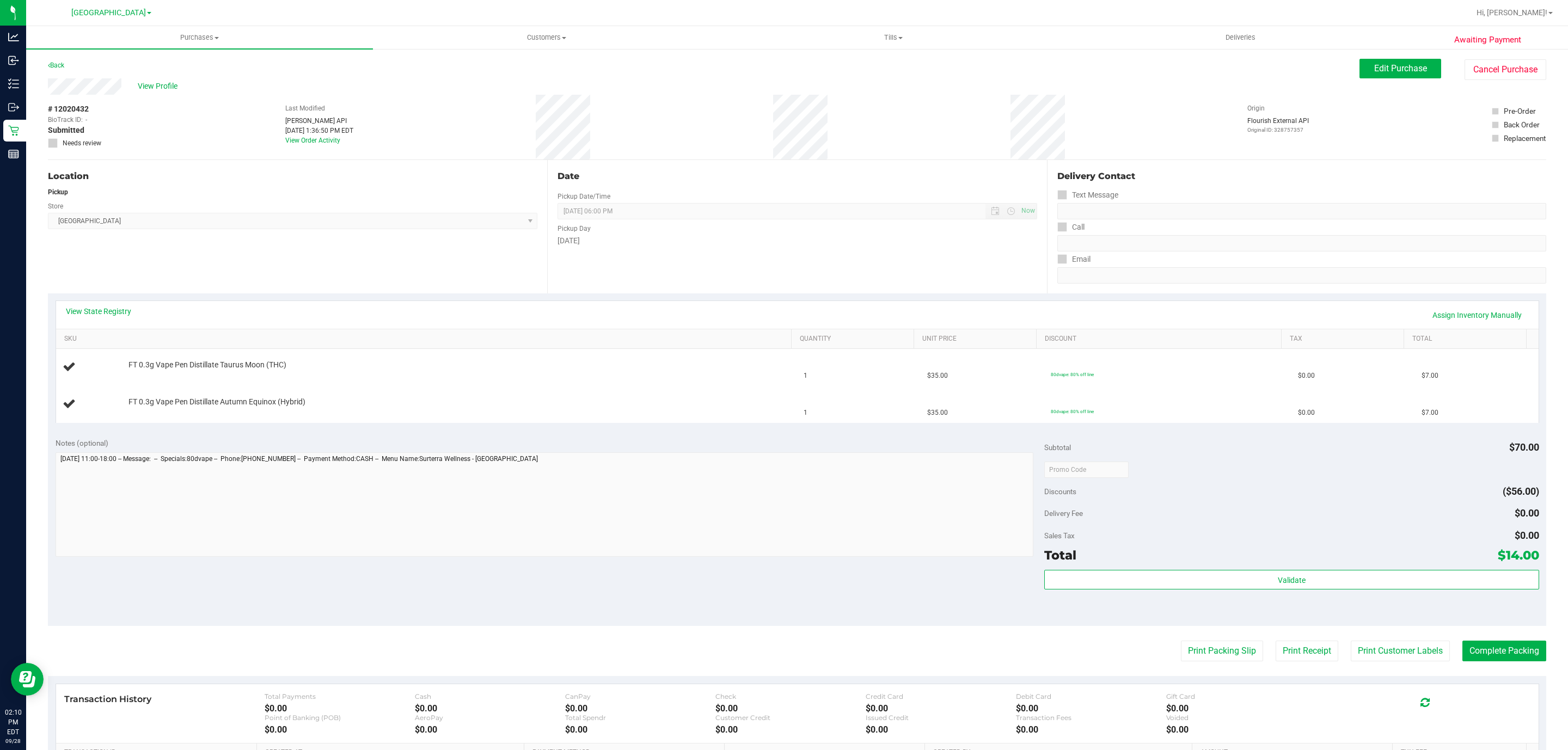
click at [1181, 641] on button "Print Packing Slip" at bounding box center [1222, 651] width 82 height 20
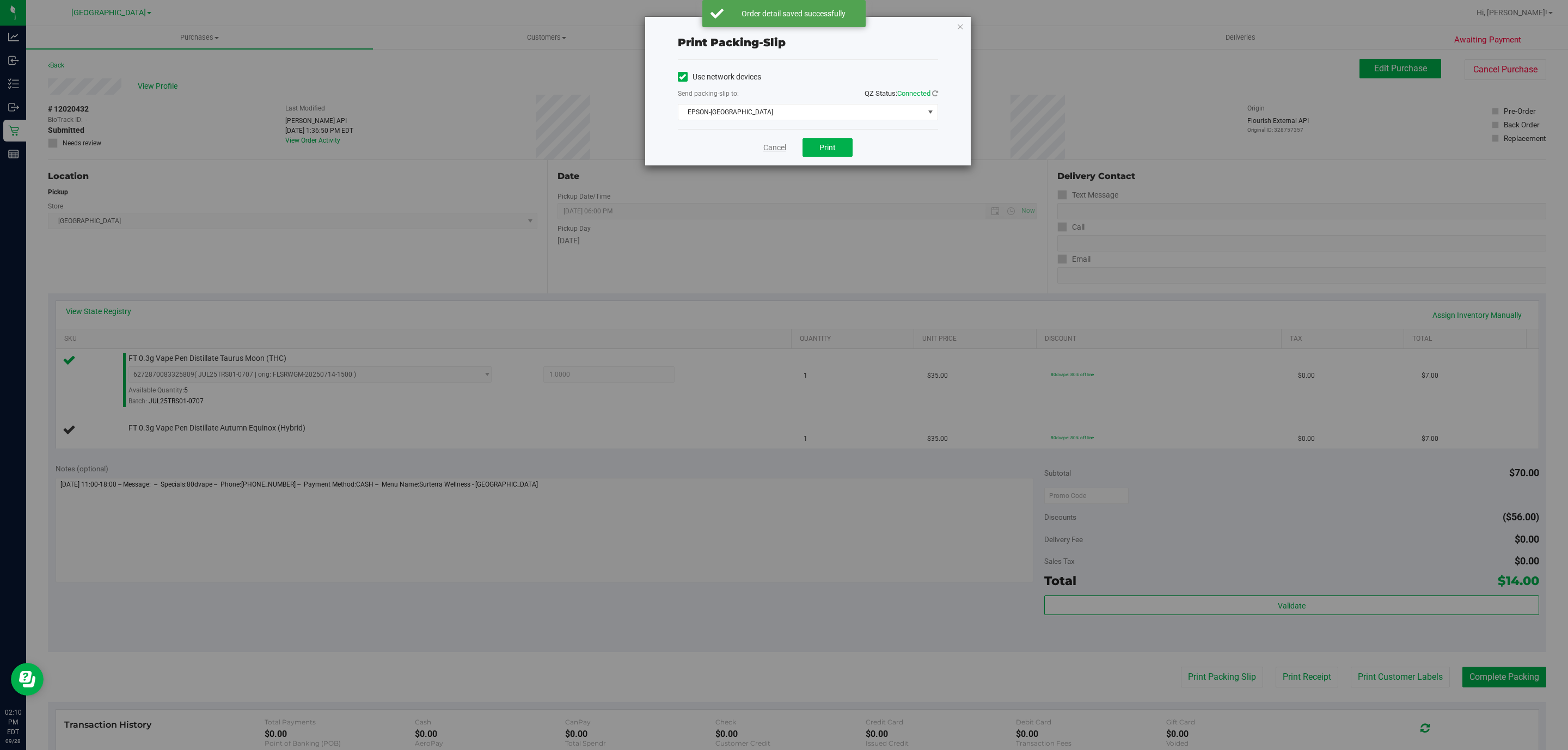
click at [771, 146] on link "Cancel" at bounding box center [775, 148] width 23 height 11
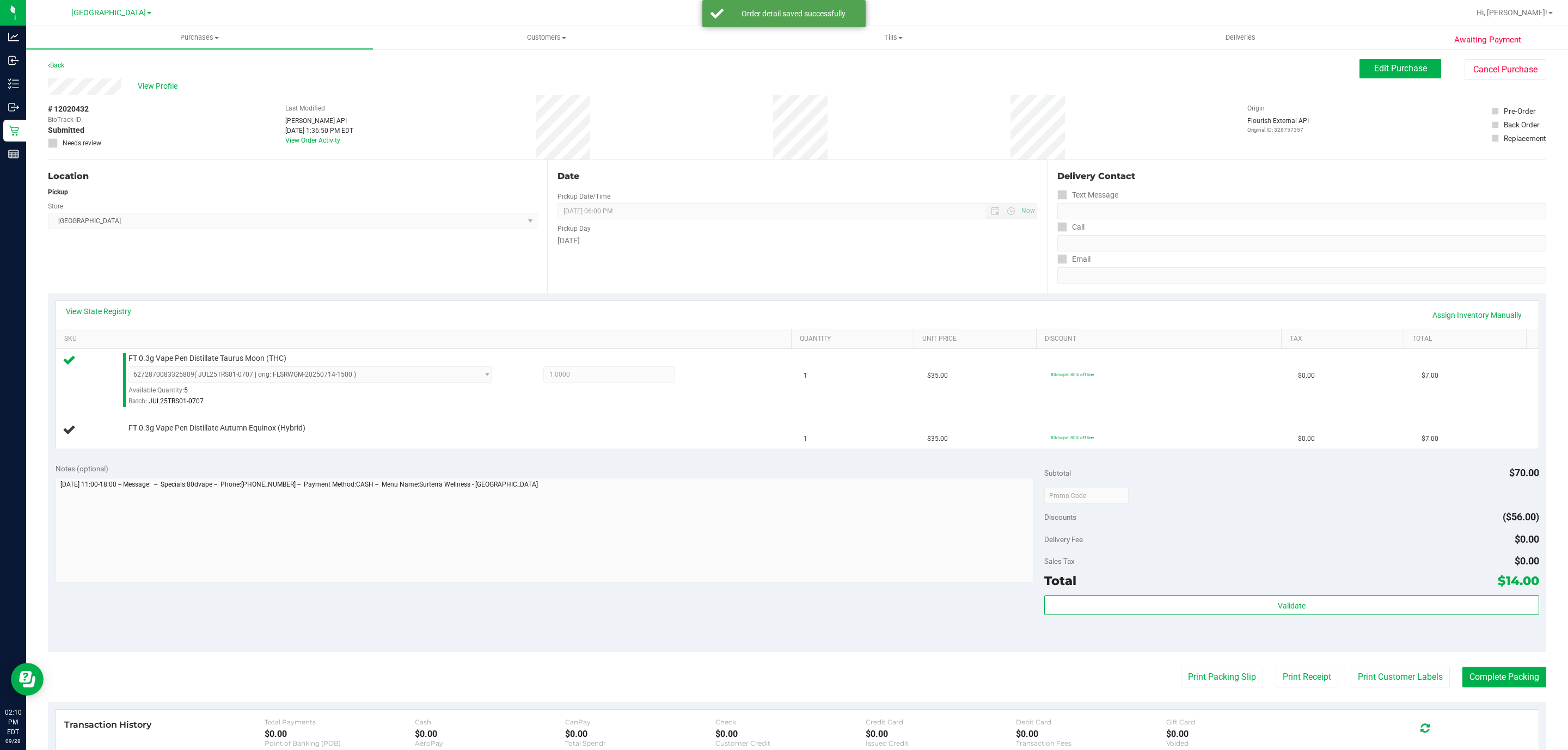
click at [1181, 667] on button "Print Packing Slip" at bounding box center [1222, 677] width 82 height 20
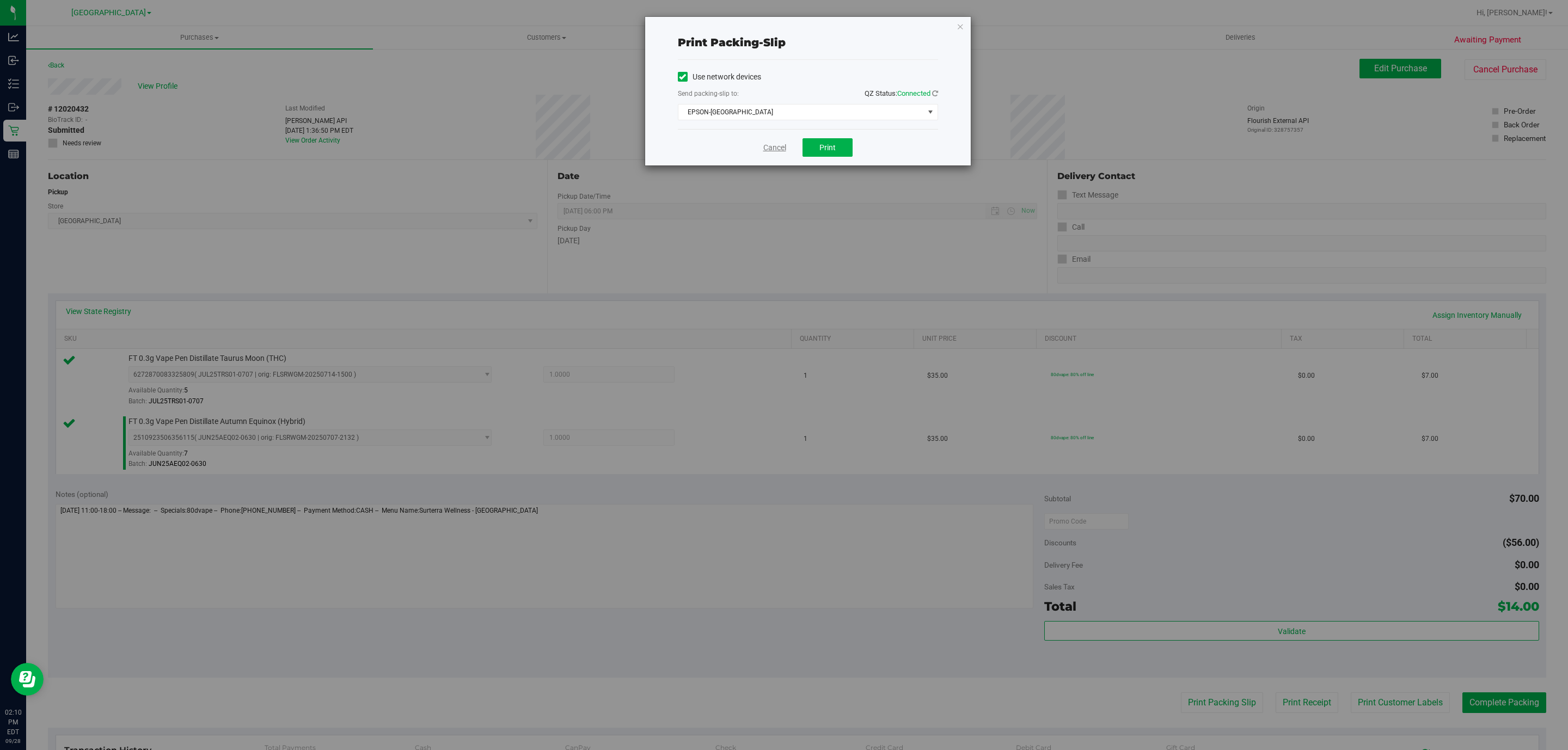
click at [772, 147] on link "Cancel" at bounding box center [775, 148] width 23 height 11
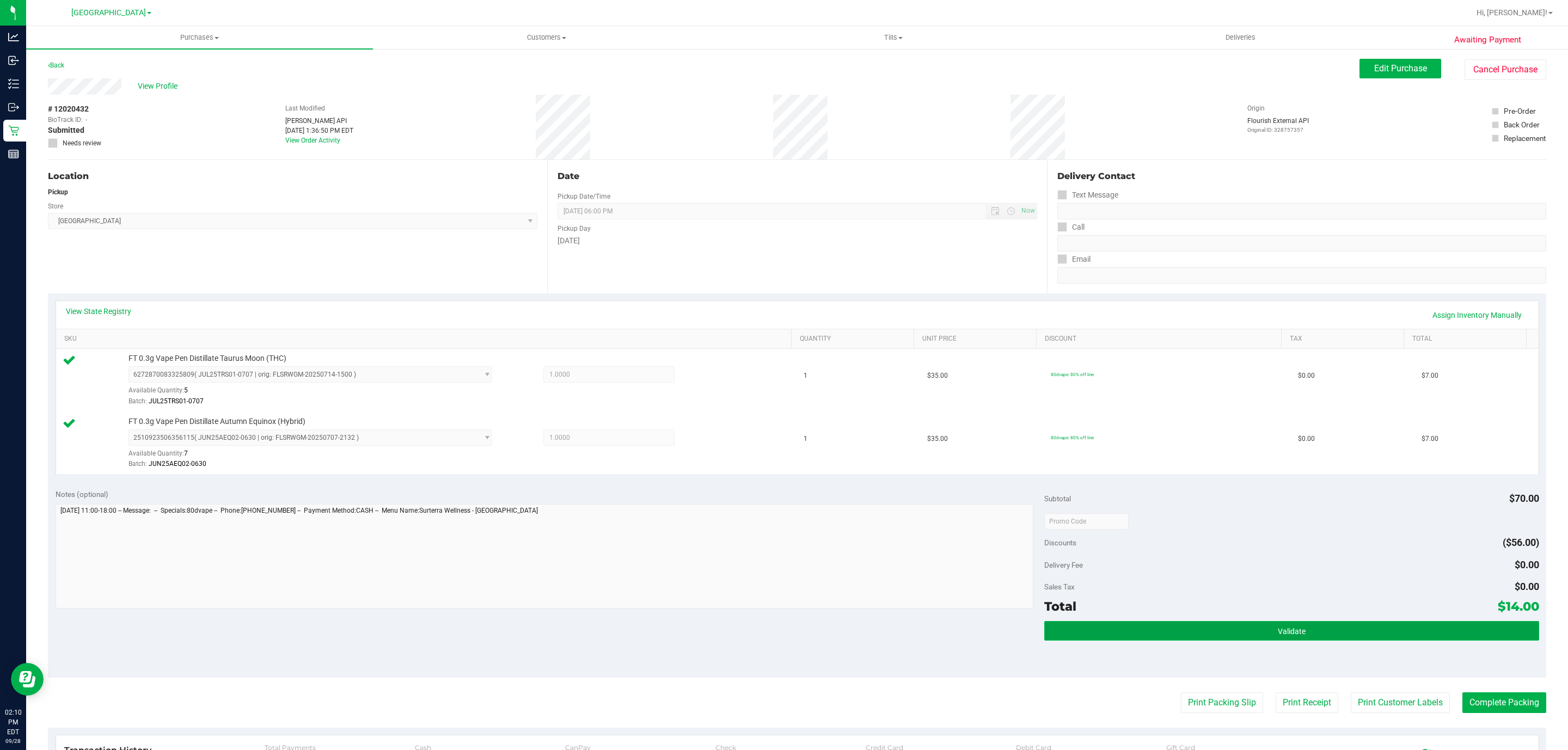
click at [1148, 627] on button "Validate" at bounding box center [1291, 631] width 495 height 20
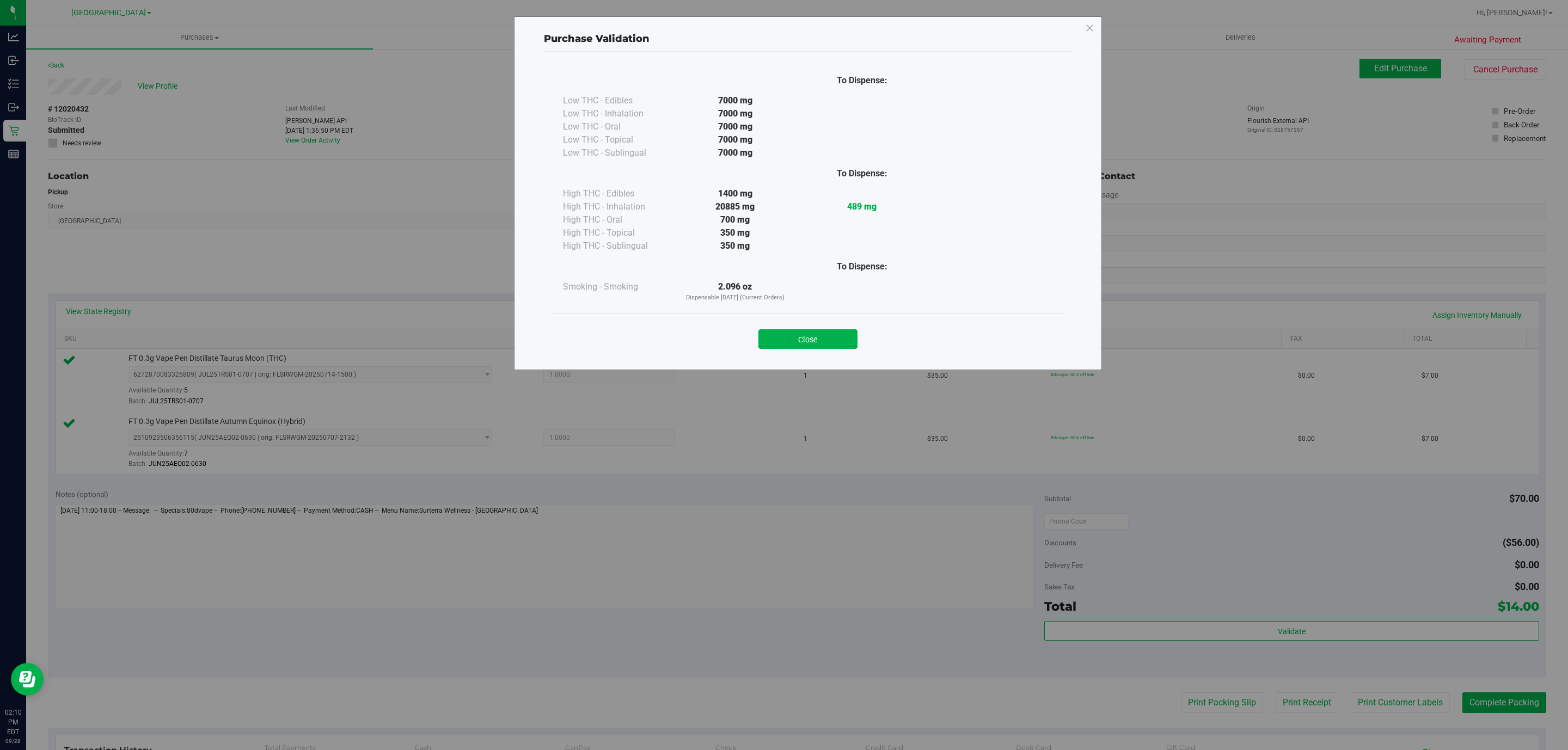
click at [1506, 698] on div "Purchase Validation To Dispense: Low THC - Edibles 7000 mg" at bounding box center [788, 375] width 1576 height 750
click at [804, 342] on button "Close" at bounding box center [808, 339] width 99 height 20
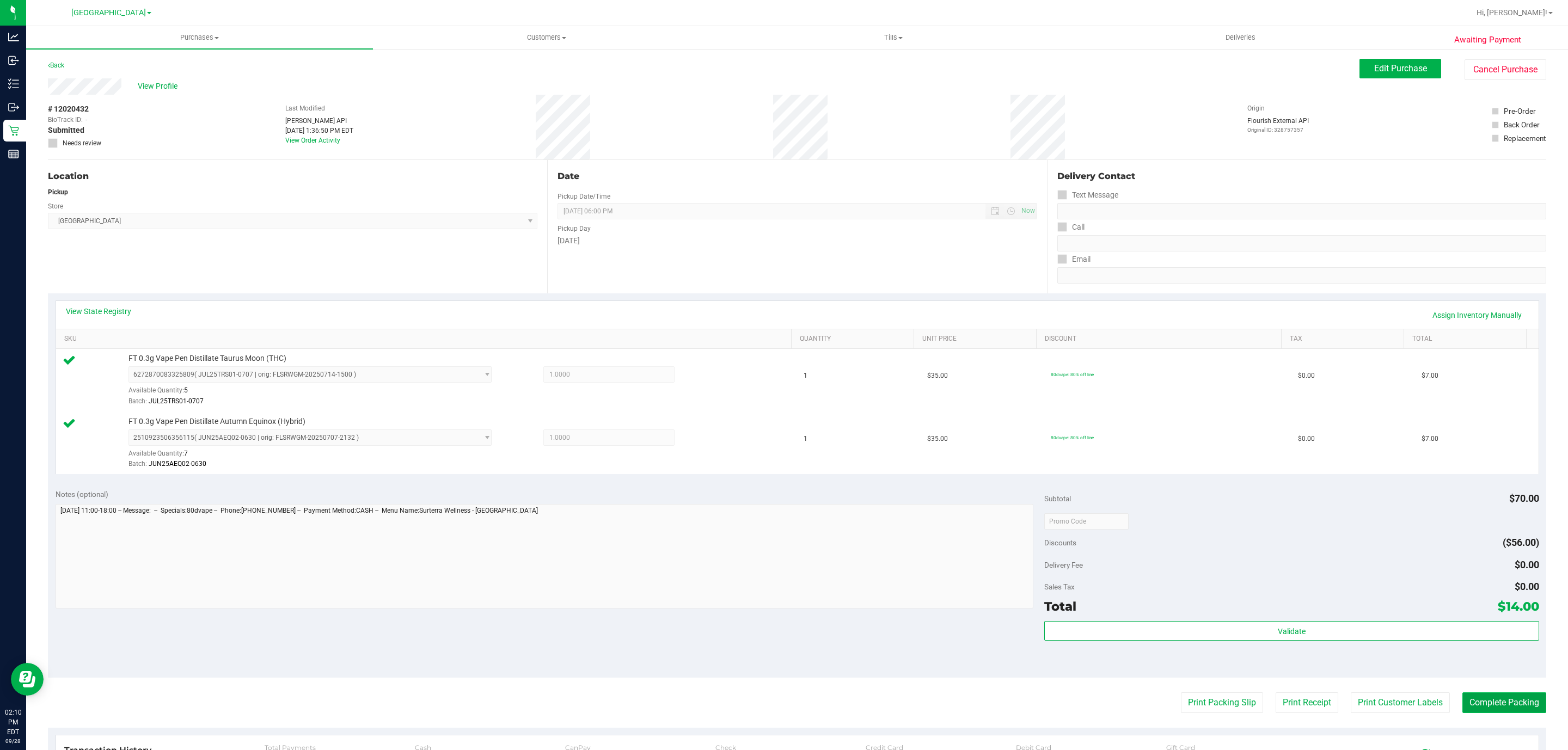
click at [1490, 705] on button "Complete Packing" at bounding box center [1504, 703] width 84 height 20
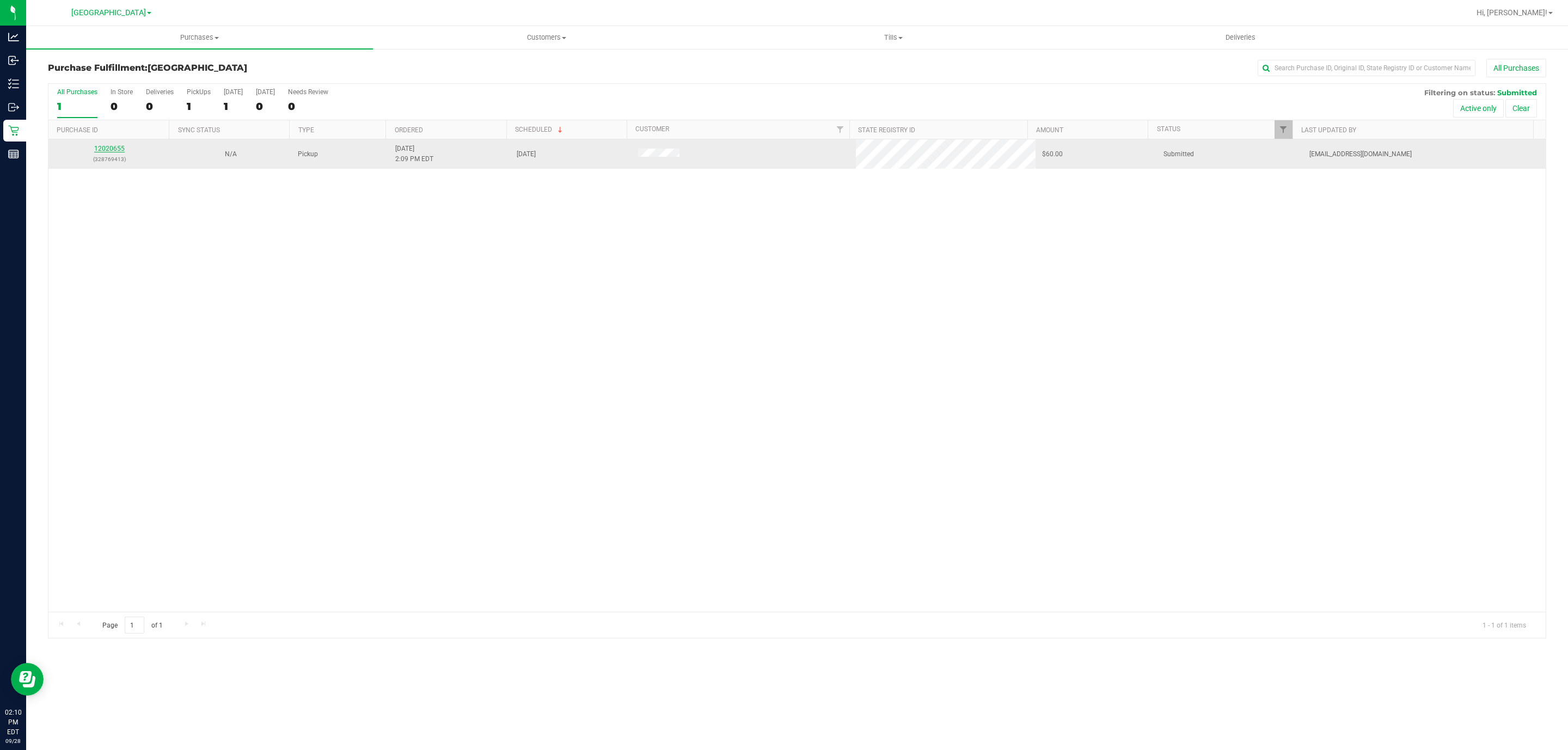
click at [107, 149] on link "12020655" at bounding box center [109, 149] width 31 height 8
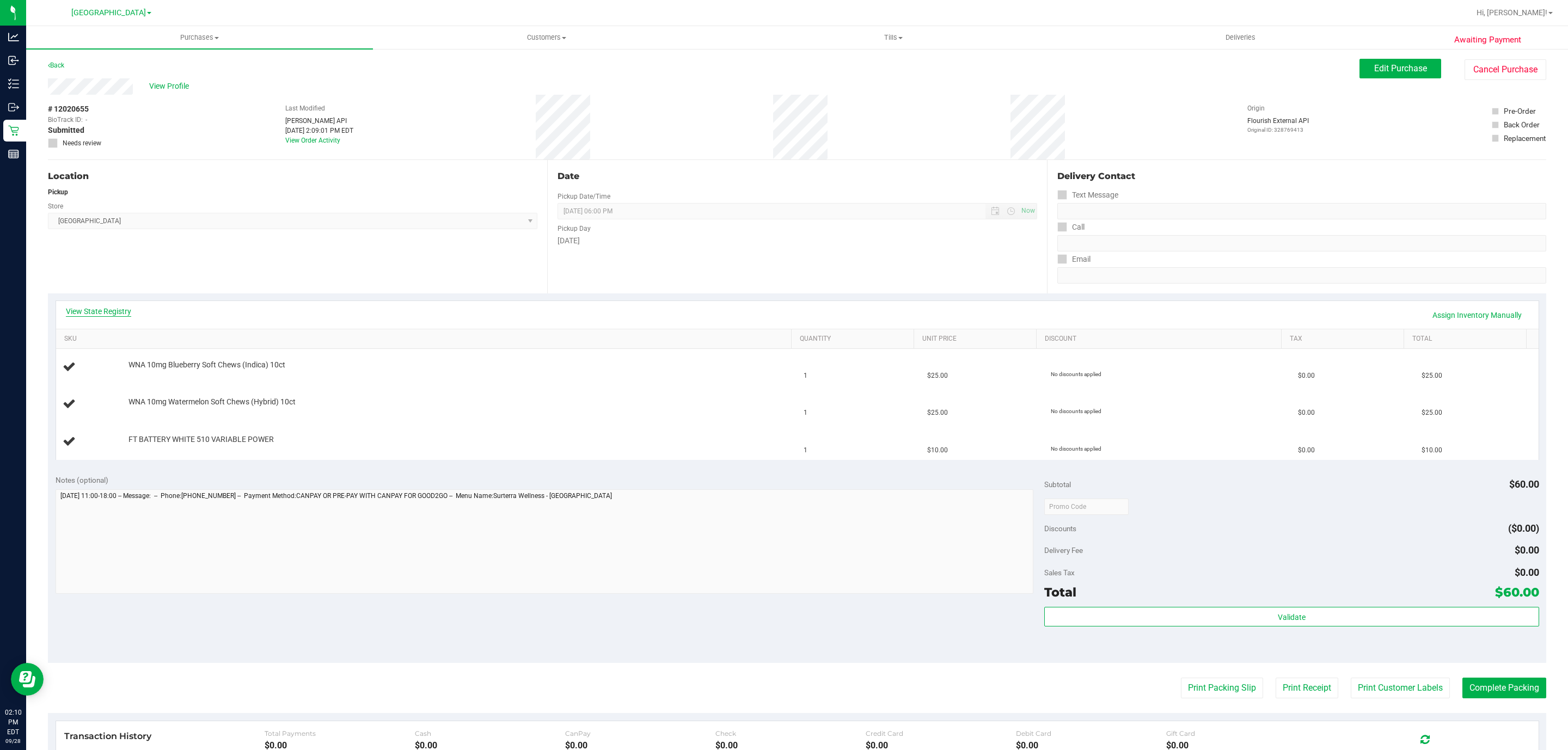
click at [97, 314] on link "View State Registry" at bounding box center [98, 311] width 65 height 11
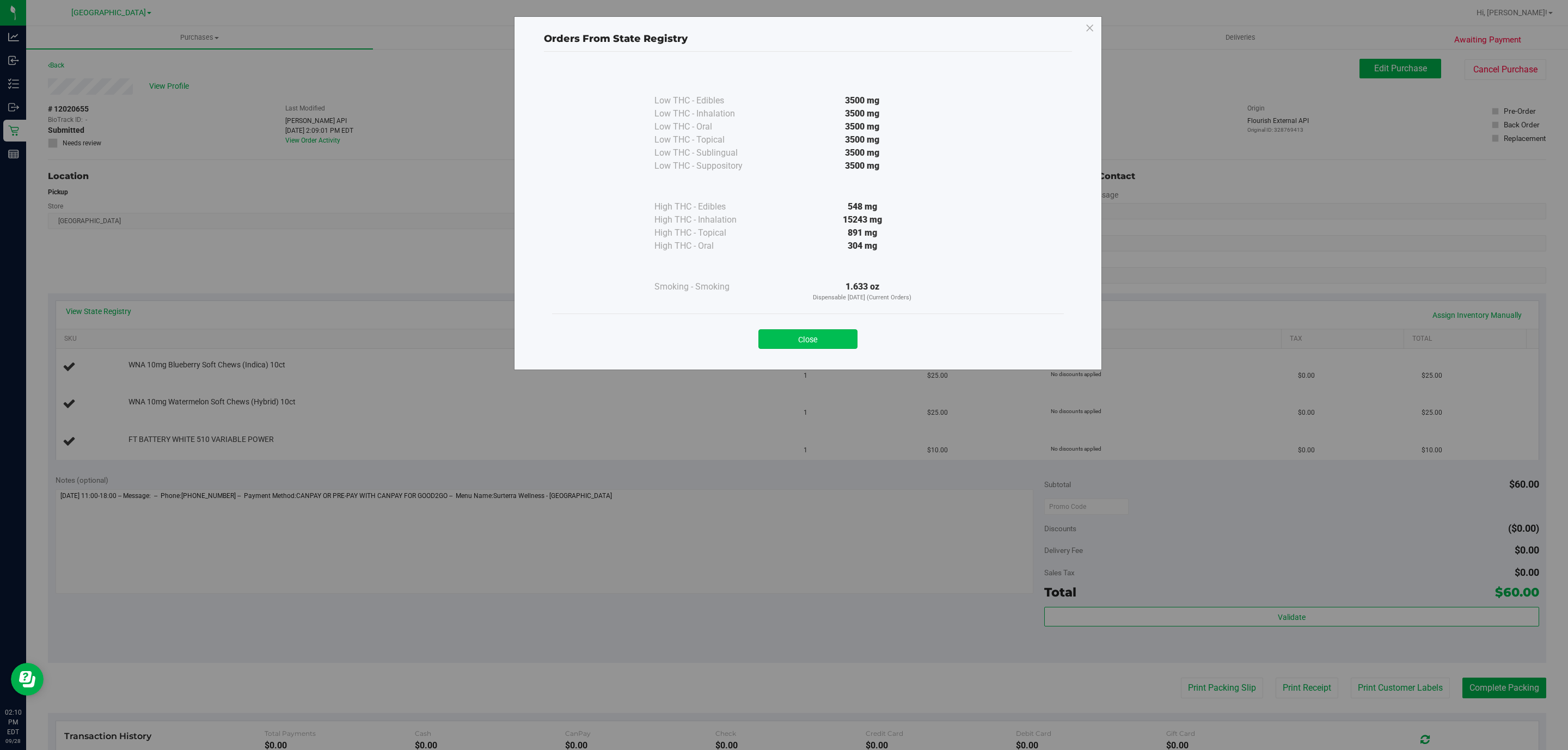
click at [799, 330] on button "Close" at bounding box center [808, 339] width 99 height 20
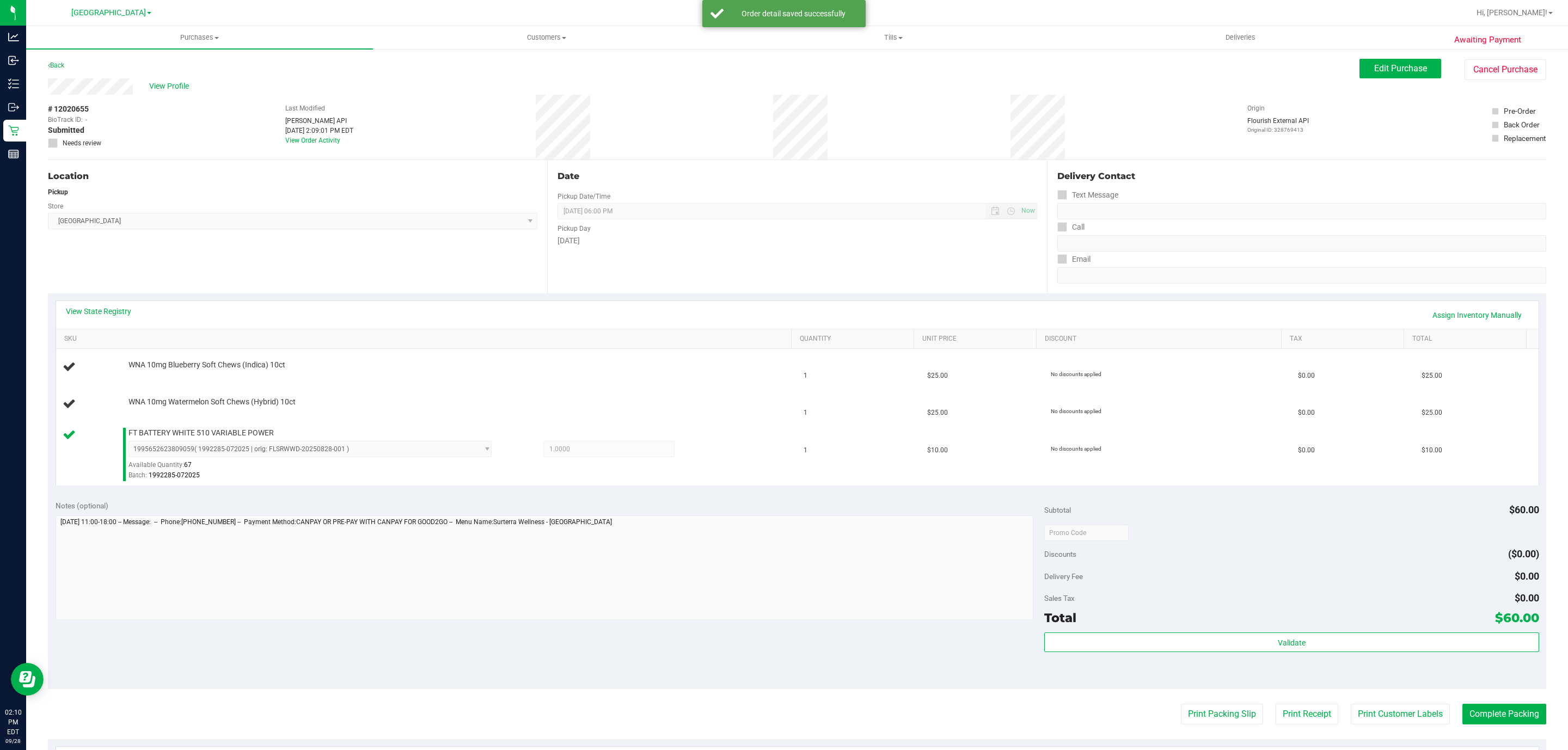
click at [1217, 703] on purchase-details "Back Edit Purchase Cancel Purchase View Profile # 12020655 BioTrack ID: - Submi…" at bounding box center [797, 501] width 1498 height 884
click at [1181, 716] on button "Print Packing Slip" at bounding box center [1222, 714] width 82 height 20
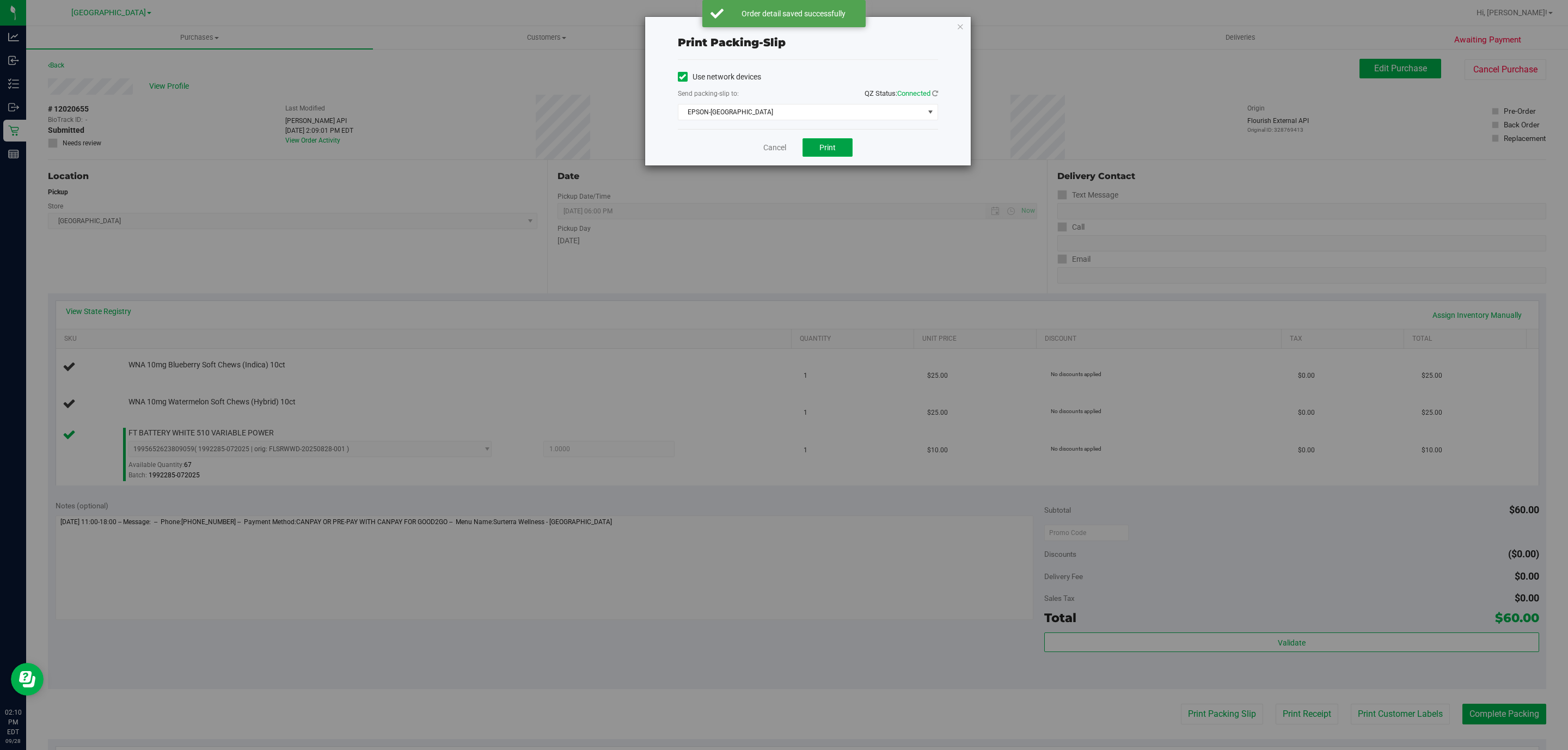
click at [815, 153] on button "Print" at bounding box center [827, 147] width 50 height 19
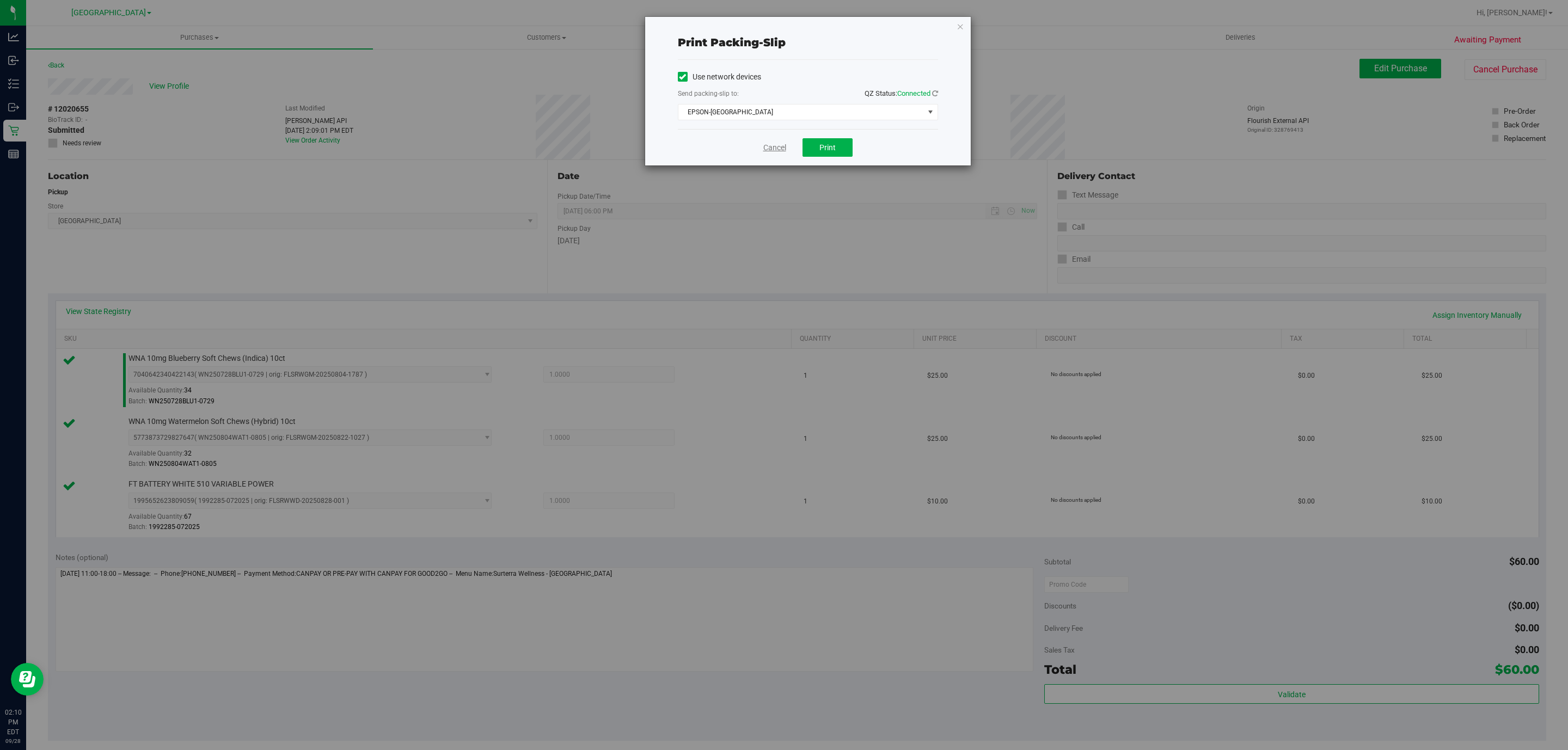
click at [767, 153] on link "Cancel" at bounding box center [775, 148] width 23 height 11
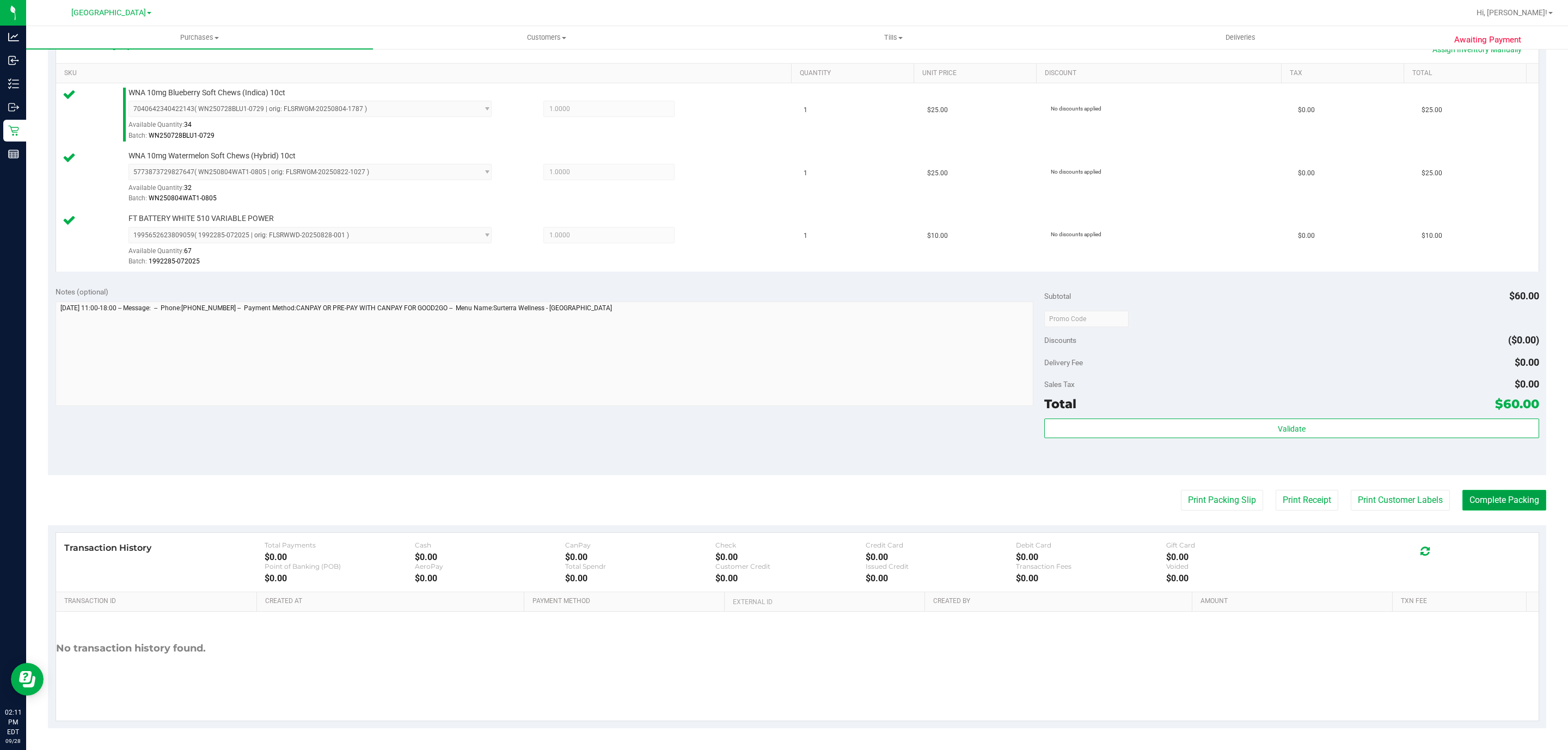
click at [1486, 498] on button "Complete Packing" at bounding box center [1504, 500] width 84 height 20
